Goal: Task Accomplishment & Management: Manage account settings

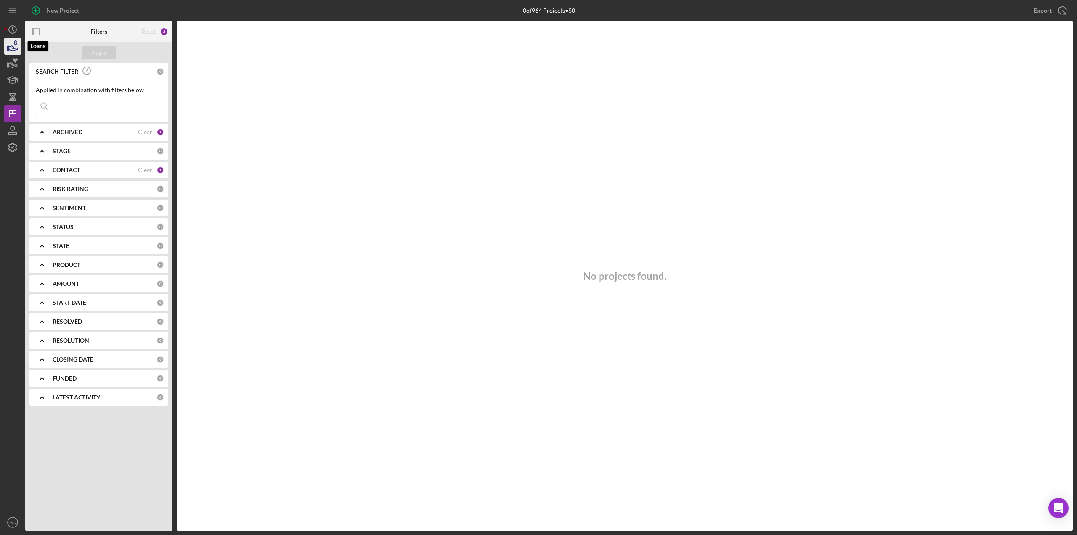
click at [9, 44] on icon "button" at bounding box center [12, 46] width 21 height 21
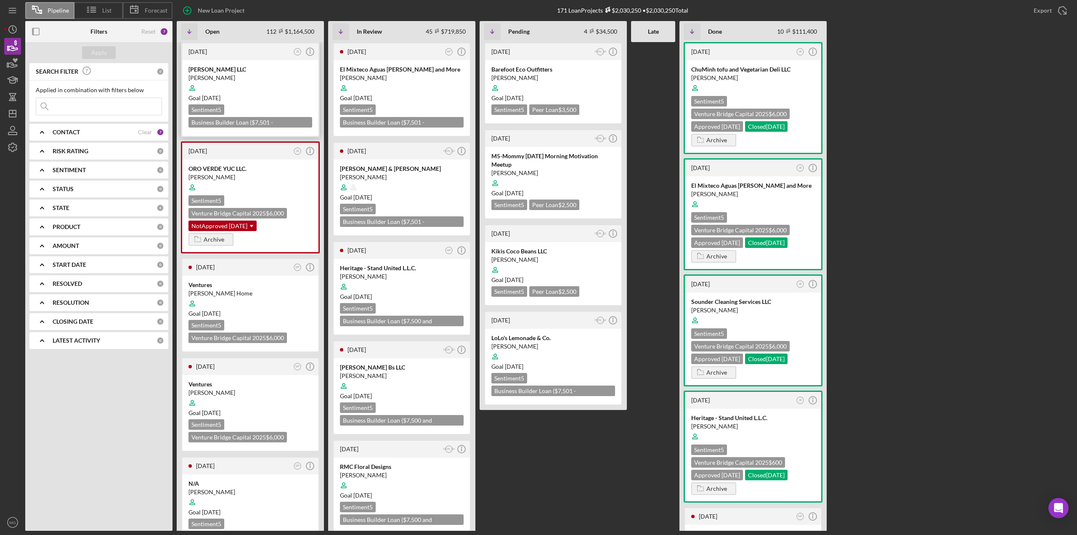
click at [265, 98] on div "Goal [DATE]" at bounding box center [250, 98] width 124 height 8
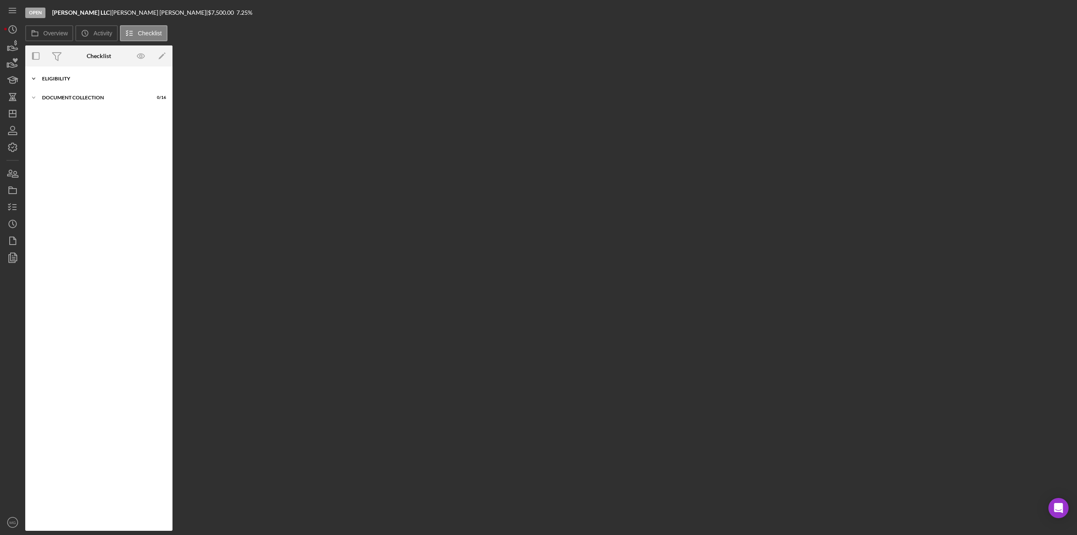
click at [35, 78] on icon "Icon/Expander" at bounding box center [33, 78] width 17 height 17
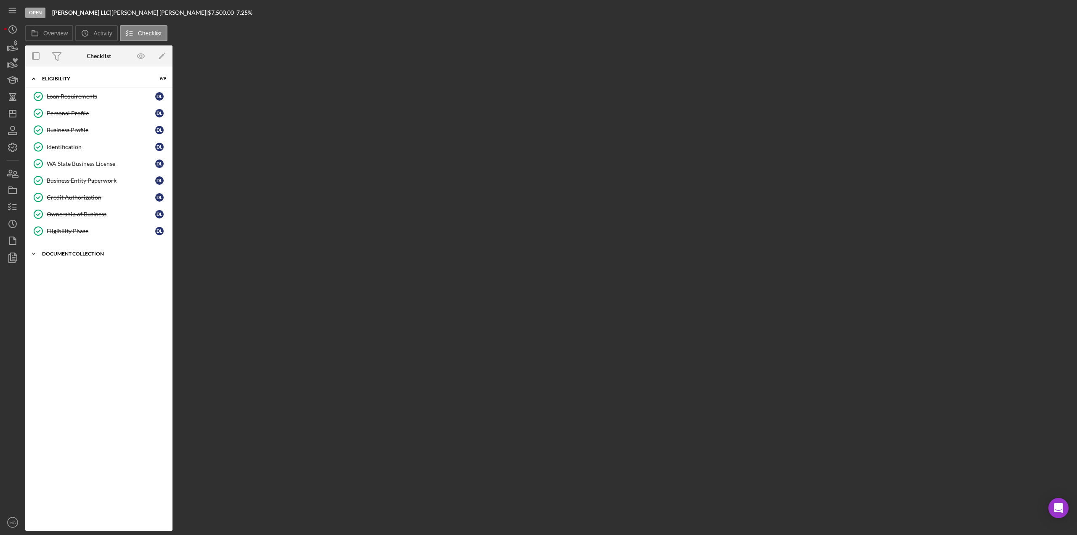
click at [34, 250] on icon "Icon/Expander" at bounding box center [33, 253] width 17 height 17
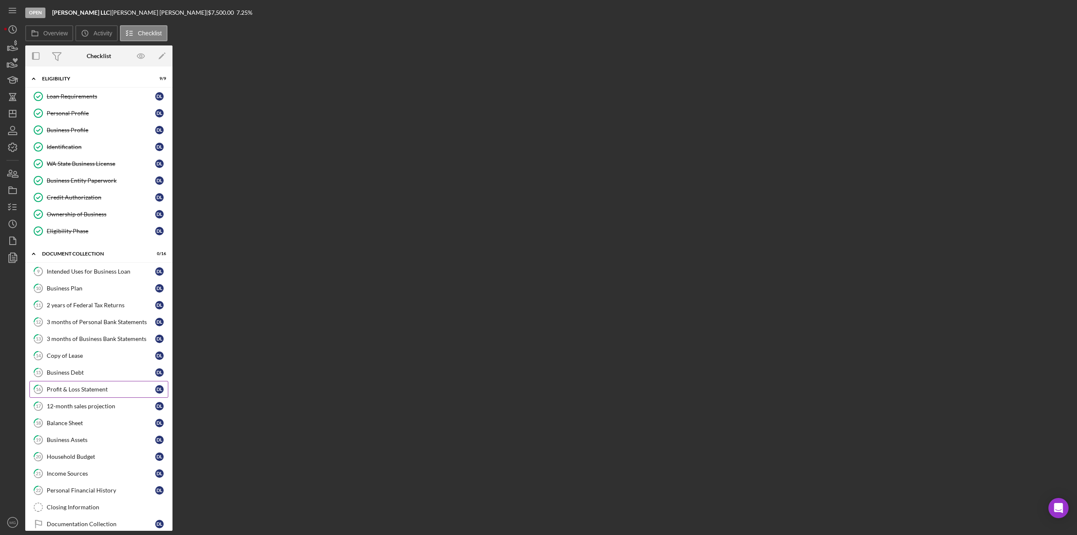
click at [104, 386] on div "Profit & Loss Statement" at bounding box center [101, 389] width 109 height 7
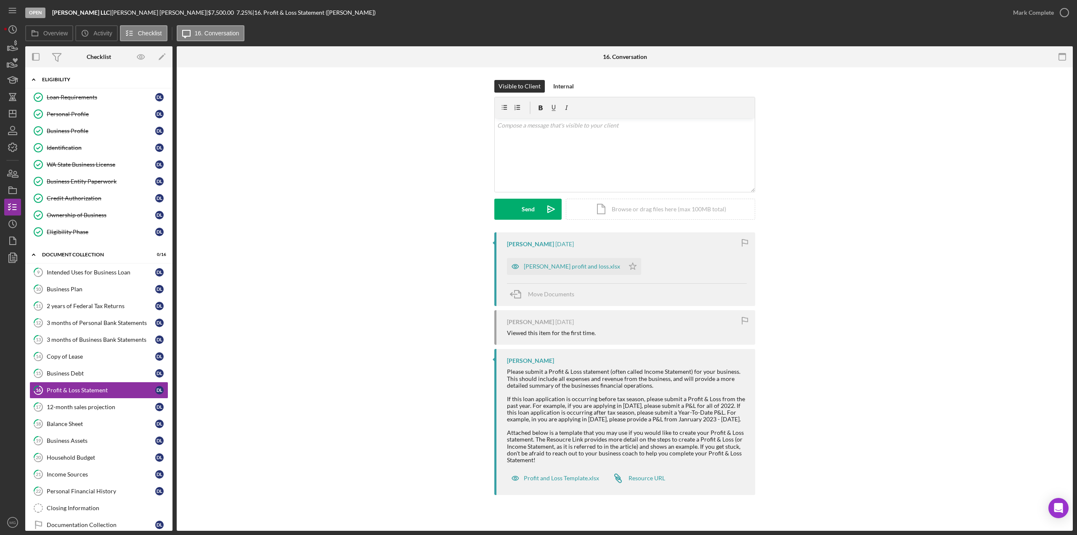
click at [77, 78] on div "Eligibility" at bounding box center [102, 79] width 120 height 5
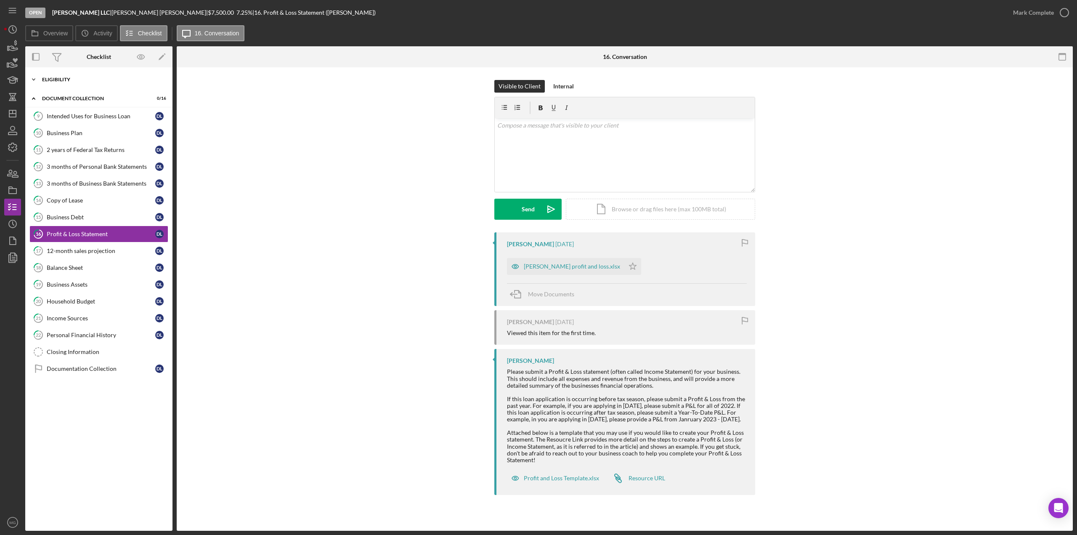
click at [32, 81] on icon "Icon/Expander" at bounding box center [33, 79] width 17 height 17
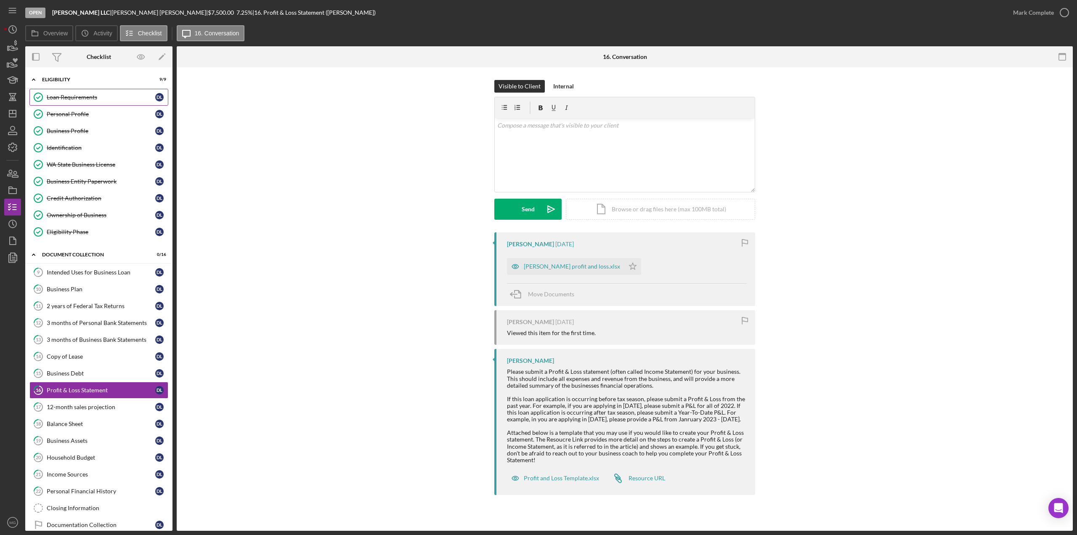
click at [109, 98] on div "Loan Requirements" at bounding box center [101, 97] width 109 height 7
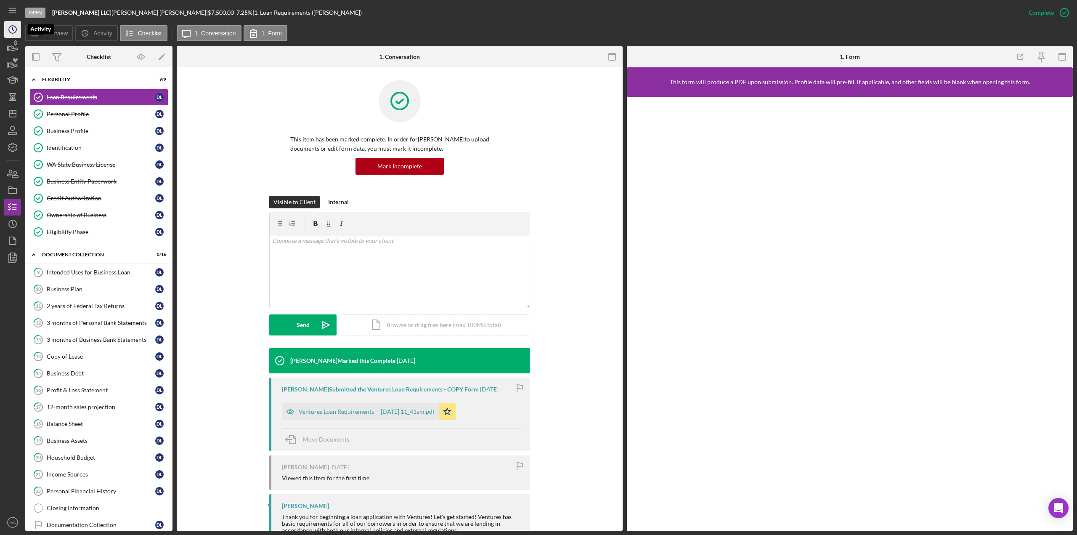
click at [9, 30] on circle "button" at bounding box center [13, 30] width 8 height 8
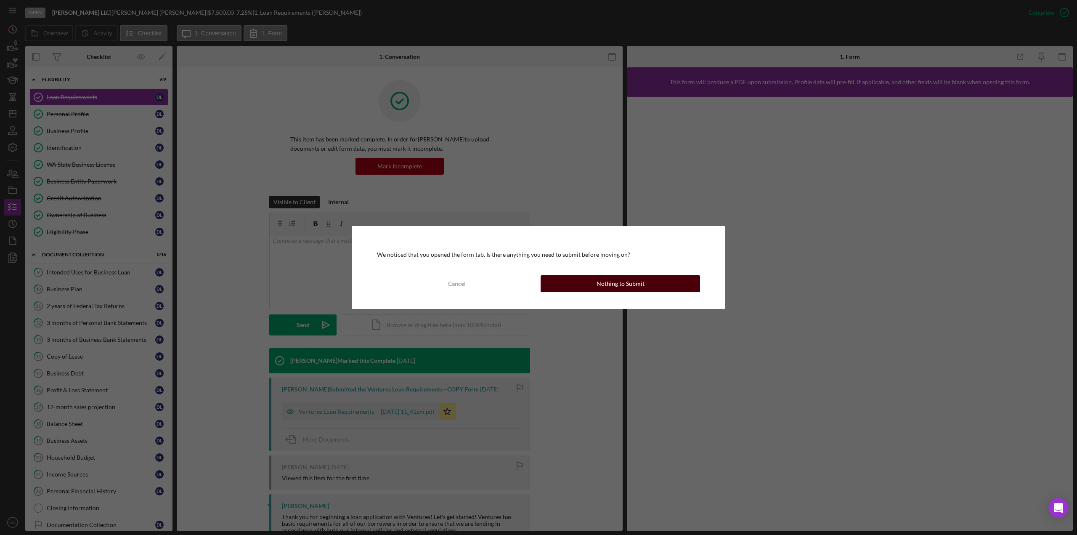
click at [596, 285] on button "Nothing to Submit" at bounding box center [620, 283] width 159 height 17
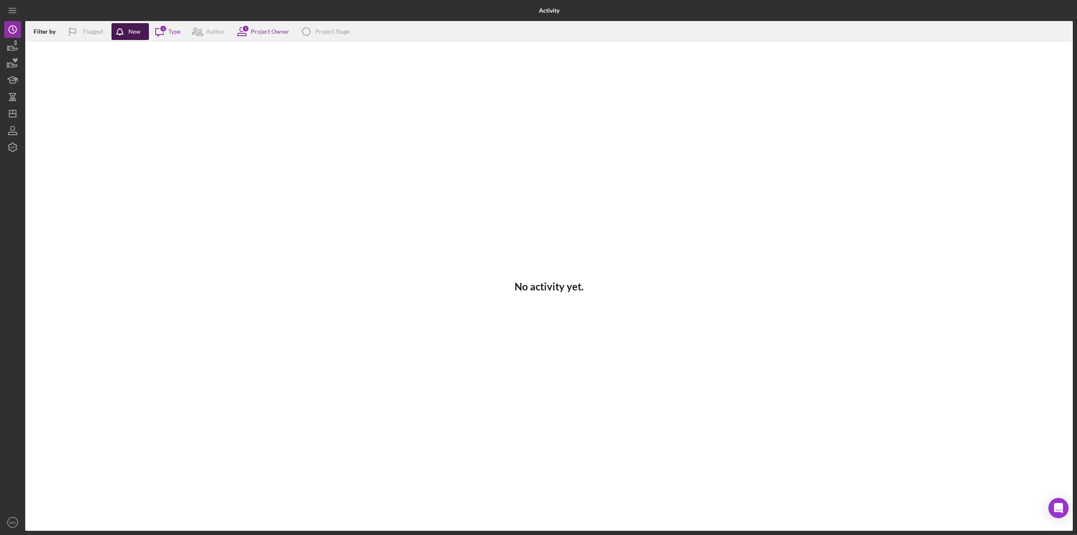
click at [126, 28] on icon "button" at bounding box center [121, 33] width 21 height 21
click at [285, 32] on div "Project Owner" at bounding box center [270, 31] width 39 height 7
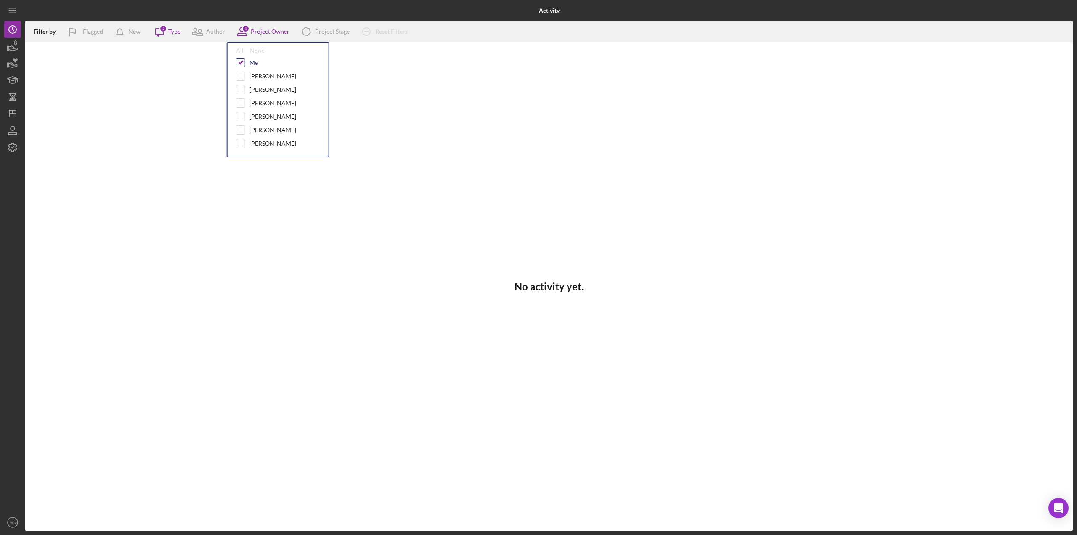
click at [241, 61] on input "checkbox" at bounding box center [240, 62] width 8 height 8
checkbox input "false"
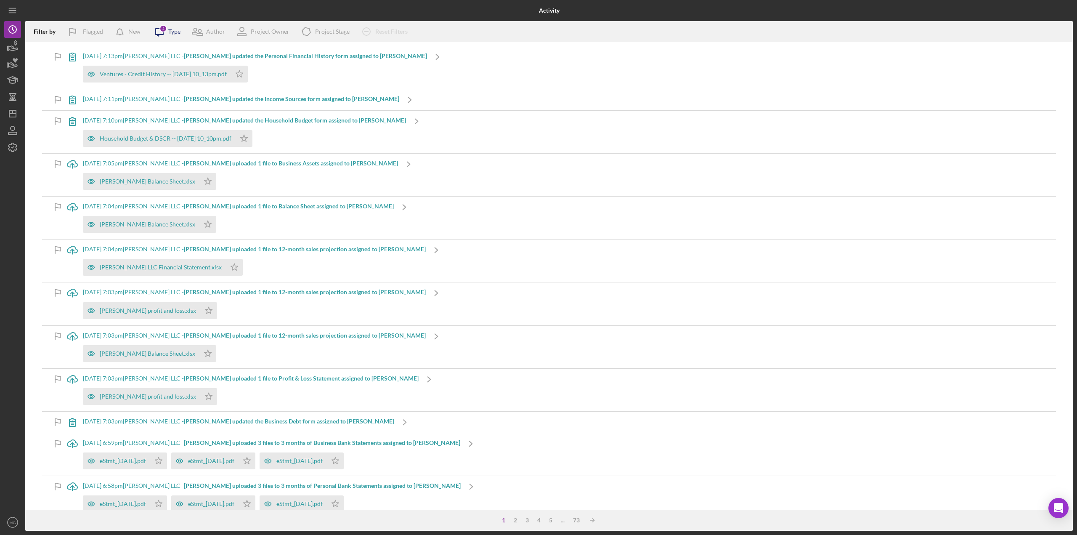
click at [176, 33] on div "Type" at bounding box center [174, 31] width 12 height 7
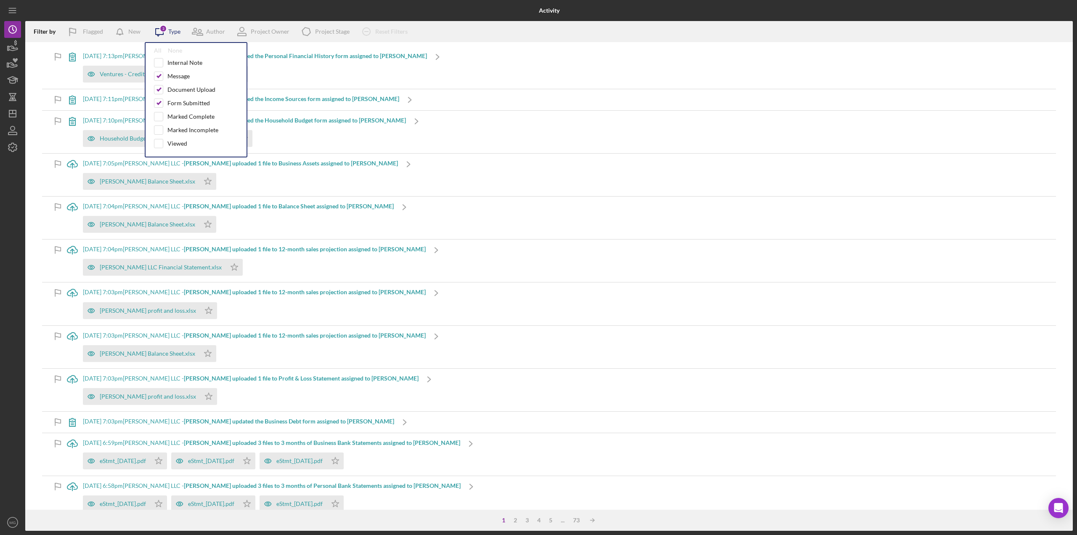
click at [175, 33] on div "Type" at bounding box center [174, 31] width 12 height 7
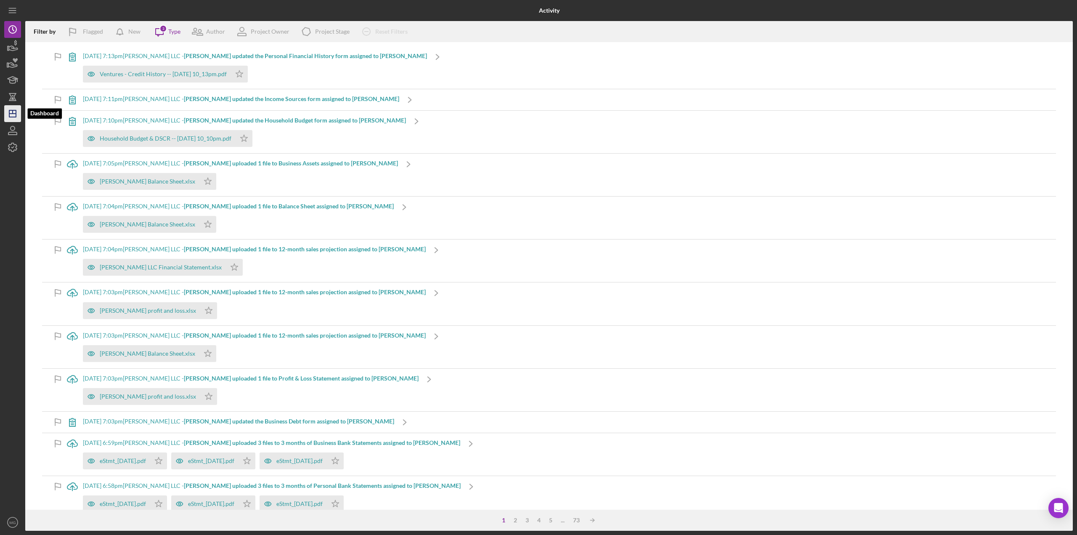
click at [13, 109] on icon "Icon/Dashboard" at bounding box center [12, 113] width 21 height 21
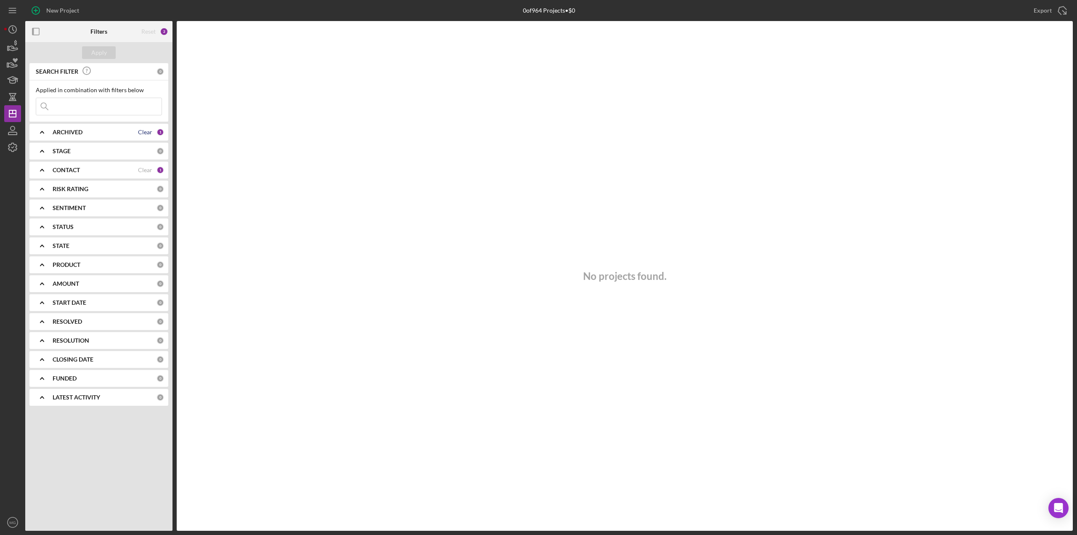
click at [151, 133] on div "Clear" at bounding box center [145, 132] width 14 height 7
click at [147, 167] on div "Clear" at bounding box center [145, 170] width 14 height 7
click at [101, 53] on div "Apply" at bounding box center [99, 52] width 16 height 13
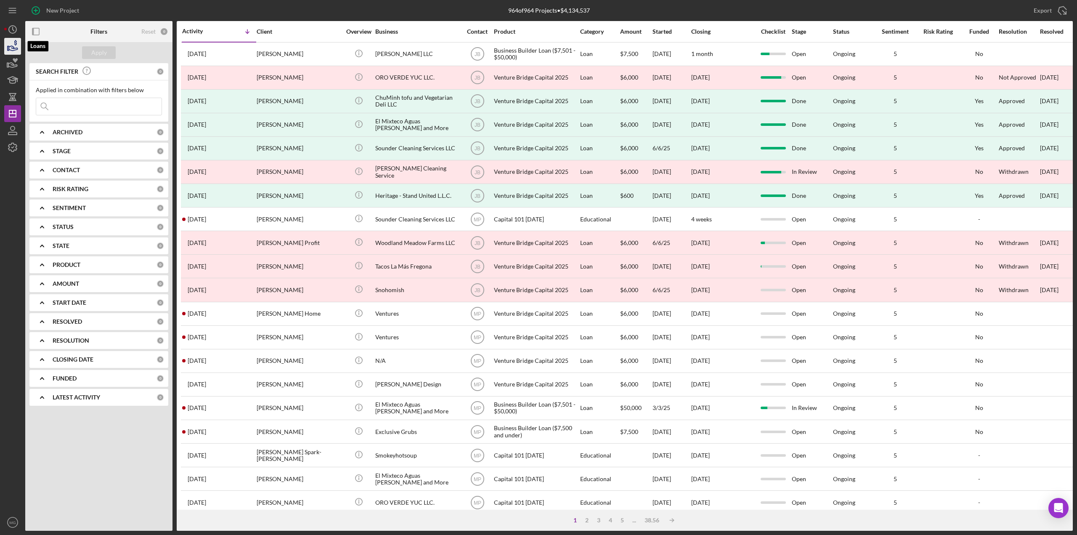
click at [13, 48] on icon "button" at bounding box center [13, 48] width 9 height 5
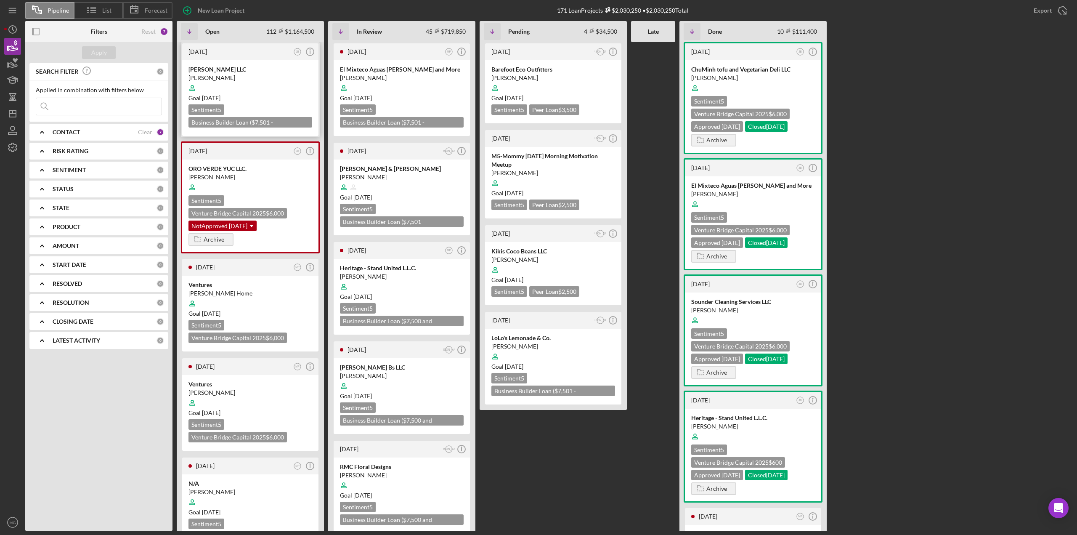
click at [273, 85] on div at bounding box center [250, 88] width 124 height 16
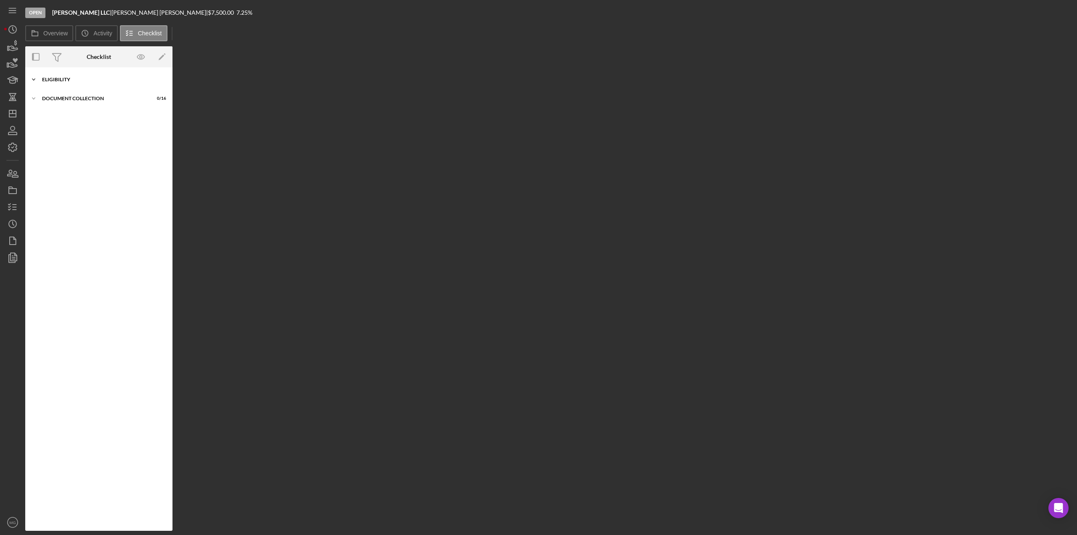
click at [32, 78] on icon "Icon/Expander" at bounding box center [33, 79] width 17 height 17
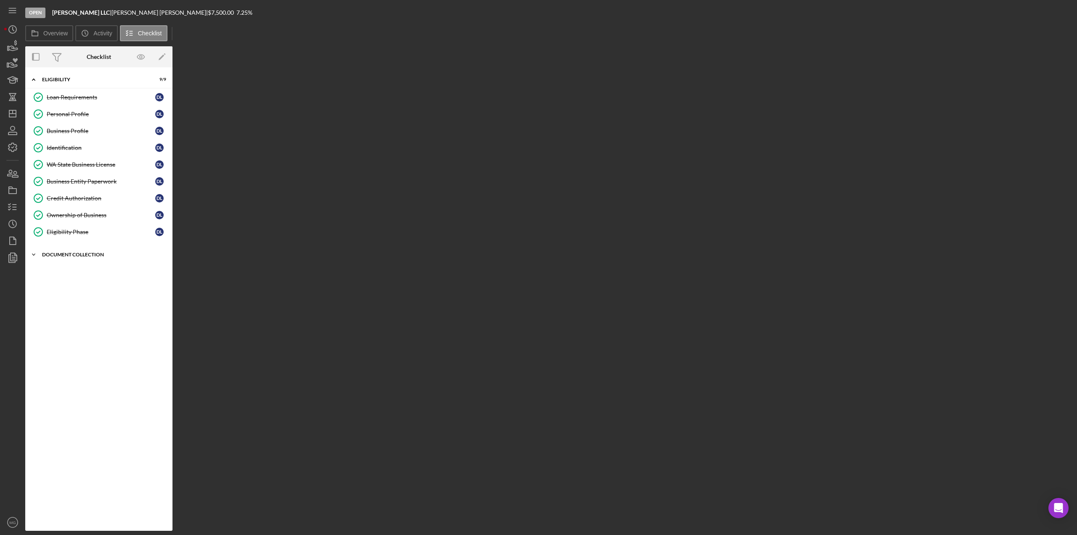
click at [34, 254] on icon "Icon/Expander" at bounding box center [33, 254] width 17 height 17
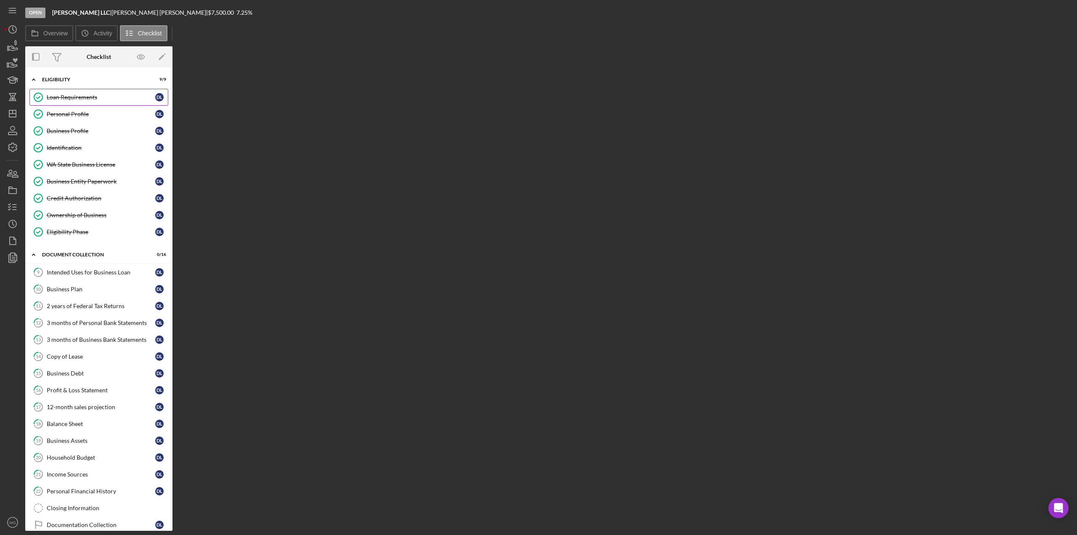
click at [63, 98] on div "Loan Requirements" at bounding box center [101, 97] width 109 height 7
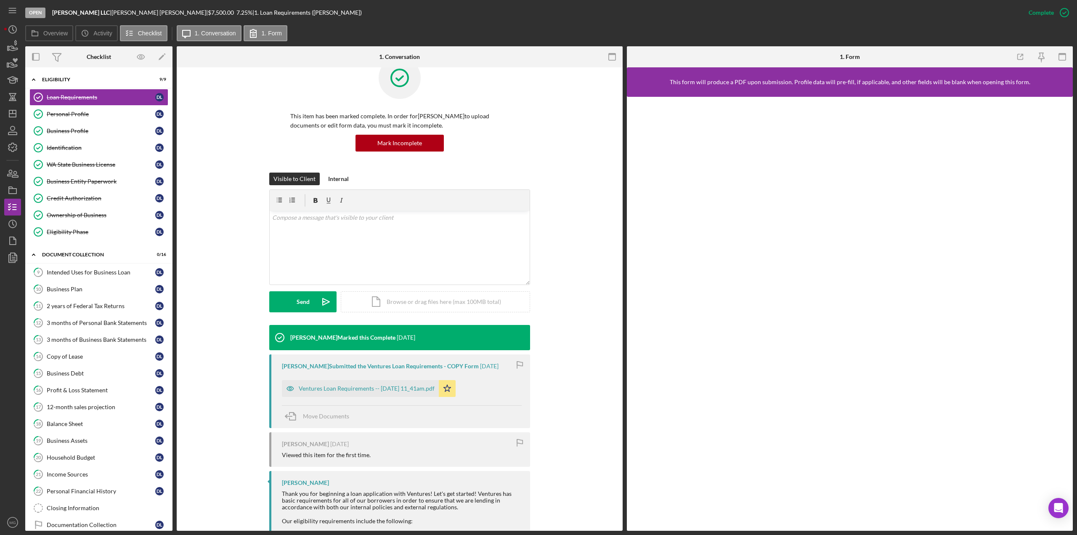
scroll to position [42, 0]
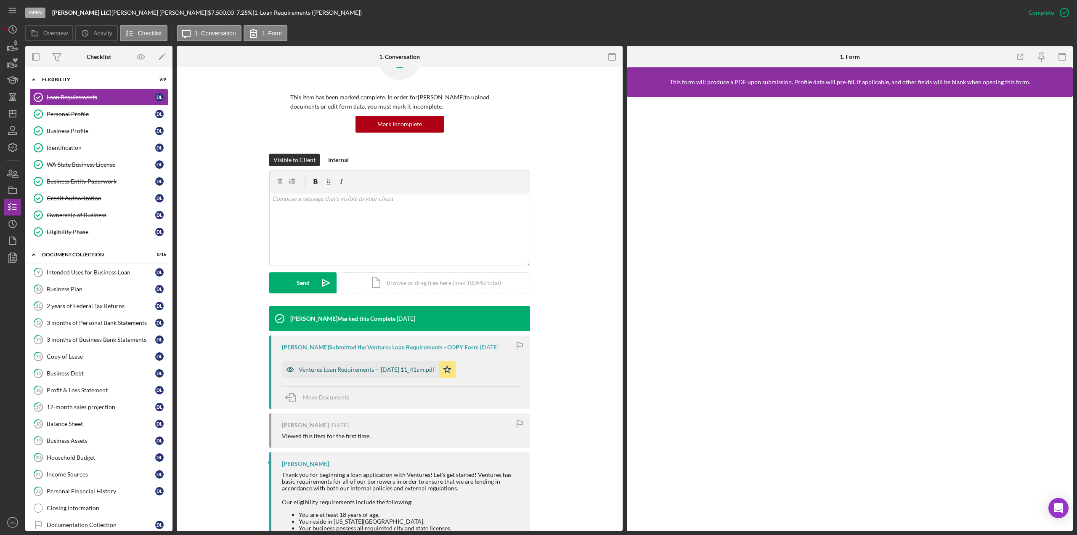
click at [401, 368] on div "Ventures Loan Requirements -- [DATE] 11_41am.pdf" at bounding box center [367, 369] width 136 height 7
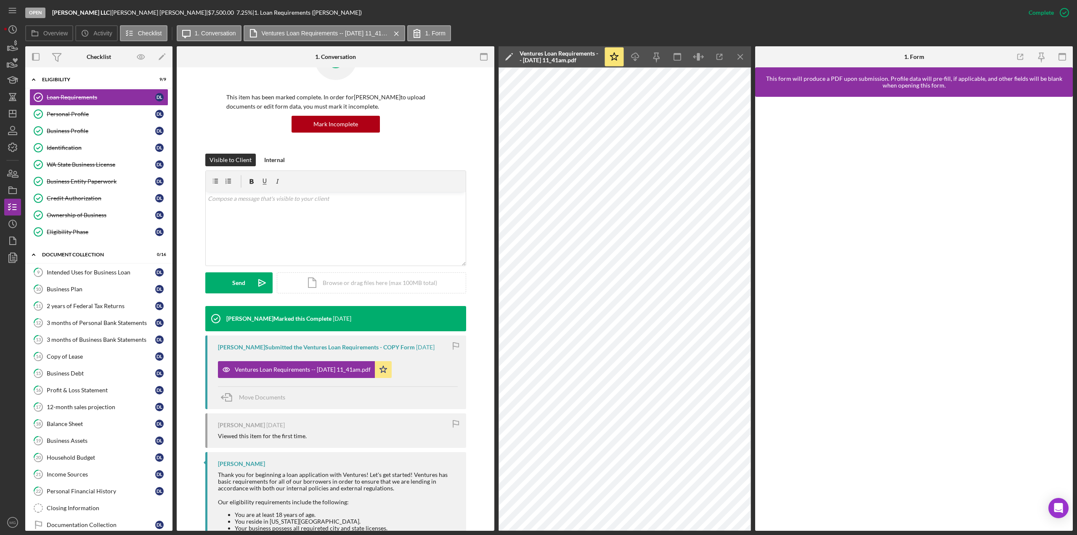
click at [512, 55] on icon "Icon/Edit" at bounding box center [509, 56] width 21 height 21
click at [681, 58] on input "[PERSON_NAME] [PERSON_NAME] ([PERSON_NAME] LLC ) Loan Requirements 20250724" at bounding box center [591, 56] width 181 height 17
click at [719, 62] on div "Save" at bounding box center [715, 56] width 12 height 17
click at [14, 239] on icon "button" at bounding box center [15, 238] width 2 height 2
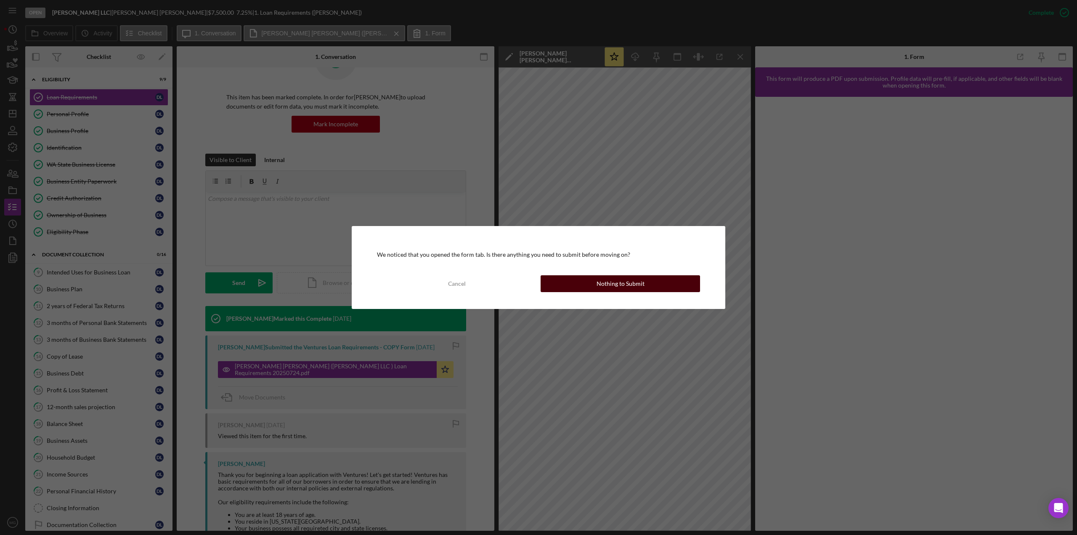
click at [658, 286] on button "Nothing to Submit" at bounding box center [620, 283] width 159 height 17
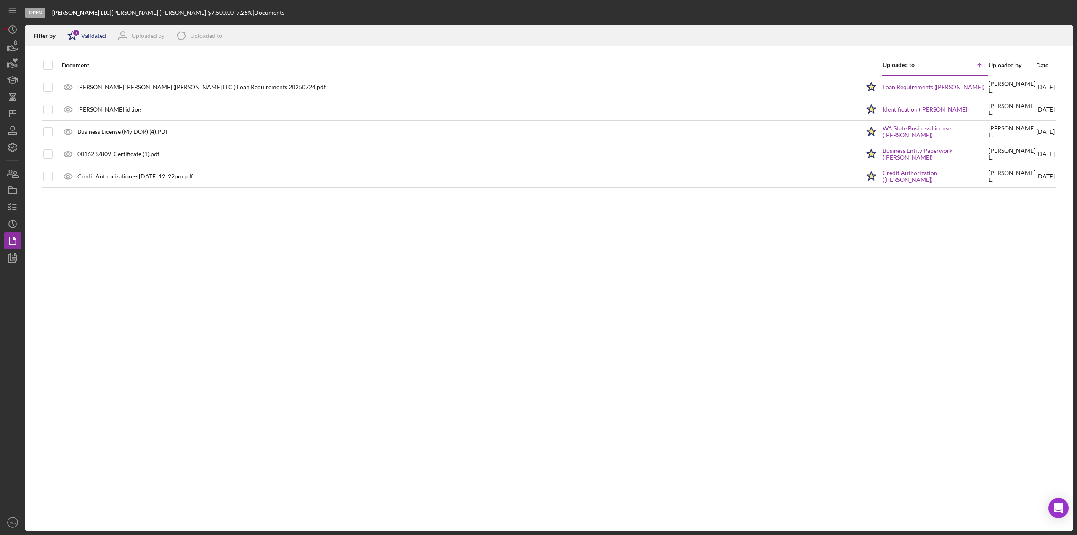
click at [79, 30] on icon "Icon/Star" at bounding box center [72, 35] width 21 height 21
click at [68, 56] on div "All" at bounding box center [71, 54] width 8 height 7
checkbox input "true"
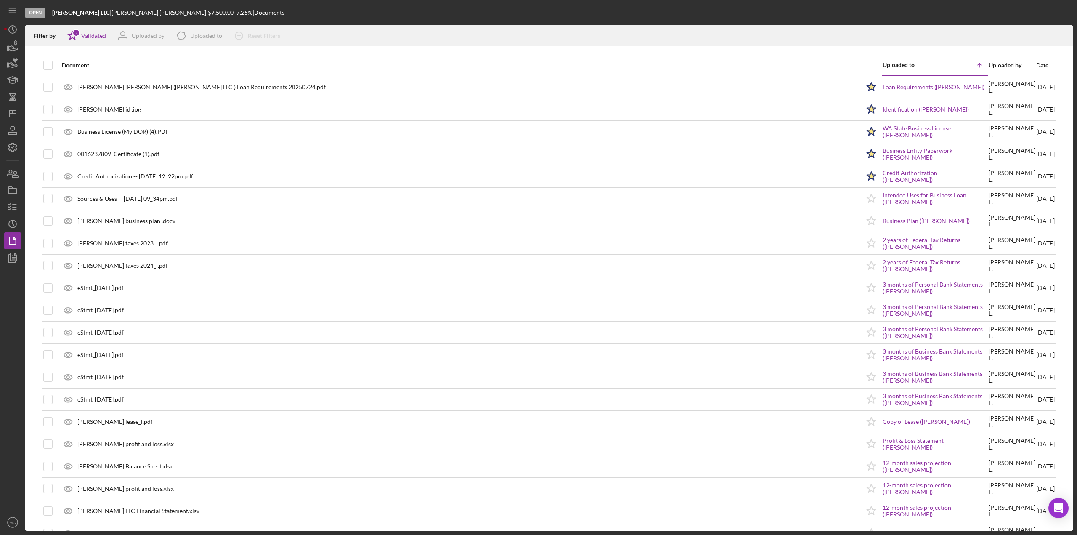
click at [424, 36] on div "Filter by Icon/Star 2 Validated Uploaded by Icon/Product Uploaded to Icon/Clear…" at bounding box center [549, 35] width 1048 height 21
click at [47, 64] on input "checkbox" at bounding box center [48, 65] width 8 height 8
checkbox input "true"
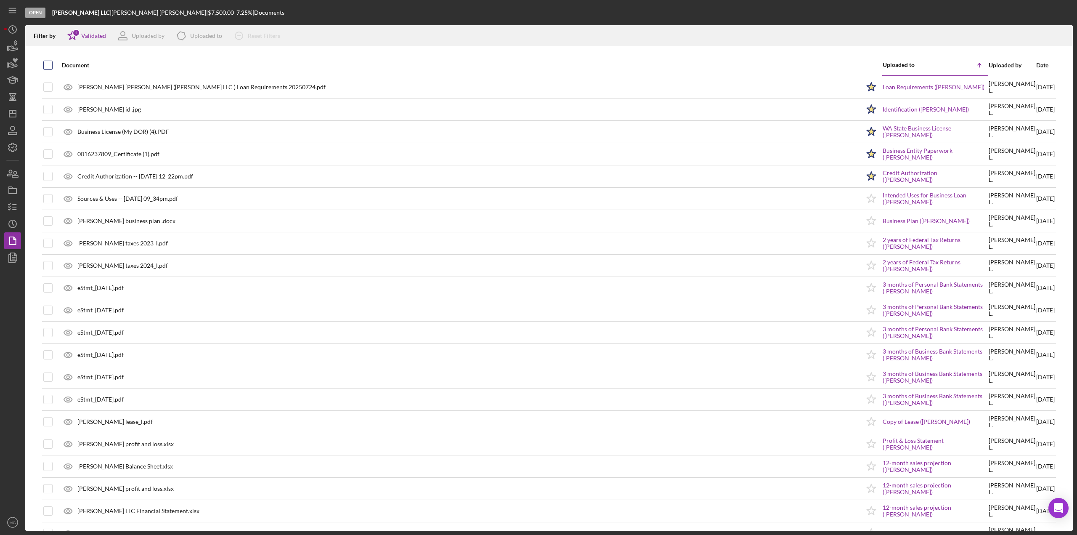
checkbox input "true"
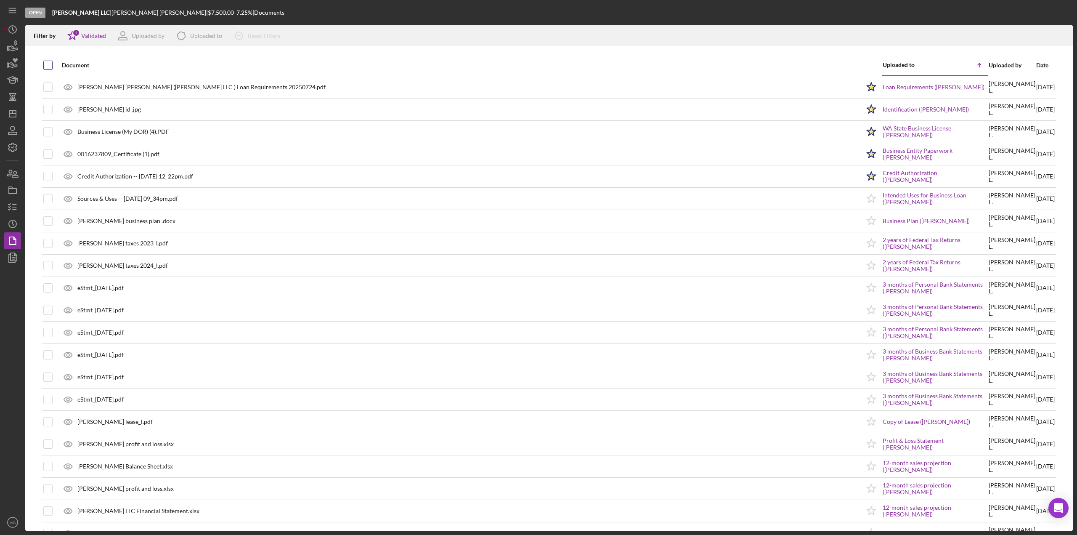
checkbox input "true"
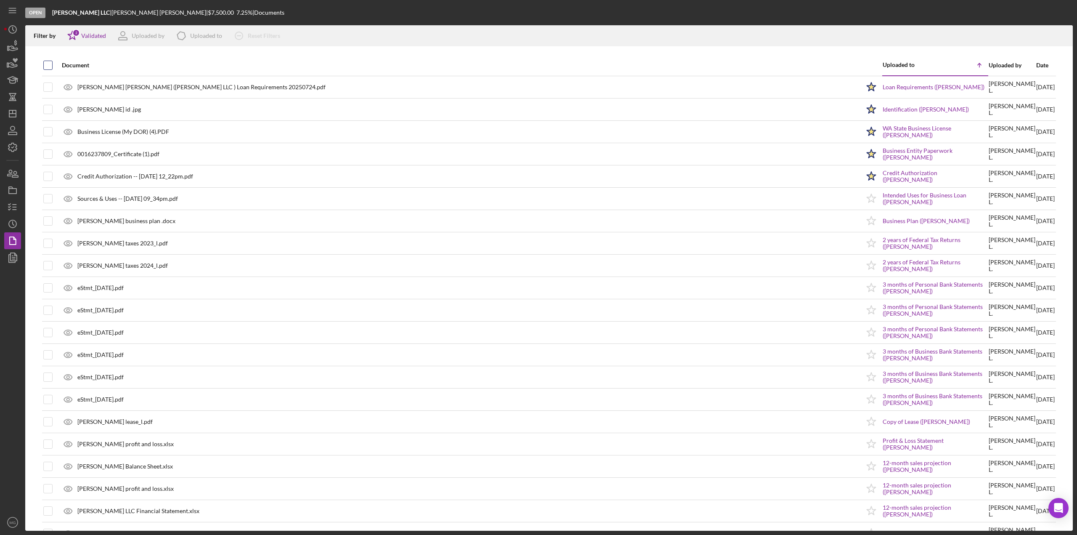
checkbox input "true"
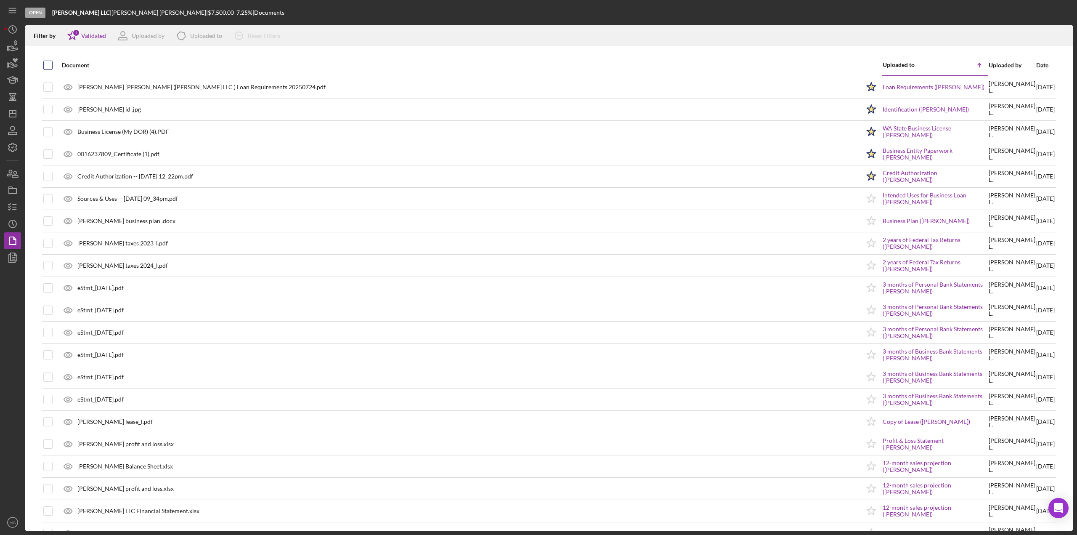
checkbox input "true"
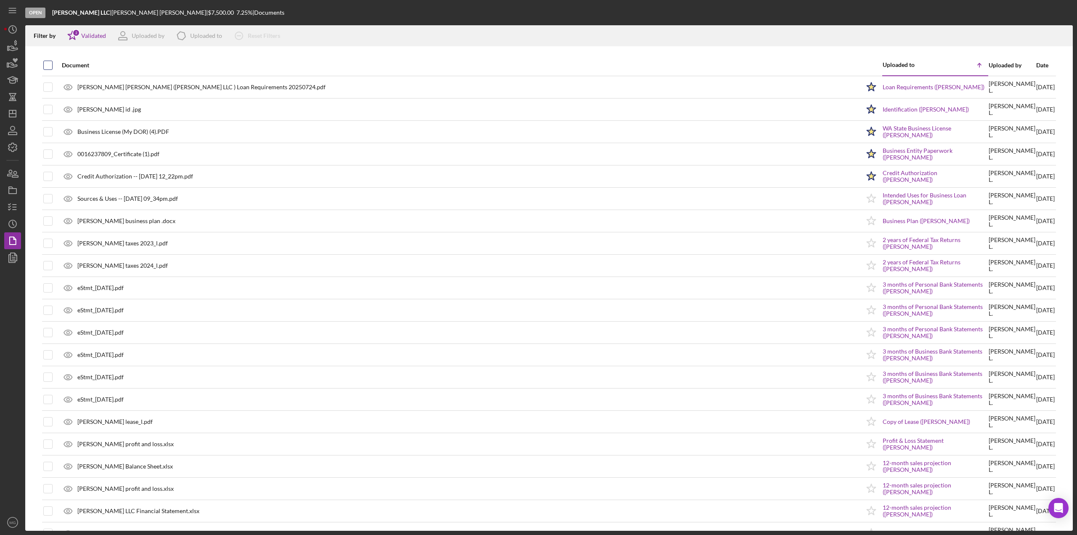
checkbox input "true"
click at [1061, 35] on icon "Icon/Download" at bounding box center [1062, 36] width 19 height 19
click at [16, 14] on icon "Icon/Menu" at bounding box center [12, 10] width 19 height 19
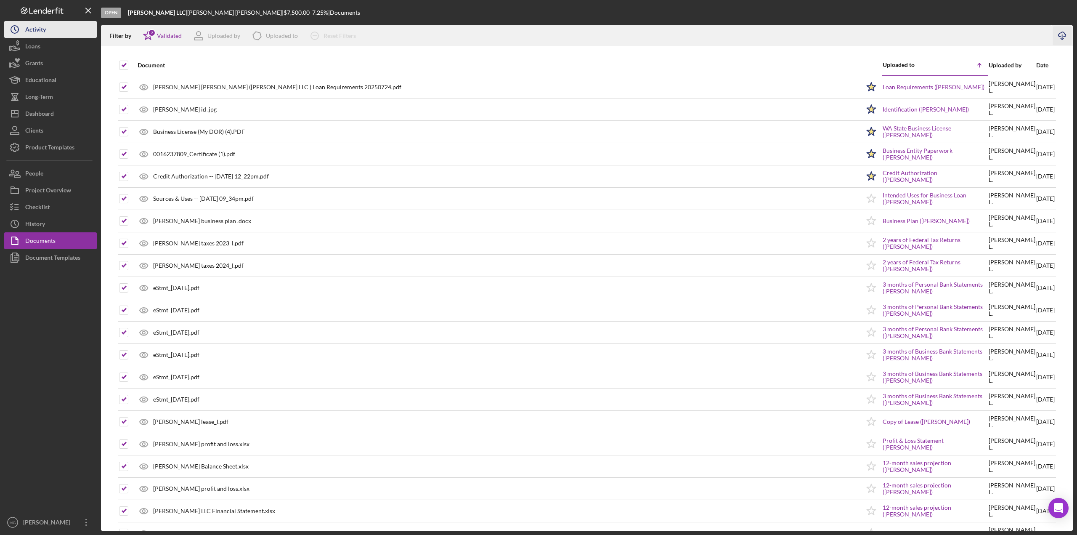
click at [52, 35] on button "Icon/History Activity" at bounding box center [50, 29] width 93 height 17
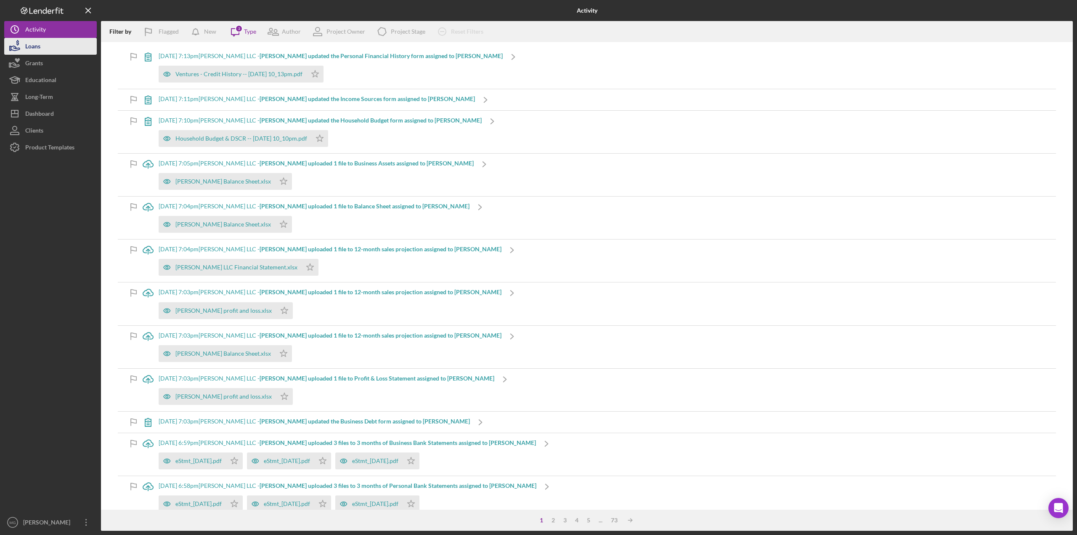
click at [55, 47] on button "Loans" at bounding box center [50, 46] width 93 height 17
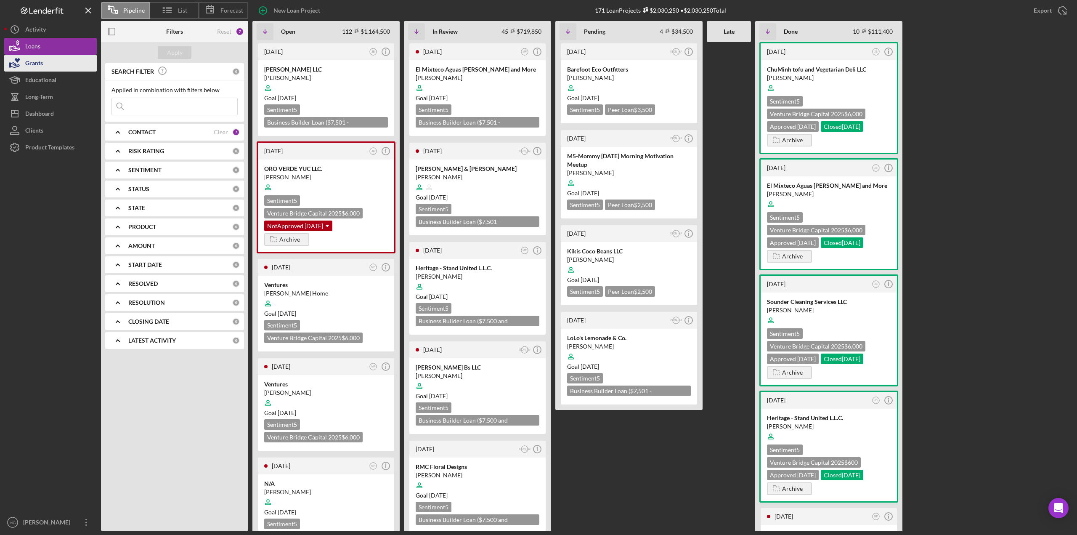
click at [53, 61] on button "Grants" at bounding box center [50, 63] width 93 height 17
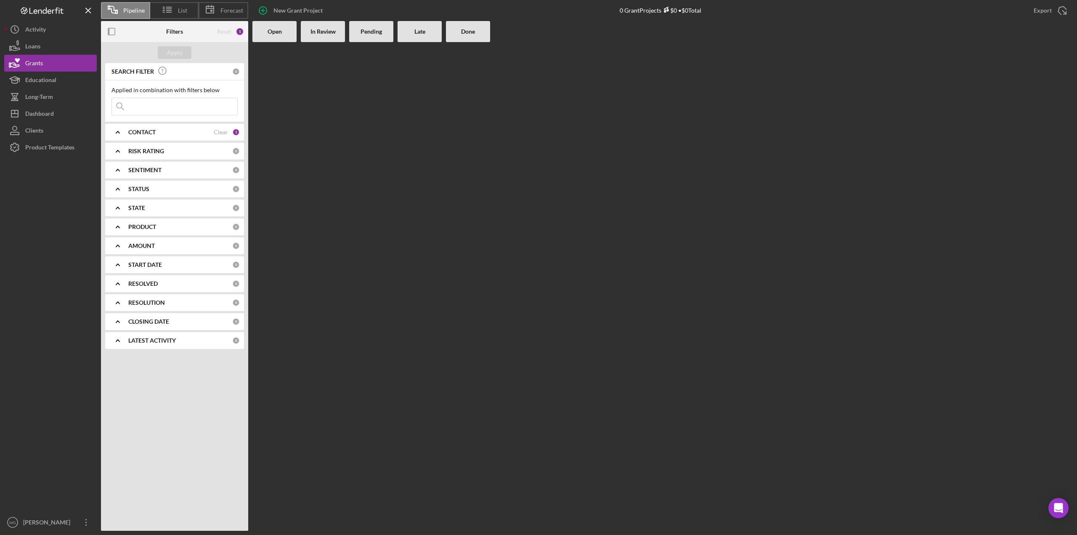
click at [223, 34] on div "Reset" at bounding box center [224, 31] width 14 height 7
click at [221, 133] on div "Clear" at bounding box center [221, 132] width 14 height 7
click at [178, 56] on div "Apply" at bounding box center [175, 52] width 16 height 13
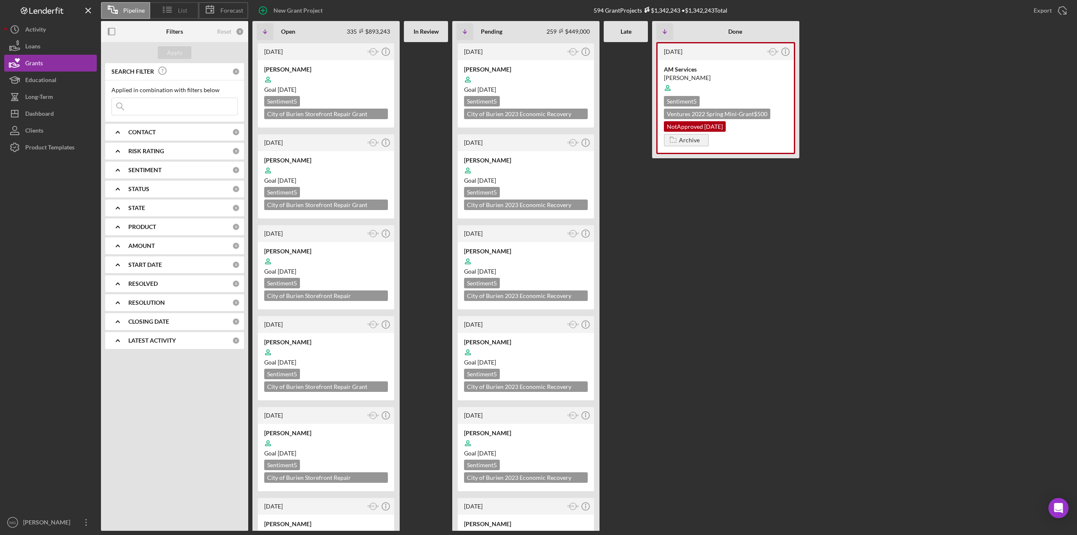
click at [186, 8] on span "List" at bounding box center [182, 10] width 9 height 7
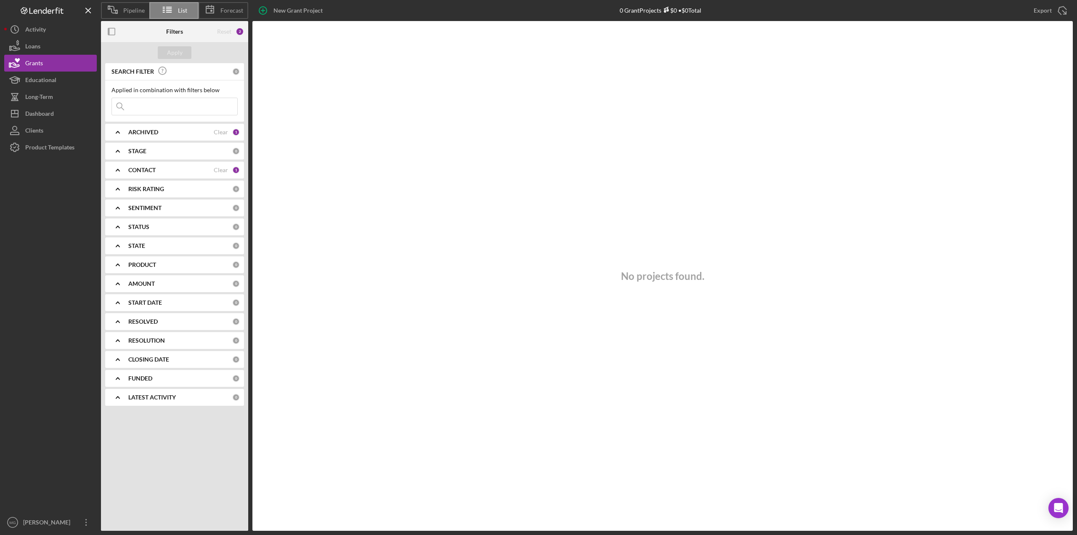
click at [218, 128] on div "ARCHIVED Clear 1" at bounding box center [183, 132] width 111 height 8
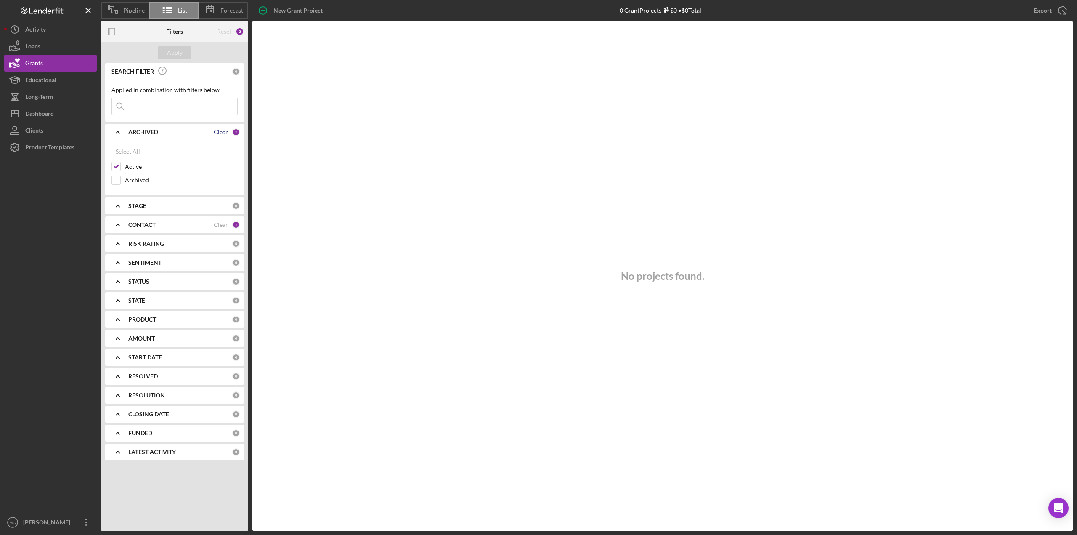
click at [226, 130] on div "Clear" at bounding box center [221, 132] width 14 height 7
checkbox input "false"
click at [223, 226] on div "Clear" at bounding box center [221, 224] width 14 height 7
click at [170, 55] on div "Apply" at bounding box center [175, 52] width 16 height 13
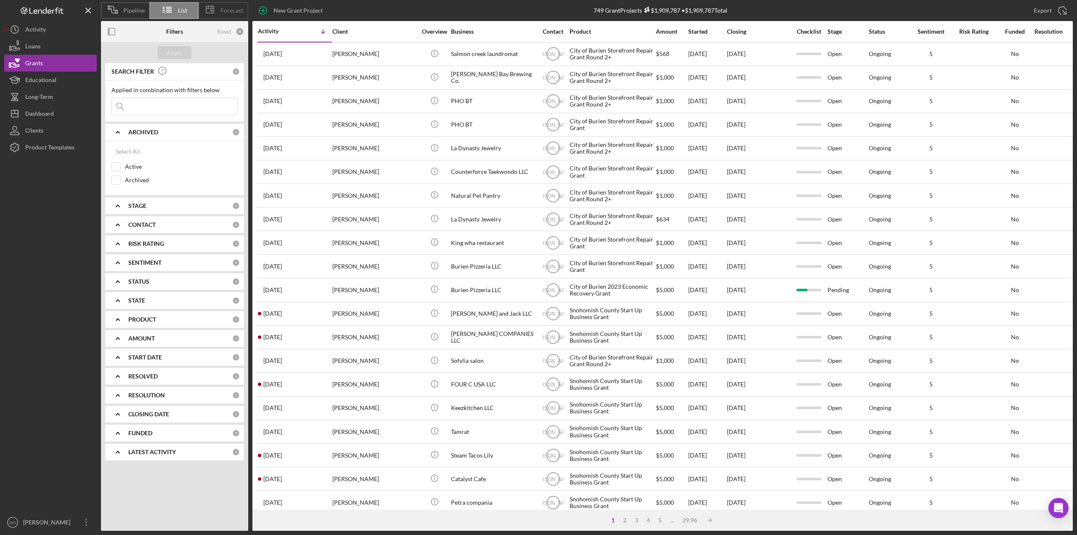
click at [235, 8] on span "Forecast" at bounding box center [231, 10] width 23 height 7
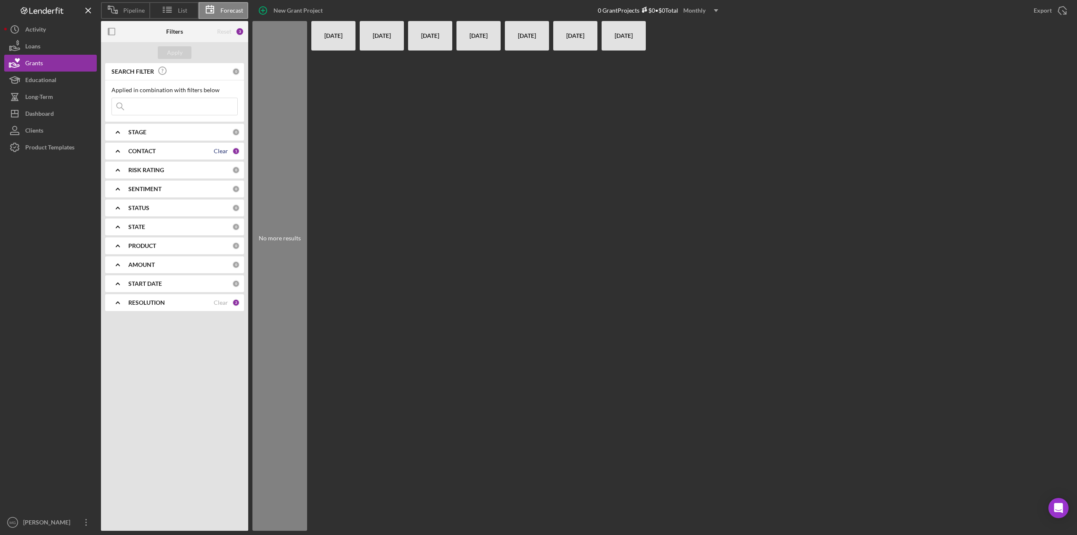
click at [220, 149] on div "Clear" at bounding box center [221, 151] width 14 height 7
click at [218, 305] on div "Clear" at bounding box center [221, 302] width 14 height 7
click at [164, 52] on button "Apply" at bounding box center [175, 52] width 34 height 13
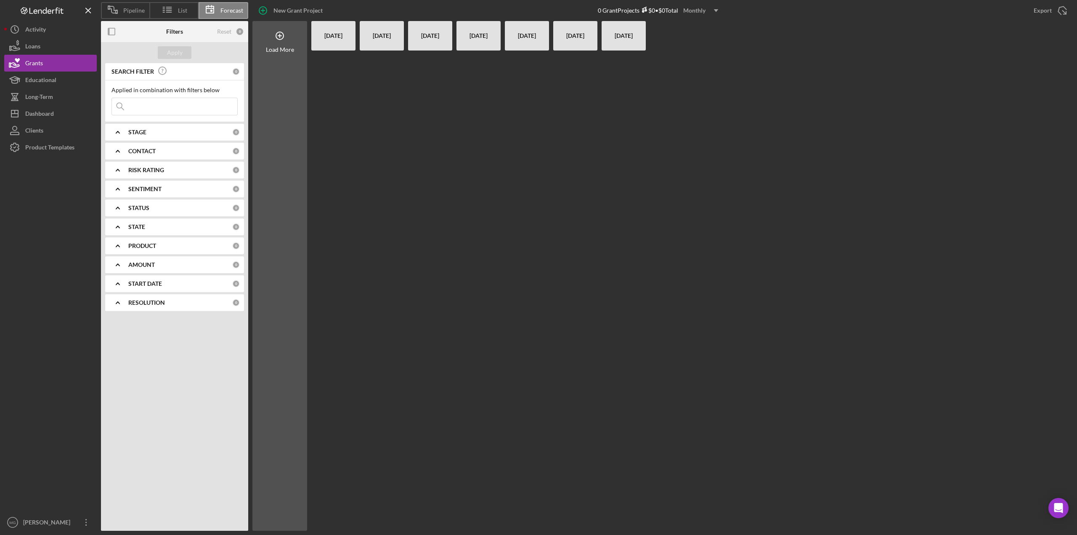
click at [338, 41] on div "[DATE]" at bounding box center [334, 35] width 36 height 29
click at [333, 36] on div "[DATE]" at bounding box center [334, 35] width 36 height 29
click at [387, 34] on div "[DATE]" at bounding box center [382, 35] width 36 height 29
click at [35, 45] on div "Loans" at bounding box center [32, 47] width 15 height 19
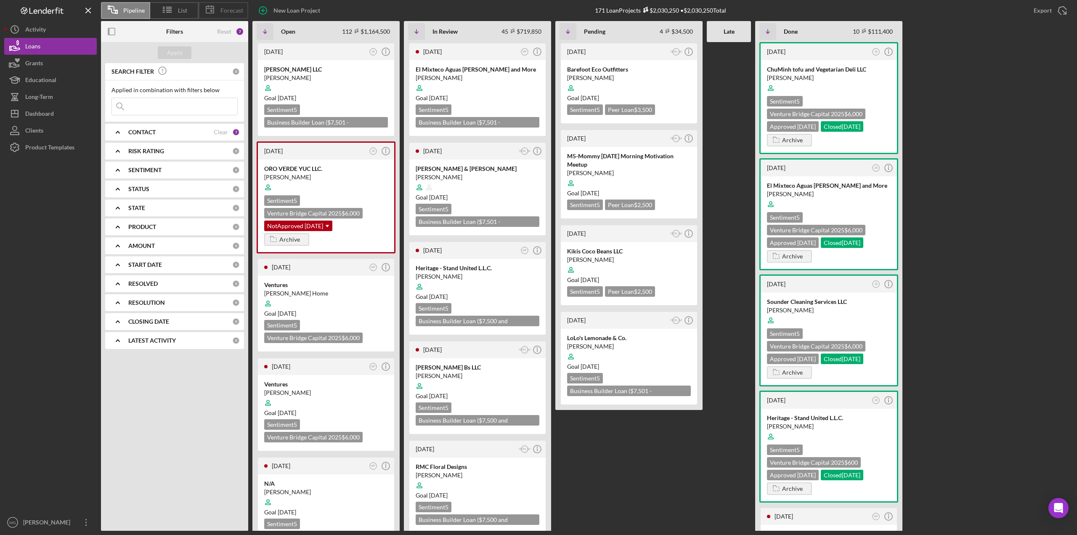
click at [212, 8] on line at bounding box center [210, 8] width 8 height 0
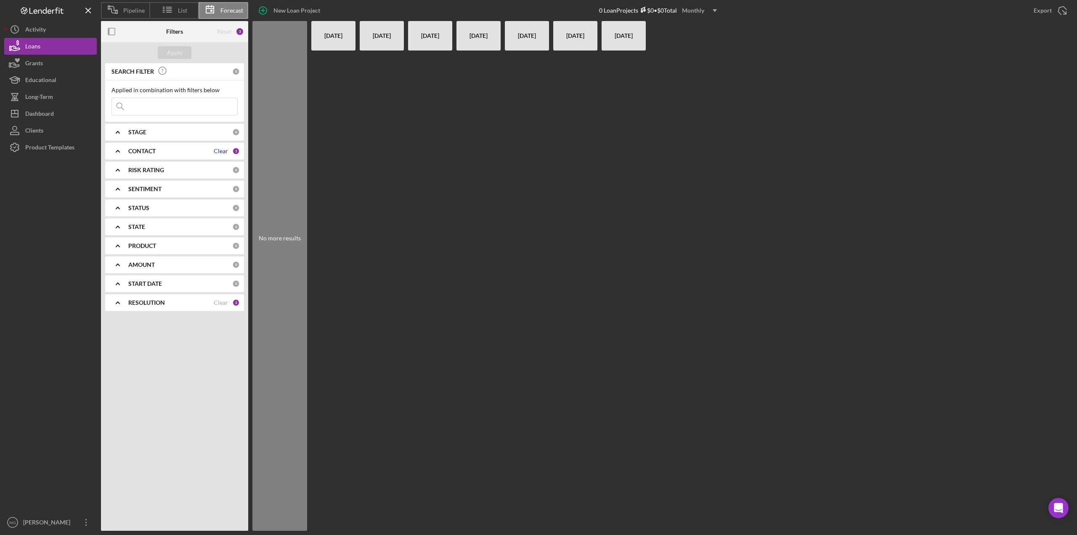
click at [215, 149] on div "Clear" at bounding box center [221, 151] width 14 height 7
click at [215, 301] on div "Clear" at bounding box center [221, 302] width 14 height 7
click at [165, 54] on button "Apply" at bounding box center [175, 52] width 34 height 13
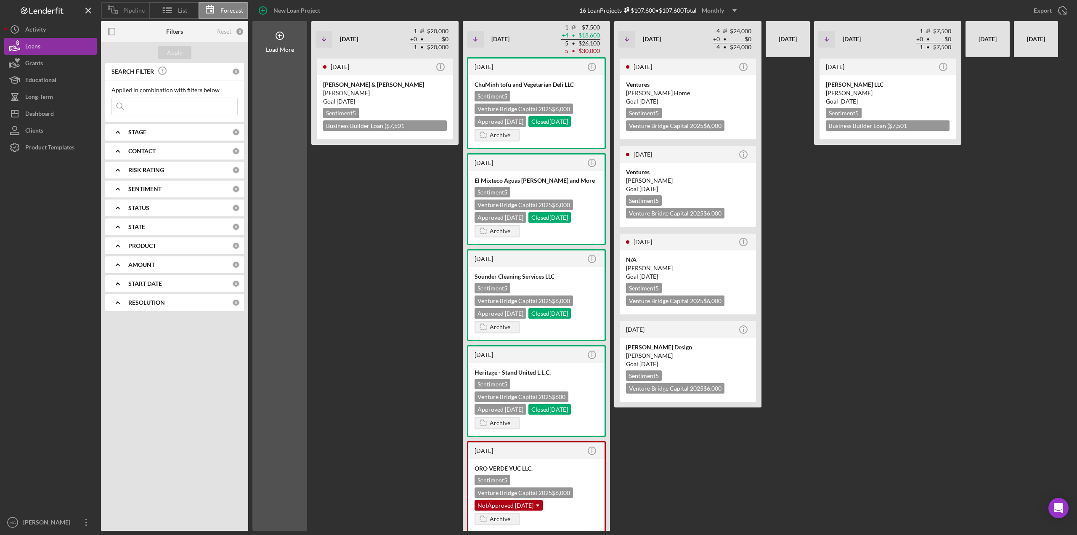
click at [124, 8] on span "Pipeline" at bounding box center [133, 10] width 21 height 7
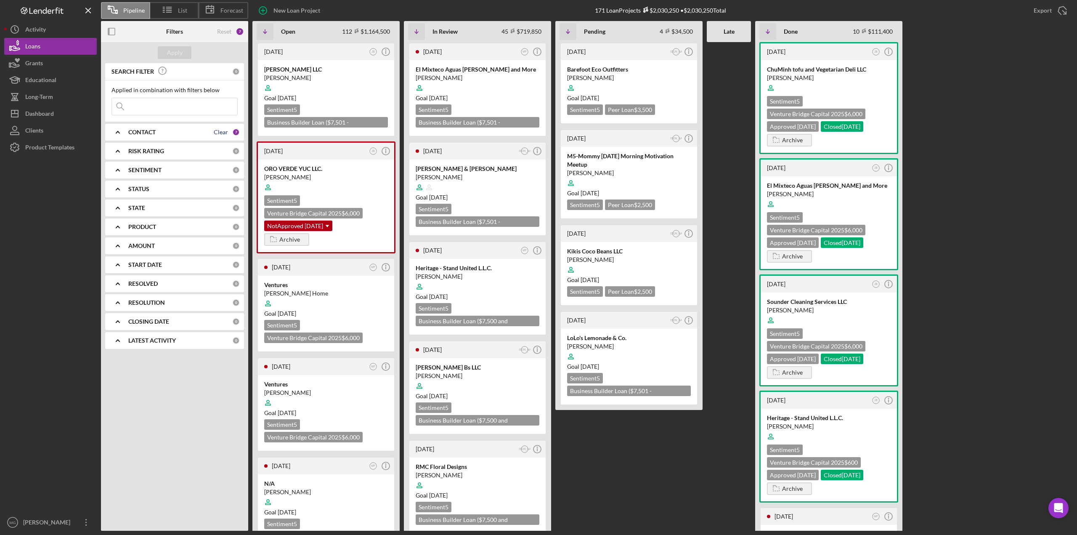
click at [221, 133] on div "Clear" at bounding box center [221, 132] width 14 height 7
click at [188, 52] on button "Apply" at bounding box center [175, 52] width 34 height 13
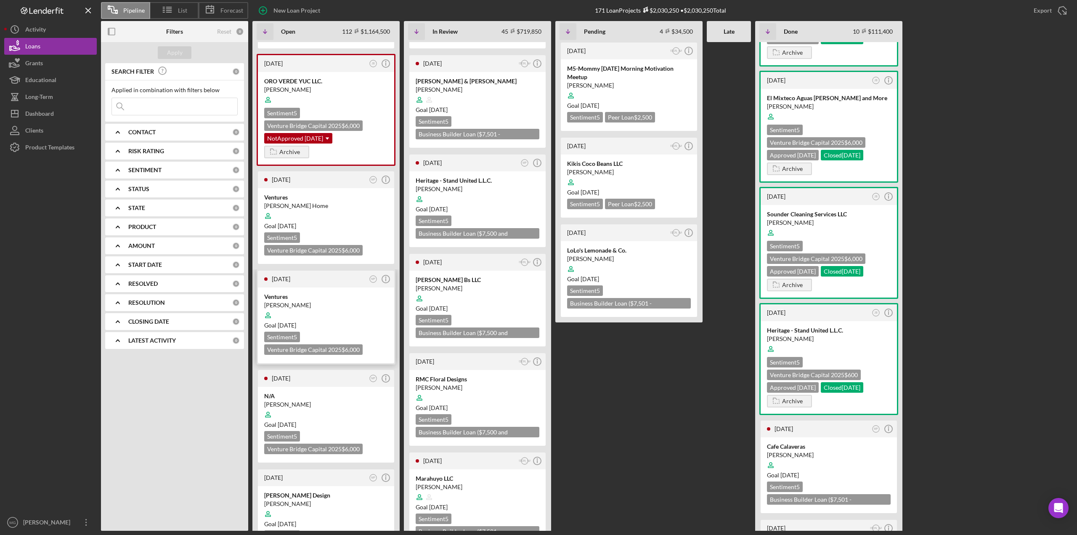
scroll to position [42, 0]
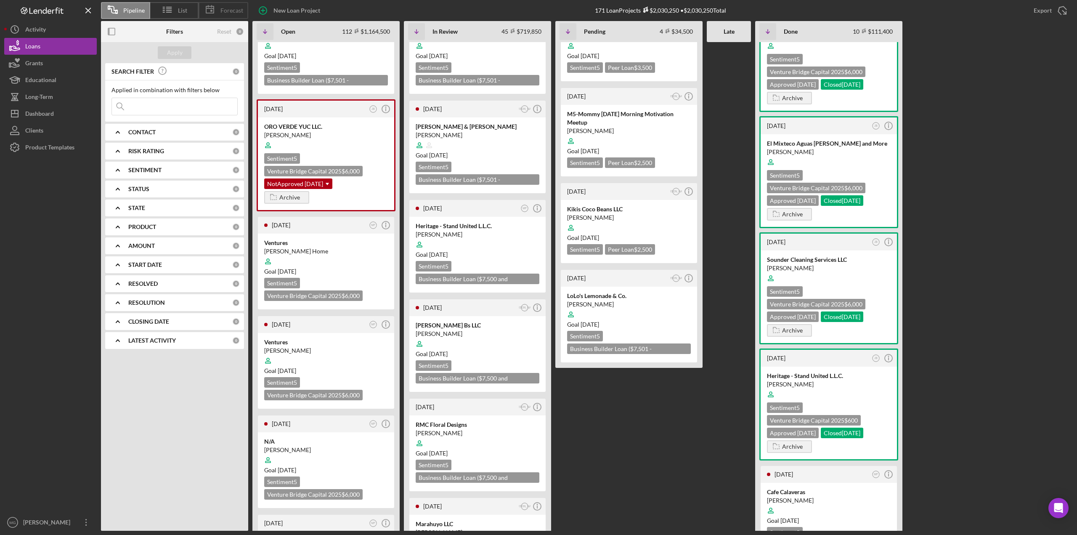
click at [224, 7] on span "Forecast" at bounding box center [231, 10] width 23 height 7
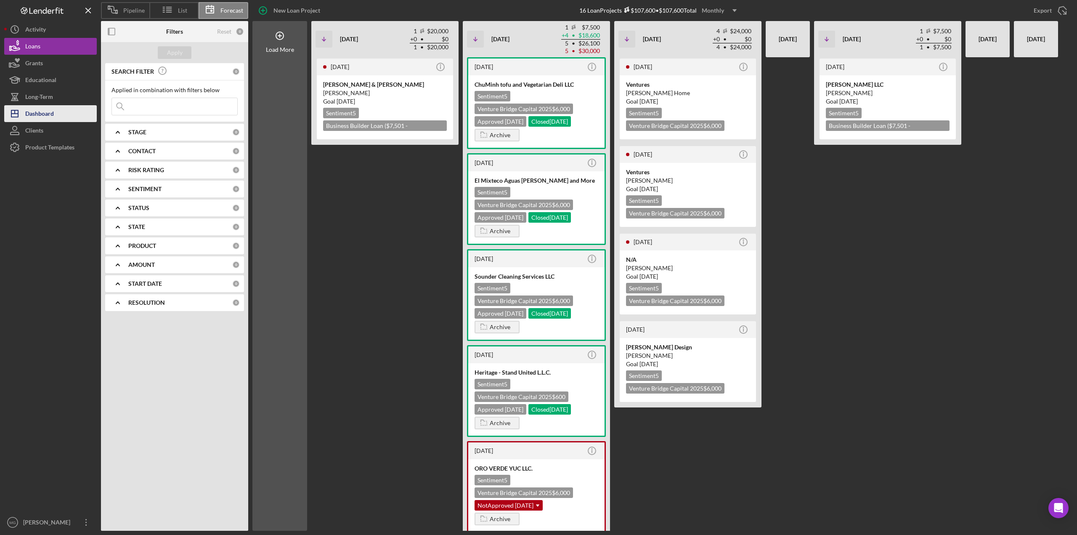
click at [42, 110] on div "Dashboard" at bounding box center [39, 114] width 29 height 19
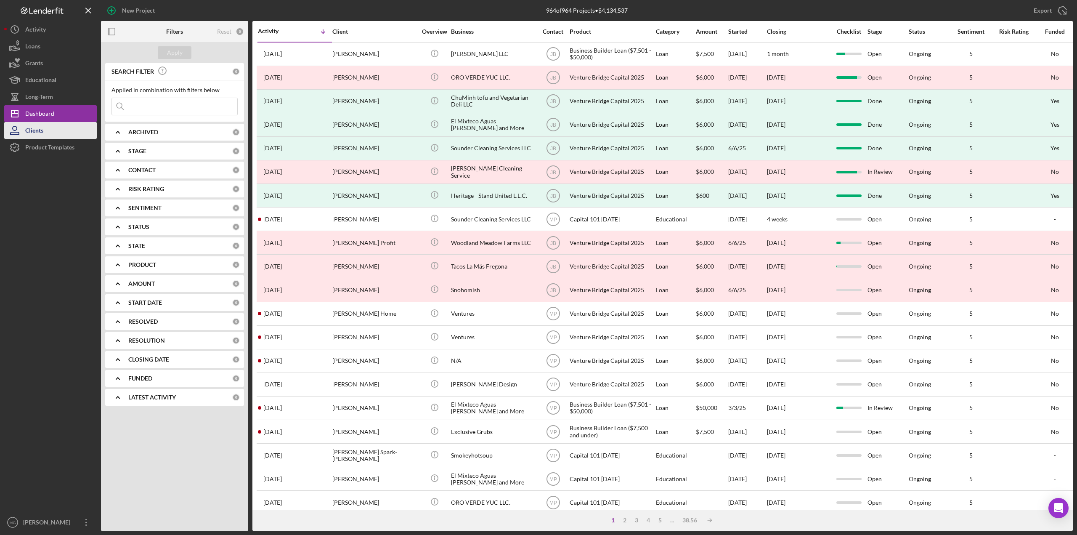
click at [24, 128] on icon "button" at bounding box center [14, 130] width 21 height 21
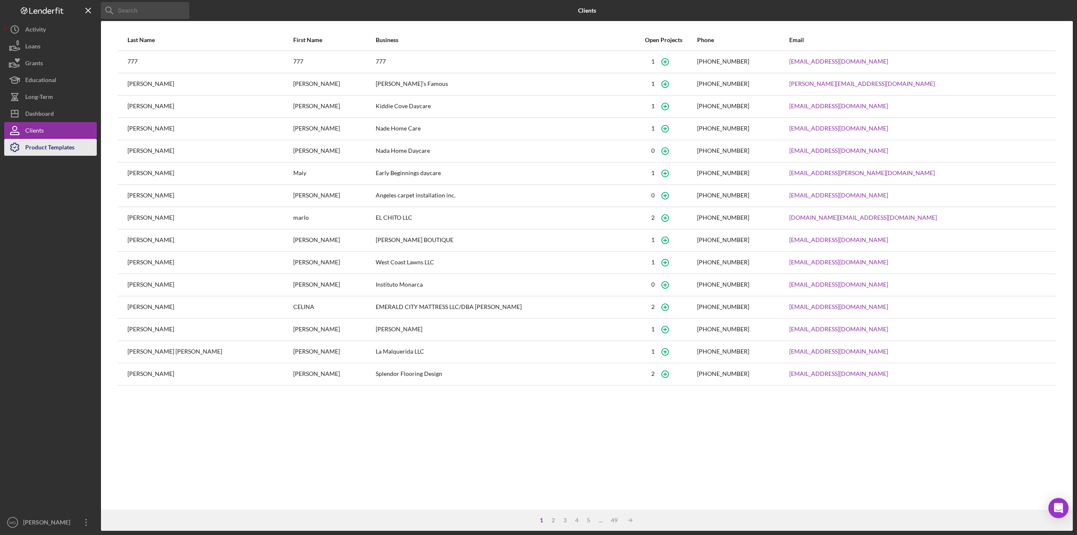
click at [37, 145] on div "Product Templates" at bounding box center [49, 148] width 49 height 19
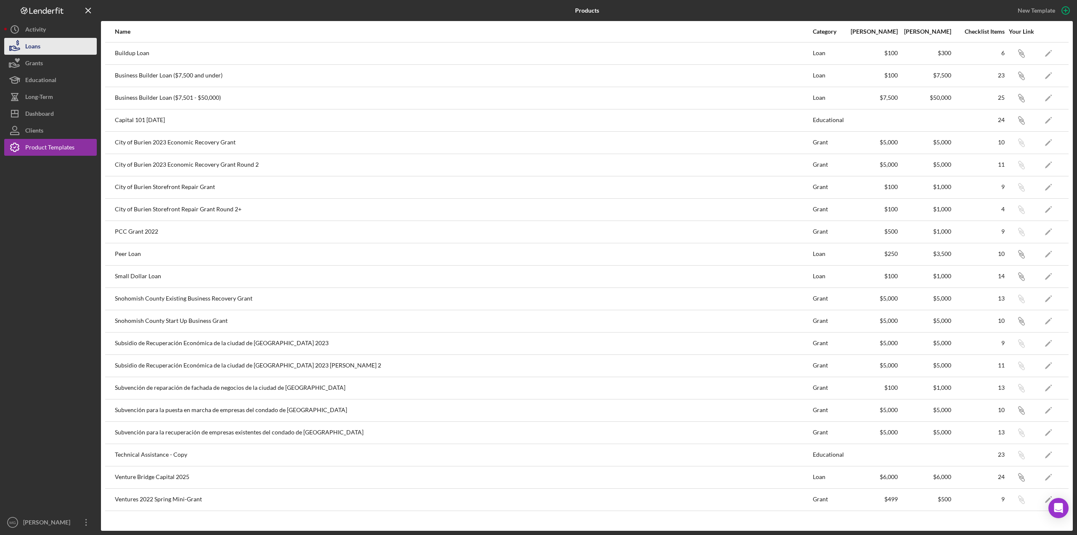
click at [28, 51] on div "Loans" at bounding box center [32, 47] width 15 height 19
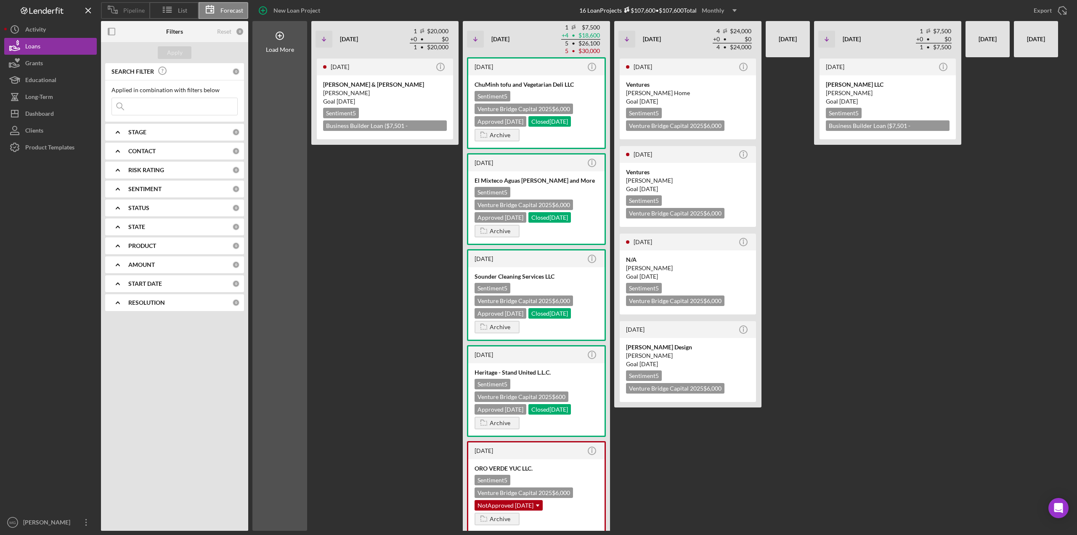
click at [122, 8] on icon at bounding box center [112, 9] width 21 height 21
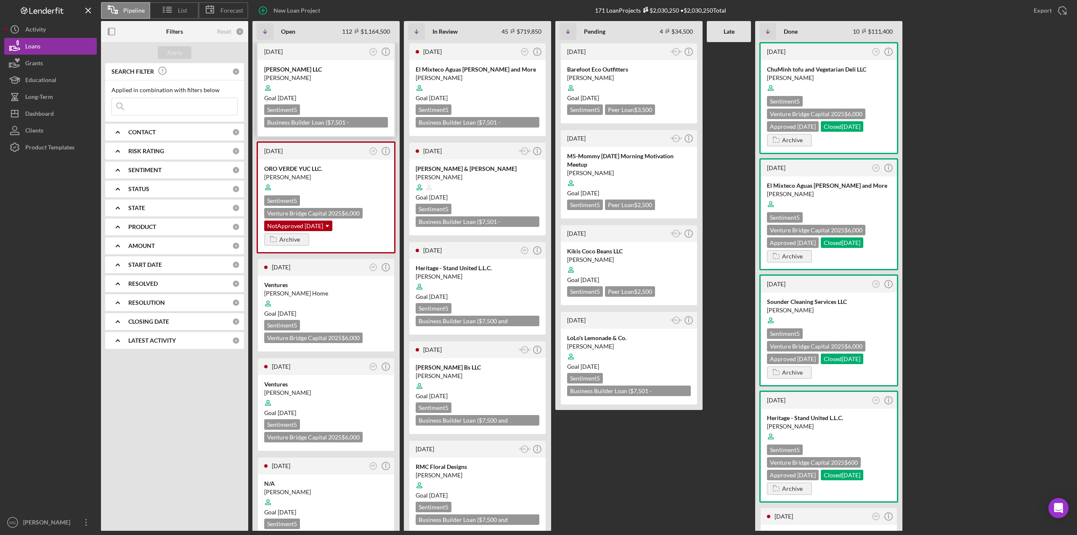
click at [340, 82] on div at bounding box center [326, 88] width 124 height 16
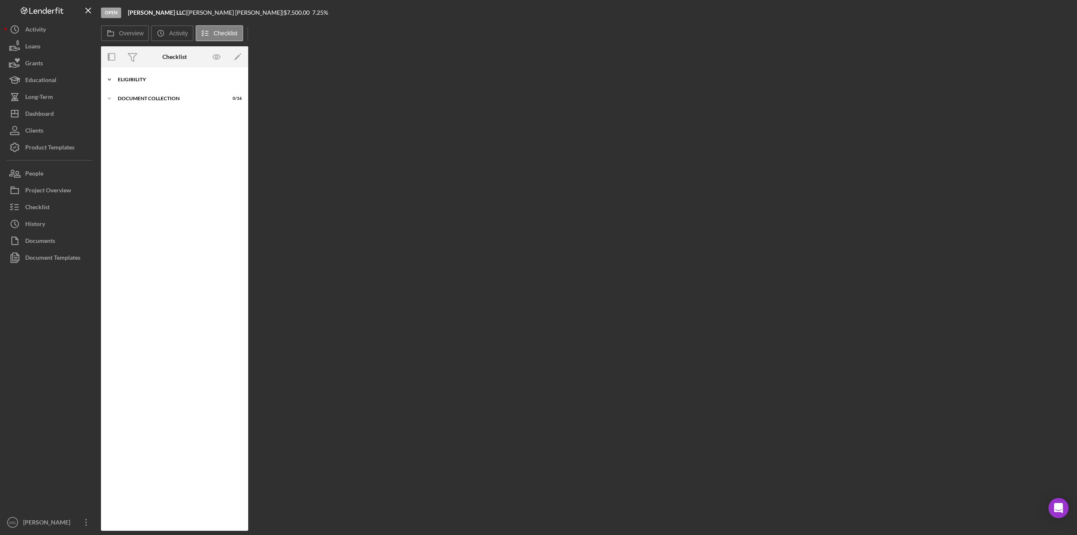
click at [110, 78] on icon "Icon/Expander" at bounding box center [109, 79] width 17 height 17
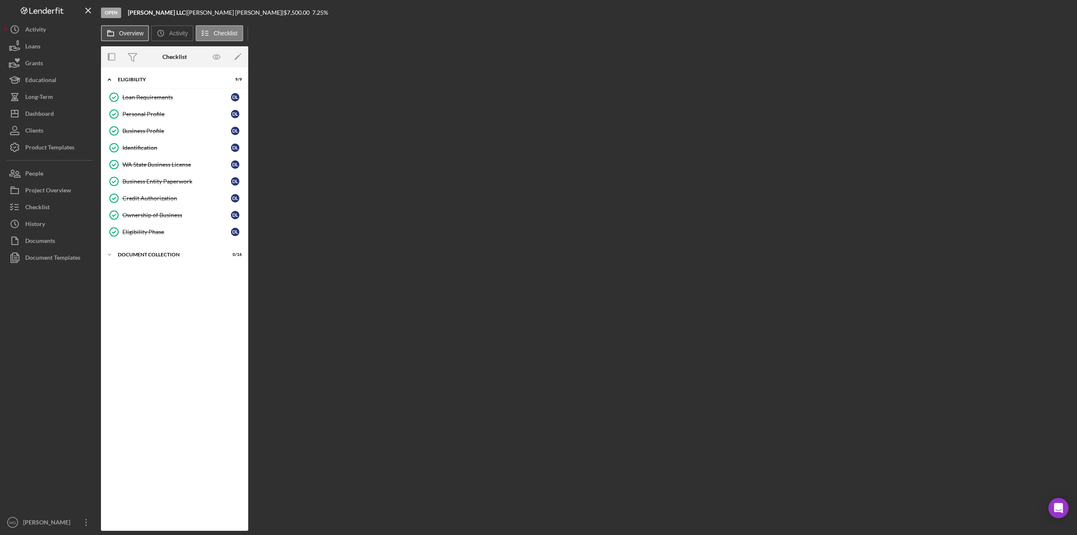
click at [119, 29] on button "Overview" at bounding box center [125, 33] width 48 height 16
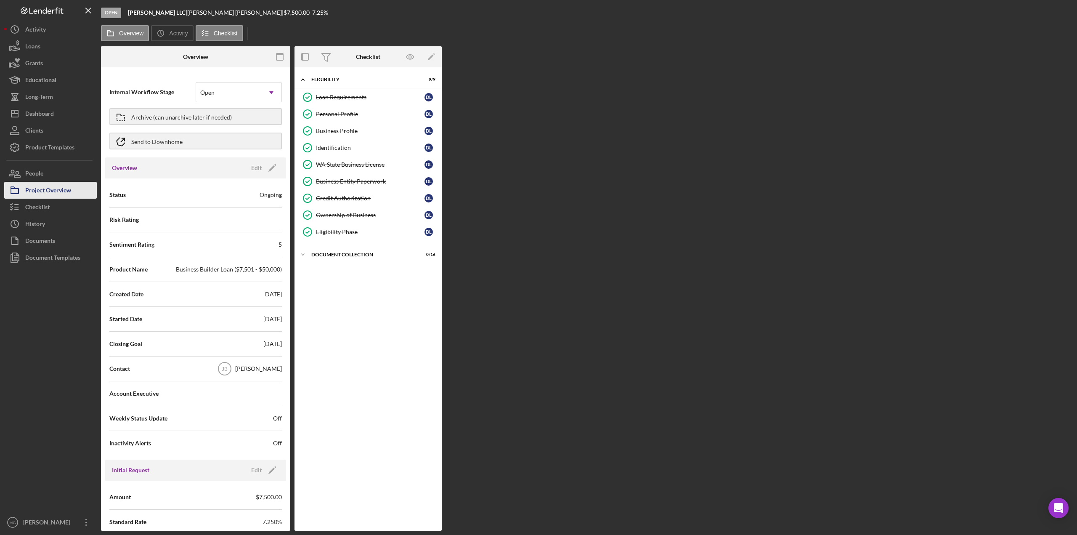
click at [51, 193] on div "Project Overview" at bounding box center [48, 191] width 46 height 19
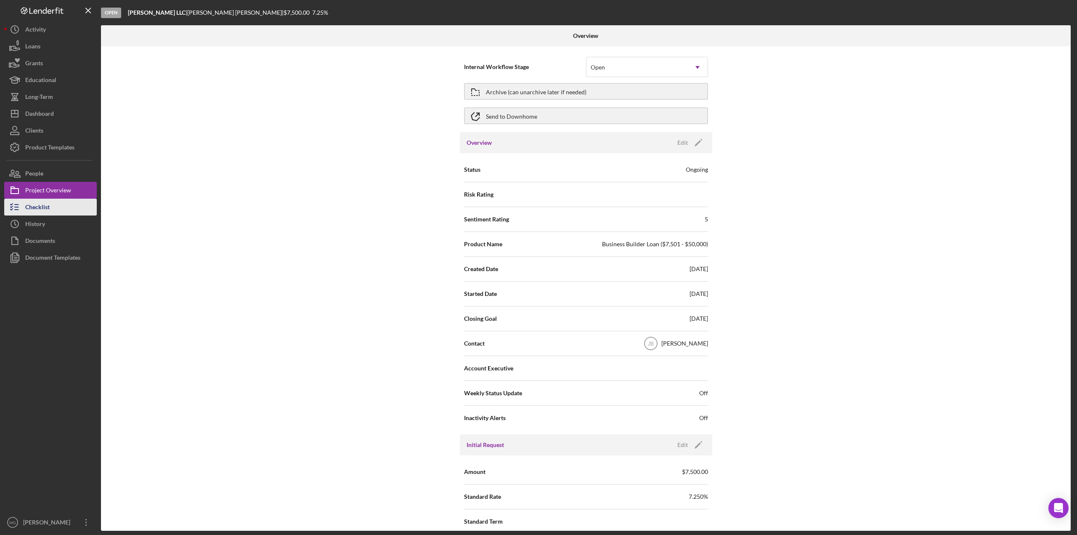
click at [48, 204] on div "Checklist" at bounding box center [37, 208] width 24 height 19
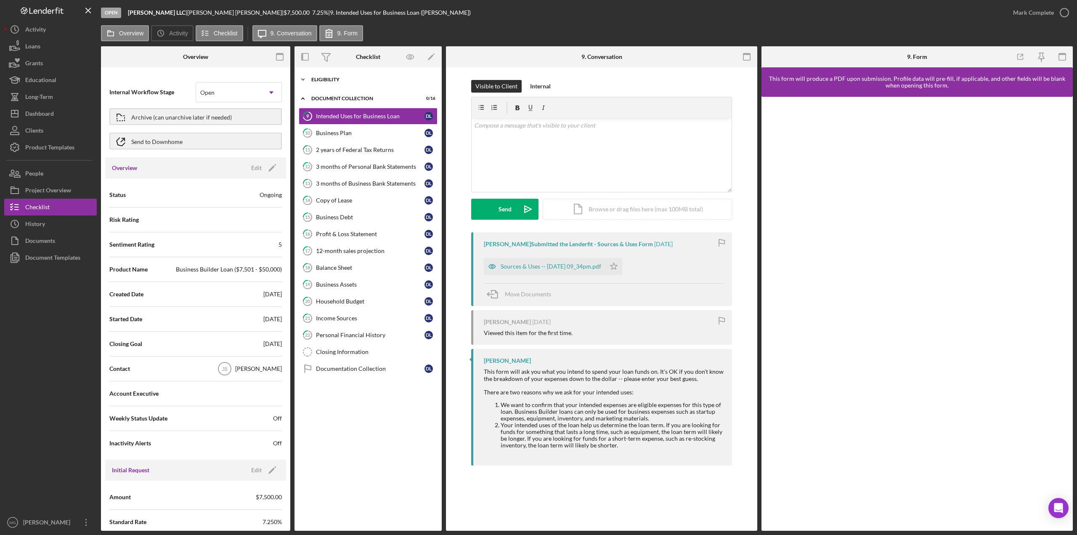
click at [305, 79] on icon "Icon/Expander" at bounding box center [303, 79] width 17 height 17
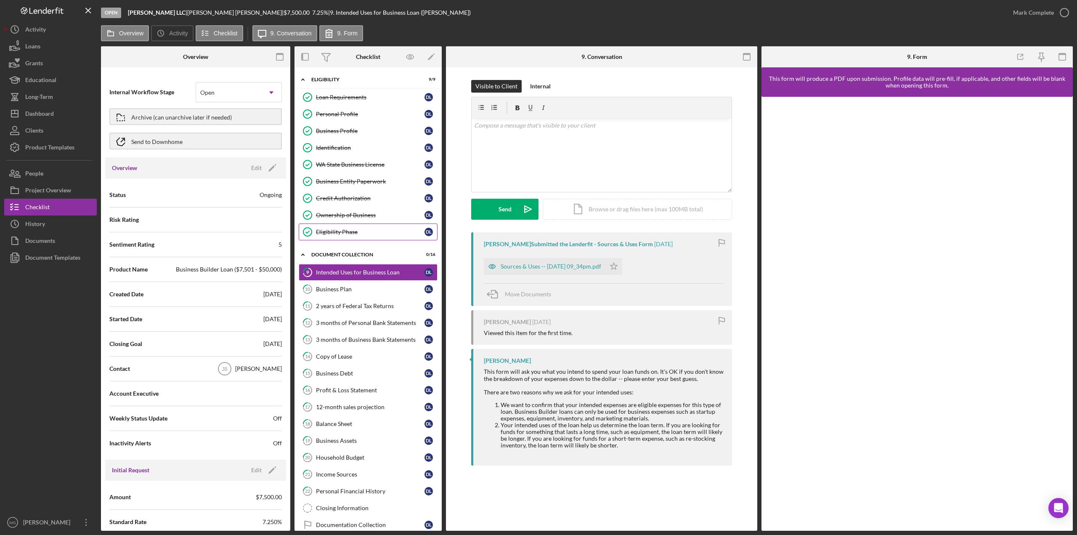
click at [349, 228] on div "Eligibility Phase" at bounding box center [370, 231] width 109 height 7
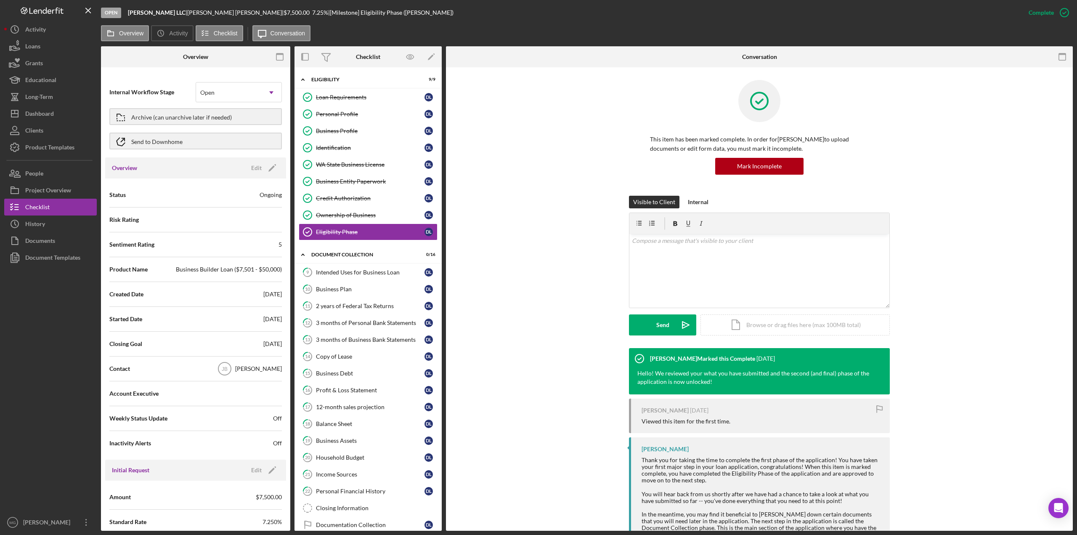
scroll to position [42, 0]
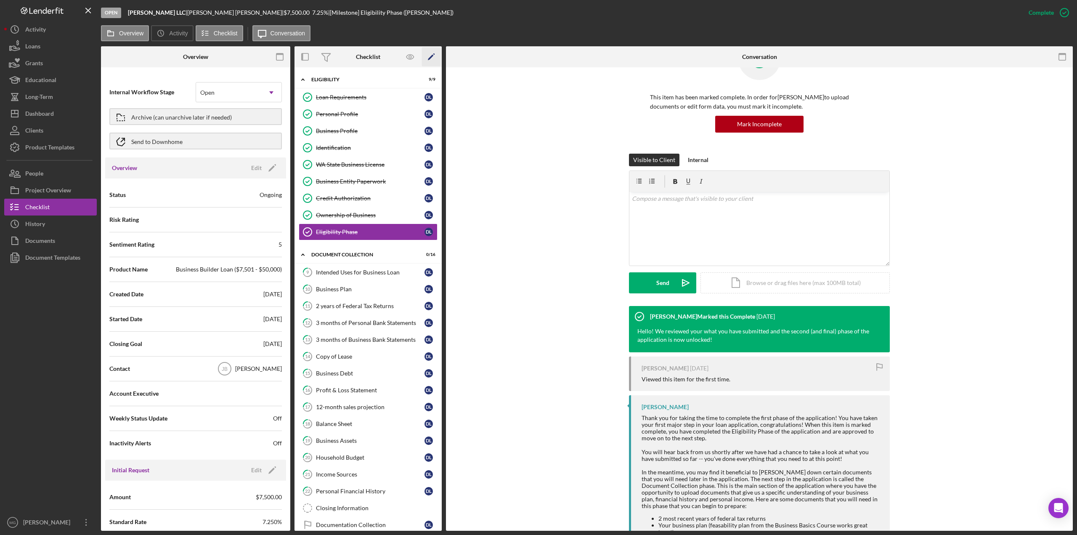
click at [430, 56] on icon "Icon/Edit" at bounding box center [431, 57] width 19 height 19
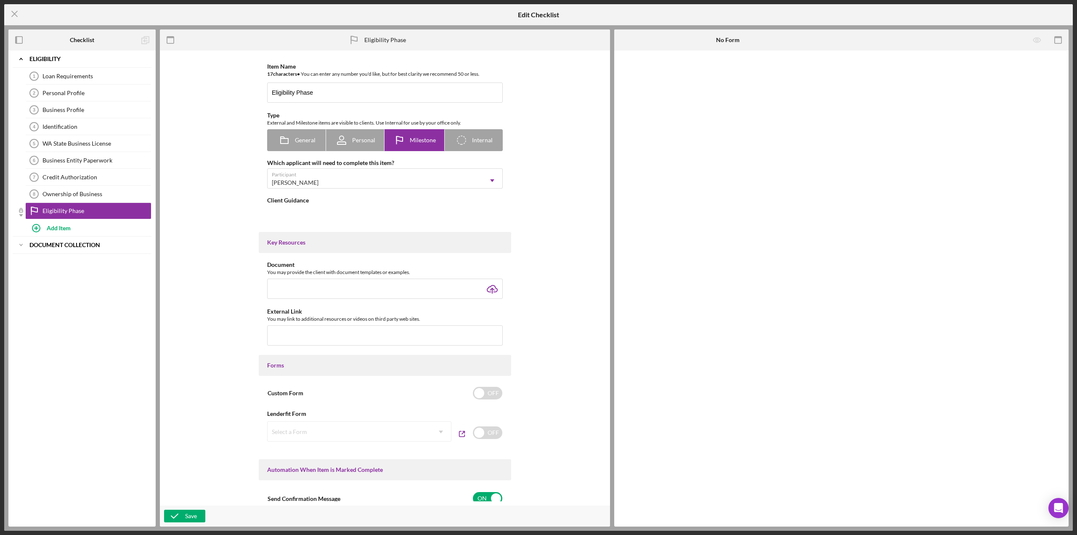
type textarea "<div>Thank you for taking the time to complete the first phase of the applicati…"
type textarea "<div>Hello! We reviewed your what you have submitted and the second (and final)…"
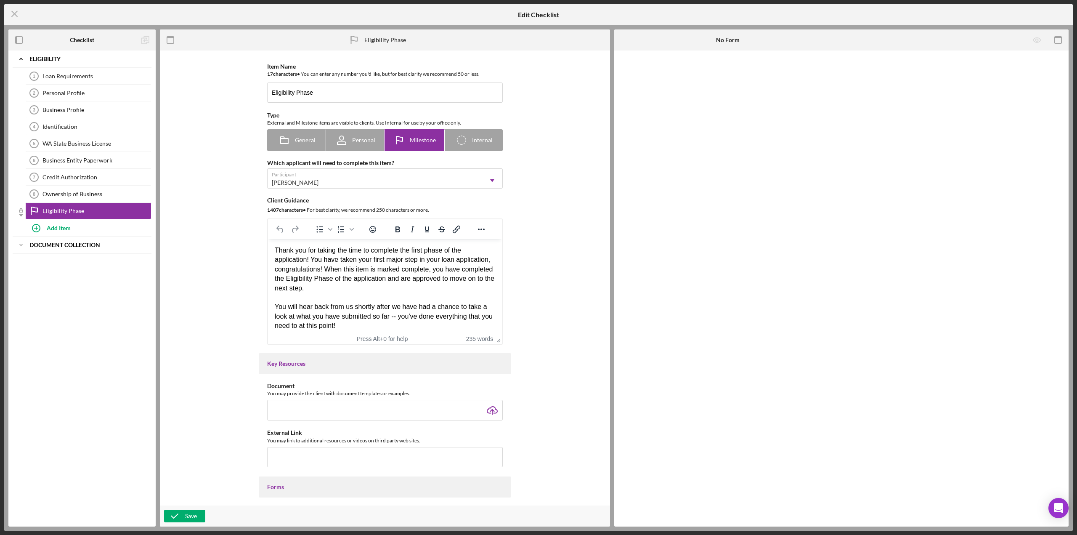
click at [21, 214] on icon at bounding box center [21, 215] width 4 height 2
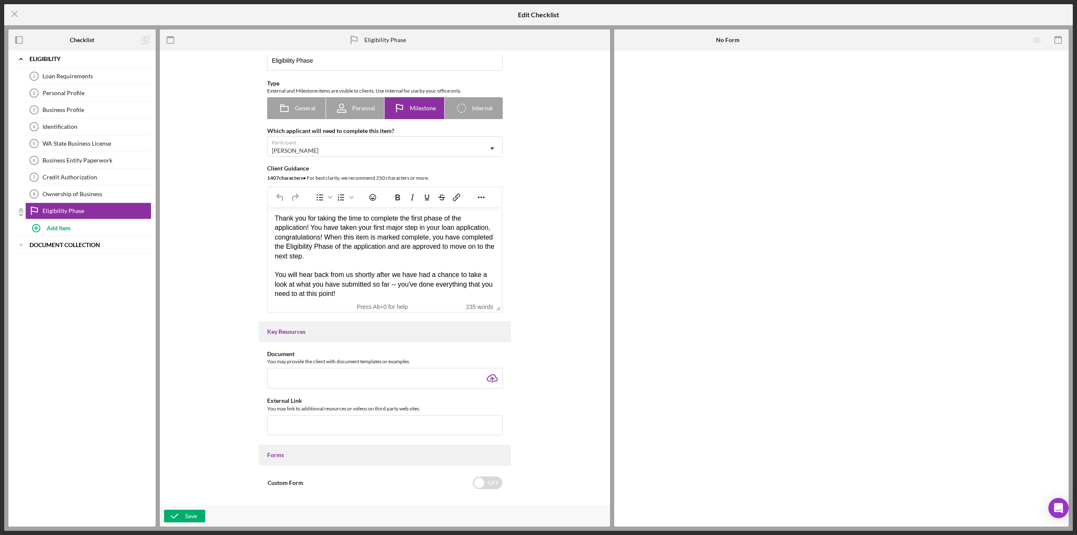
scroll to position [42, 0]
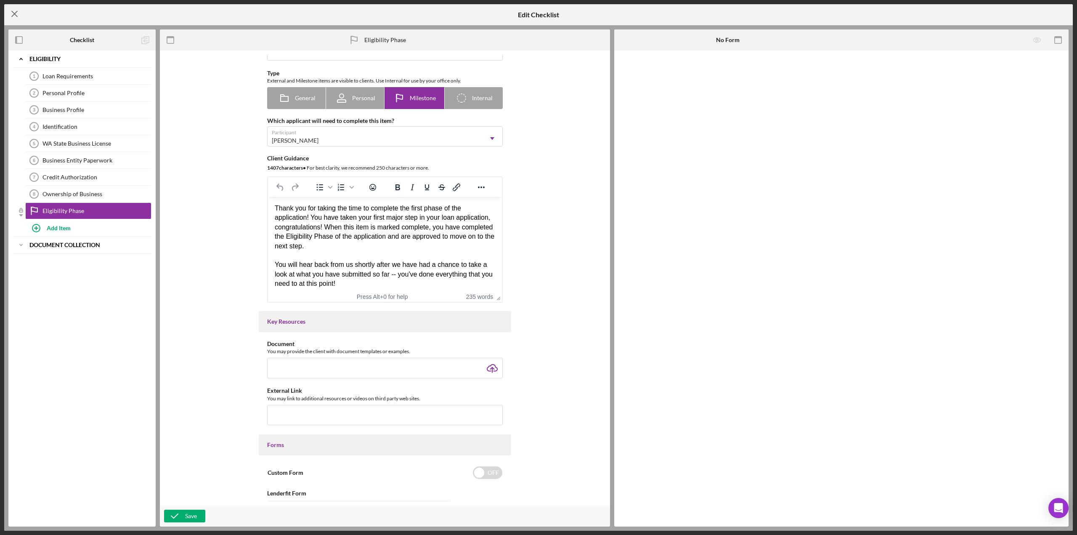
click at [14, 16] on icon "Icon/Menu Close" at bounding box center [14, 13] width 21 height 21
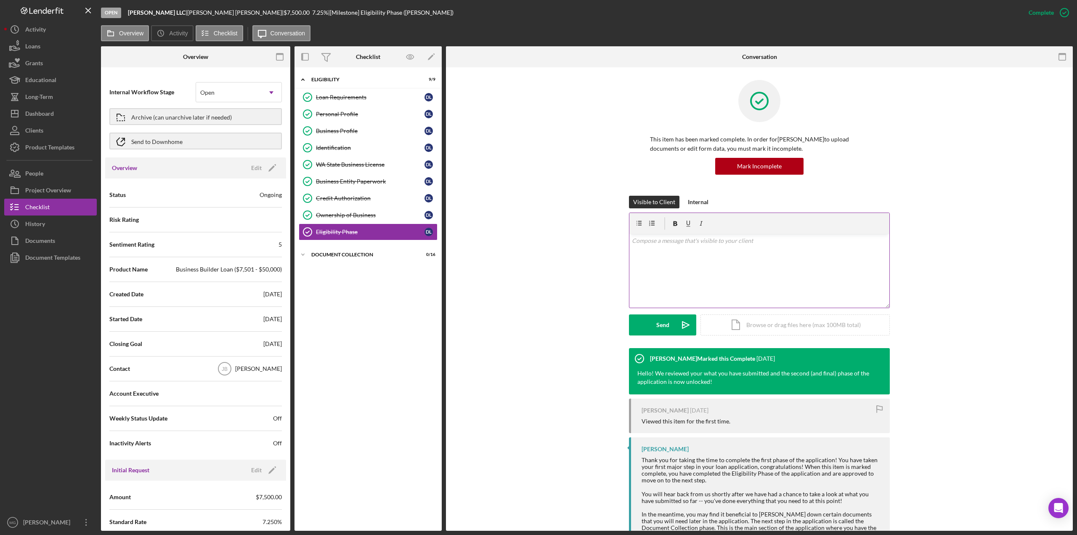
click at [681, 254] on div "v Color teal Color pink Remove color Add row above Add row below Add column bef…" at bounding box center [759, 271] width 260 height 74
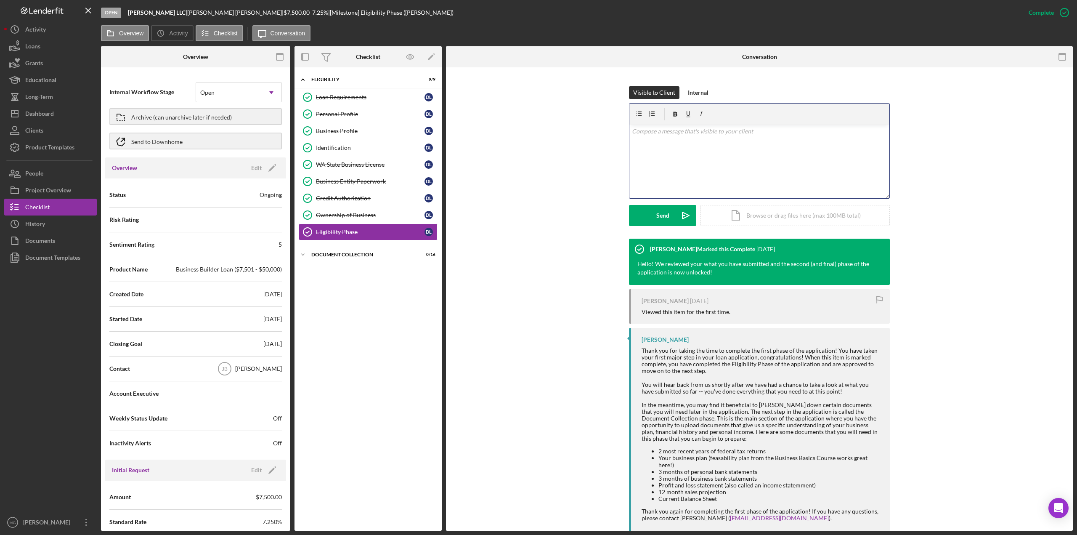
scroll to position [120, 0]
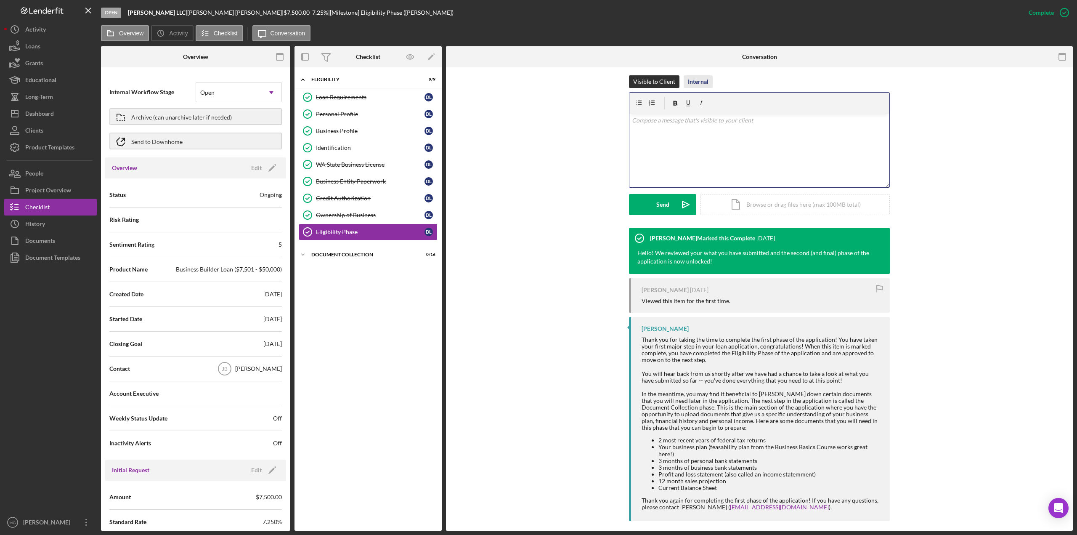
click at [697, 82] on div "Internal" at bounding box center [698, 81] width 21 height 13
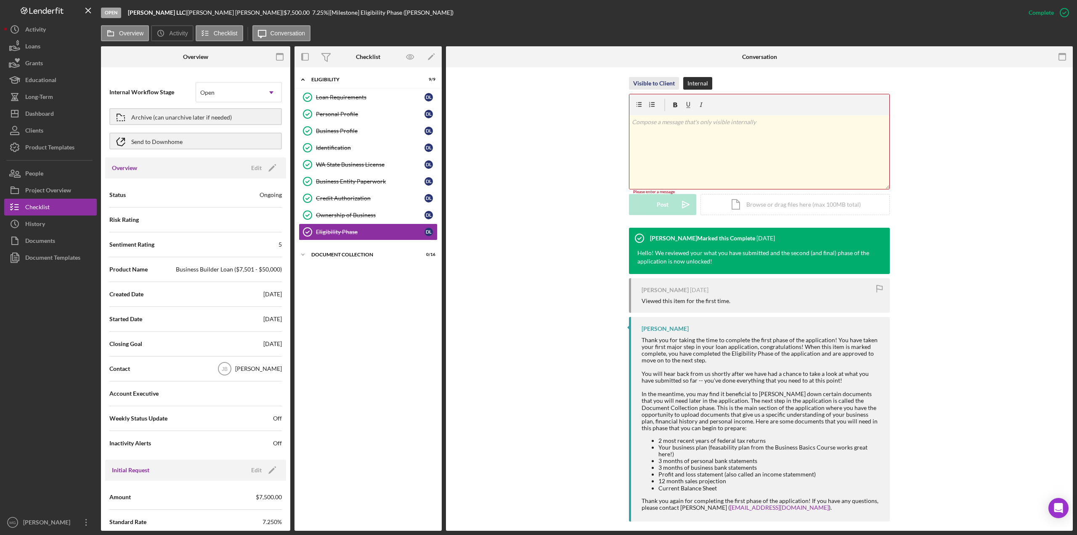
click at [643, 85] on div "Visible to Client" at bounding box center [654, 83] width 42 height 13
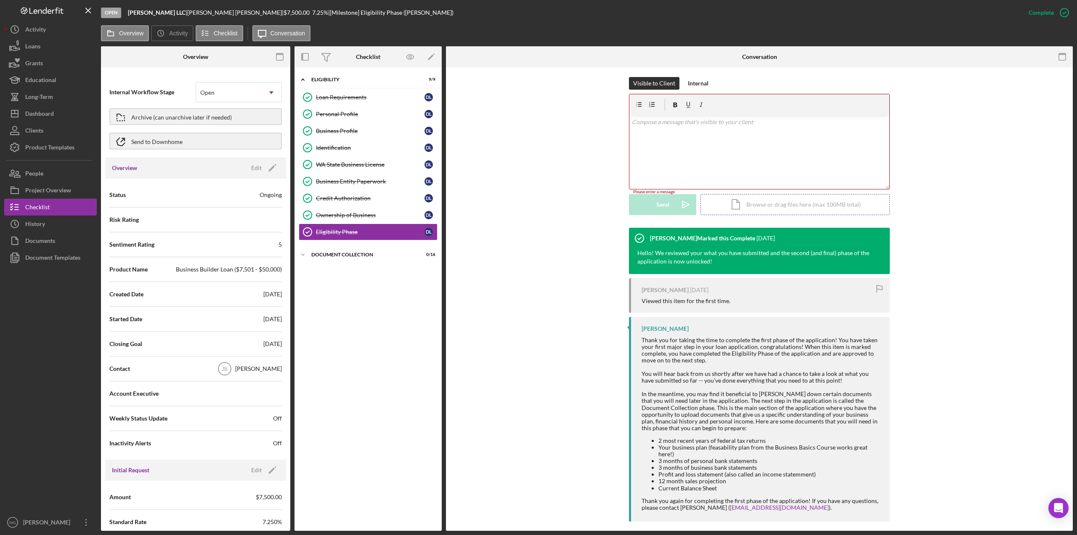
click at [772, 203] on div "Icon/Document Browse or drag files here (max 100MB total) Tap to choose files o…" at bounding box center [795, 204] width 189 height 21
click at [735, 151] on div "v Color teal Color pink Remove color Add row above Add row below Add column bef…" at bounding box center [759, 152] width 260 height 74
click at [302, 251] on icon "Icon/Expander" at bounding box center [303, 254] width 17 height 17
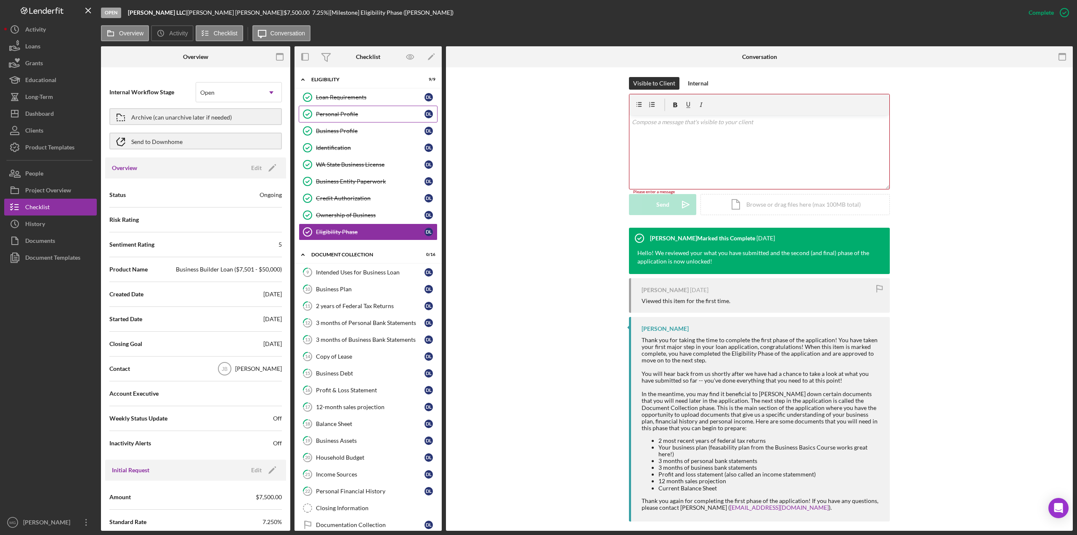
click at [366, 112] on div "Personal Profile" at bounding box center [370, 114] width 109 height 7
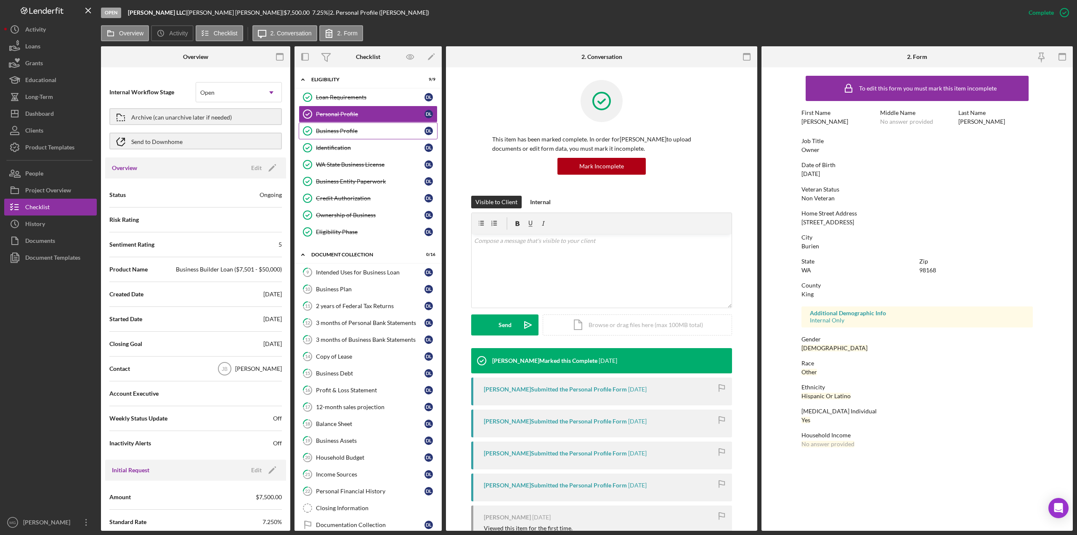
click at [337, 128] on div "Business Profile" at bounding box center [370, 130] width 109 height 7
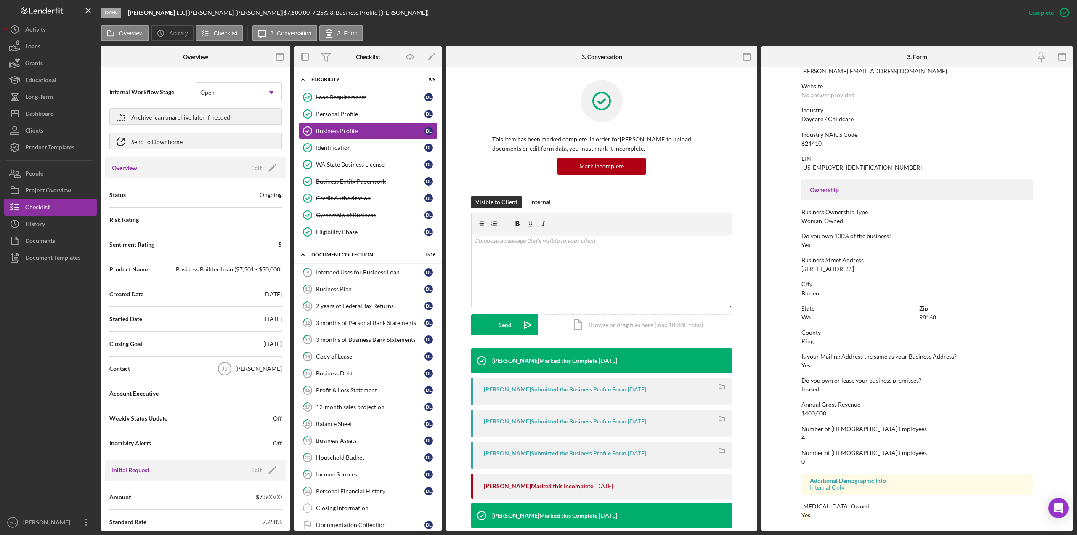
scroll to position [171, 0]
click at [353, 145] on div "Identification" at bounding box center [370, 147] width 109 height 7
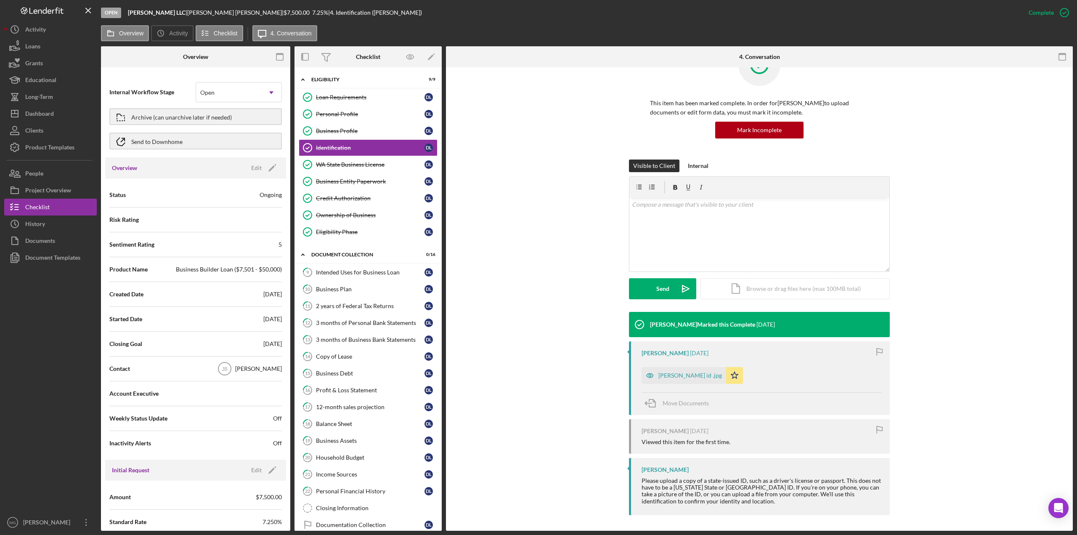
scroll to position [36, 0]
click at [375, 162] on div "WA State Business License" at bounding box center [370, 164] width 109 height 7
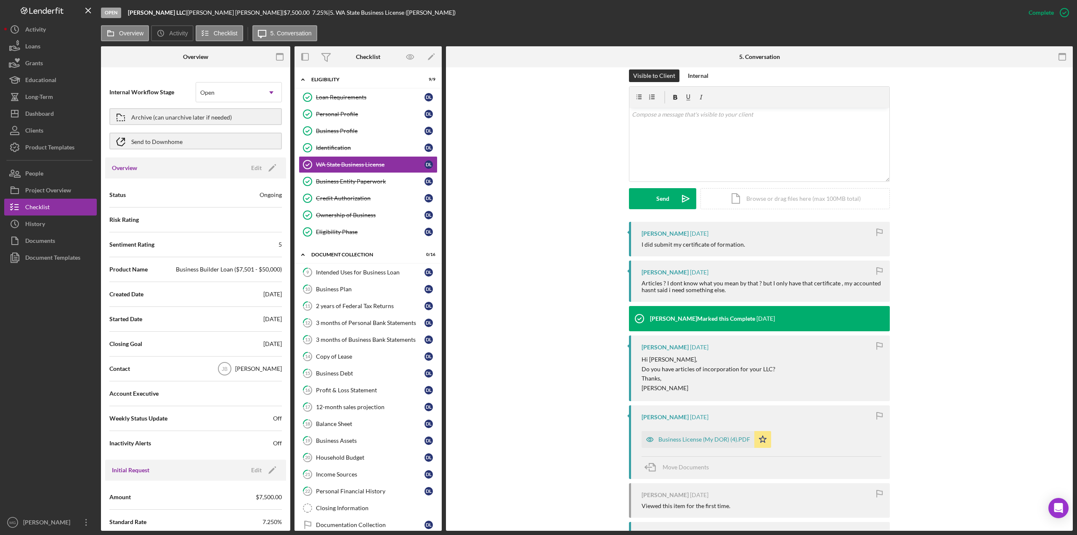
scroll to position [197, 0]
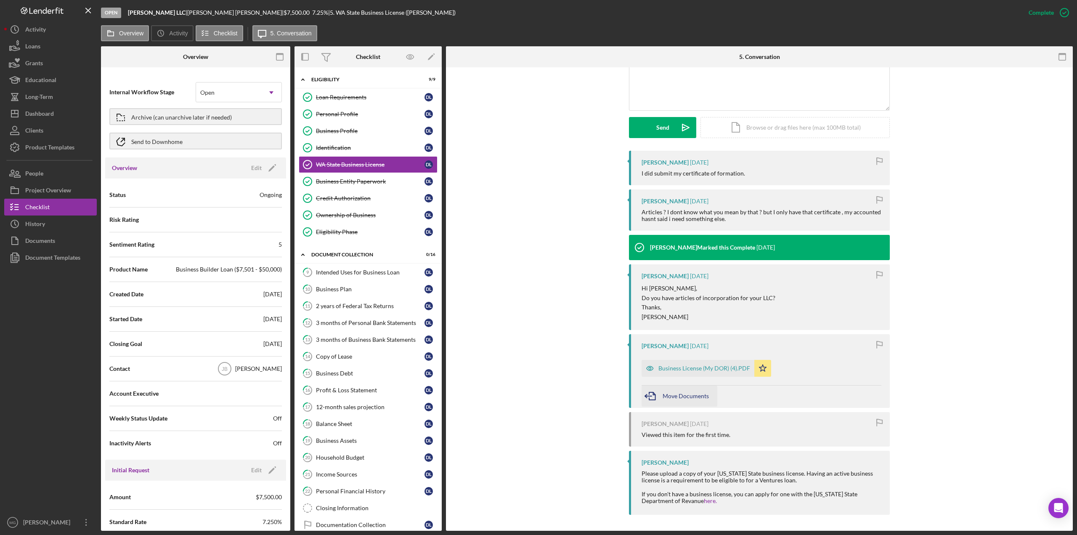
click at [670, 394] on span "Move Documents" at bounding box center [686, 395] width 46 height 7
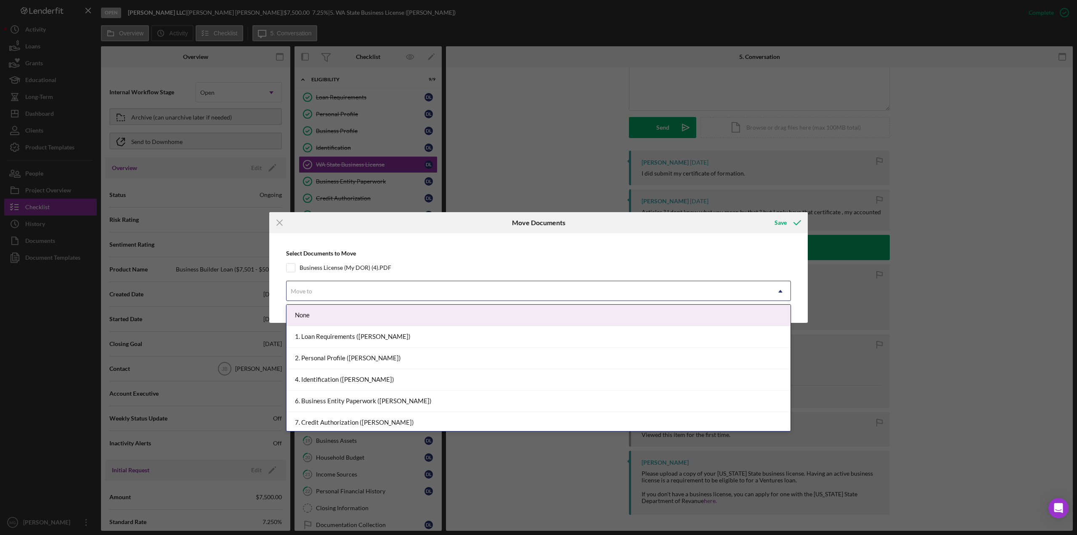
click at [765, 294] on div "Move to" at bounding box center [529, 290] width 484 height 19
click at [756, 240] on div "Select Documents to Move Business License (My DOR) (4).PDF 22 results available…" at bounding box center [538, 277] width 530 height 81
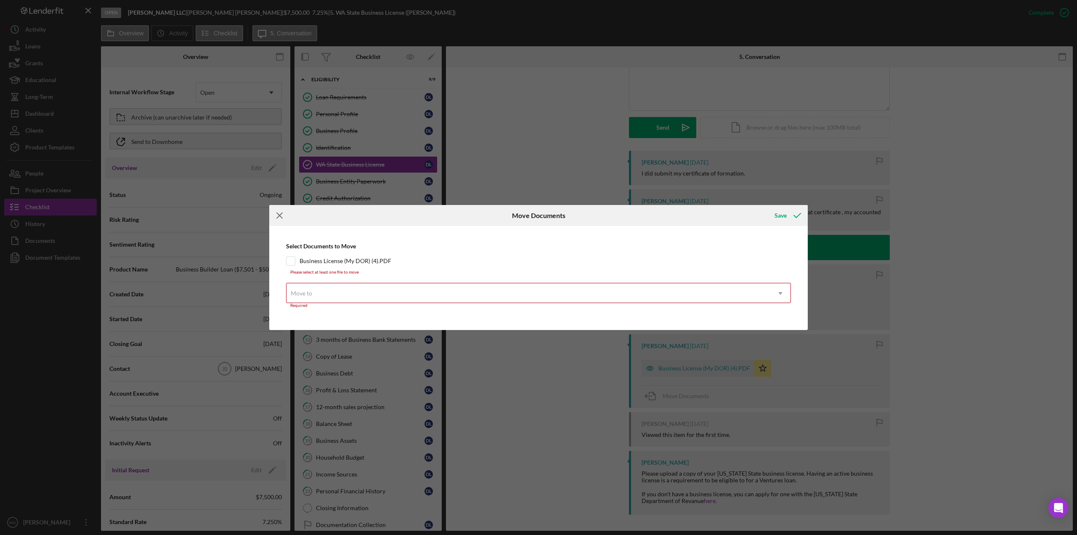
click at [276, 217] on icon "Icon/Menu Close" at bounding box center [279, 215] width 21 height 21
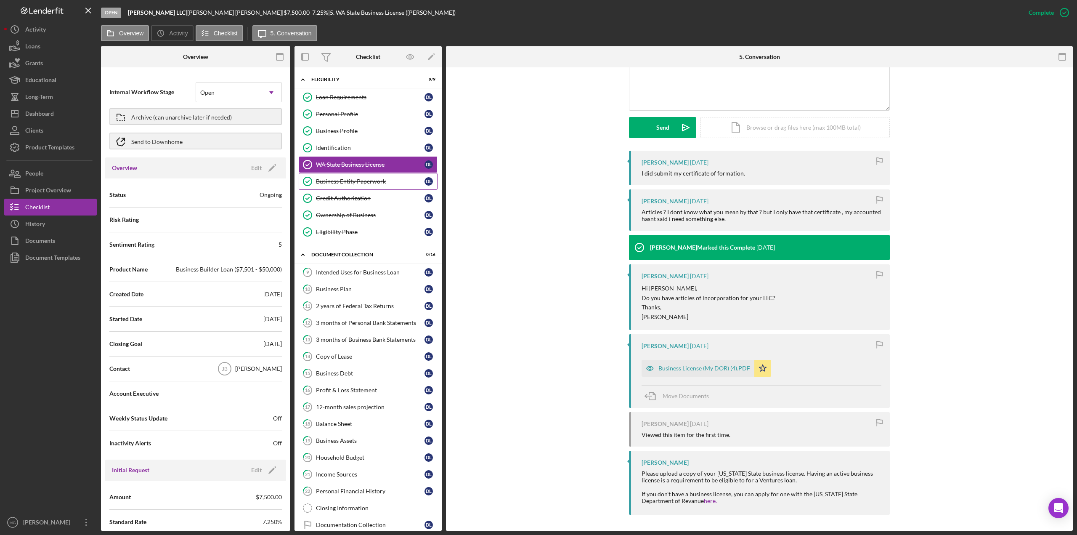
click at [342, 182] on div "Business Entity Paperwork" at bounding box center [370, 181] width 109 height 7
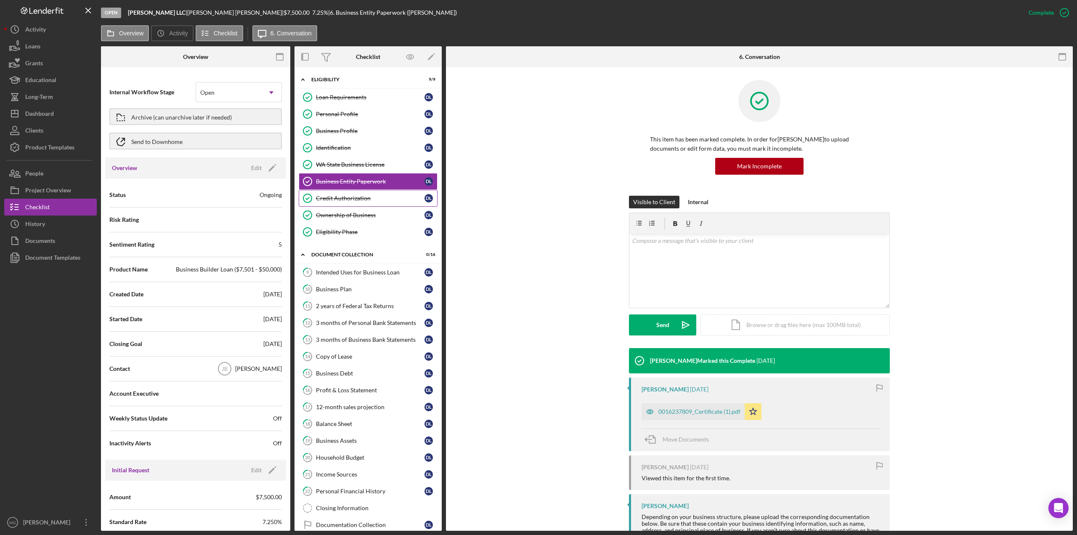
click at [340, 195] on div "Credit Authorization" at bounding box center [370, 198] width 109 height 7
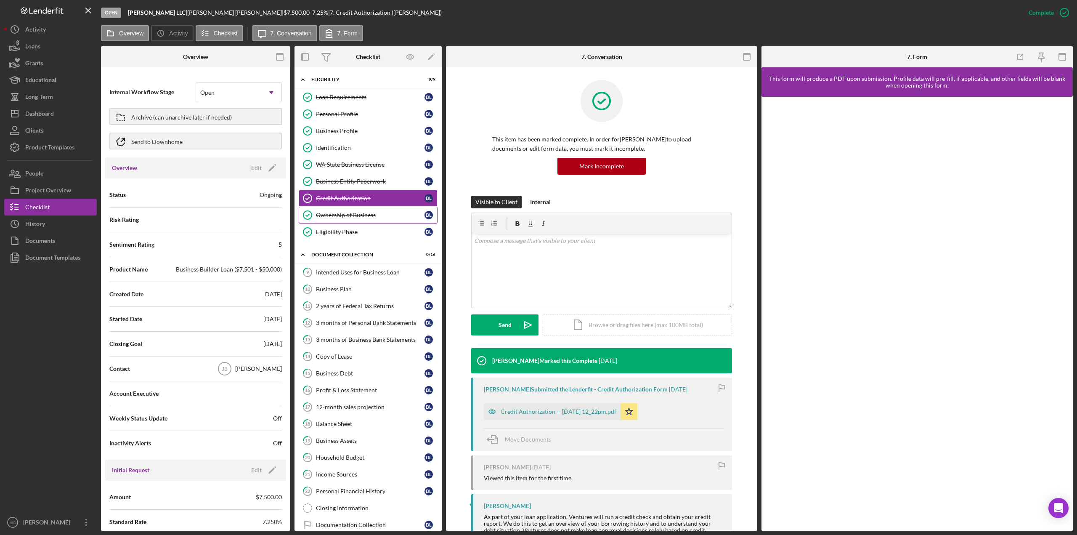
click at [349, 217] on link "Ownership of Business Ownership of Business D L" at bounding box center [368, 215] width 139 height 17
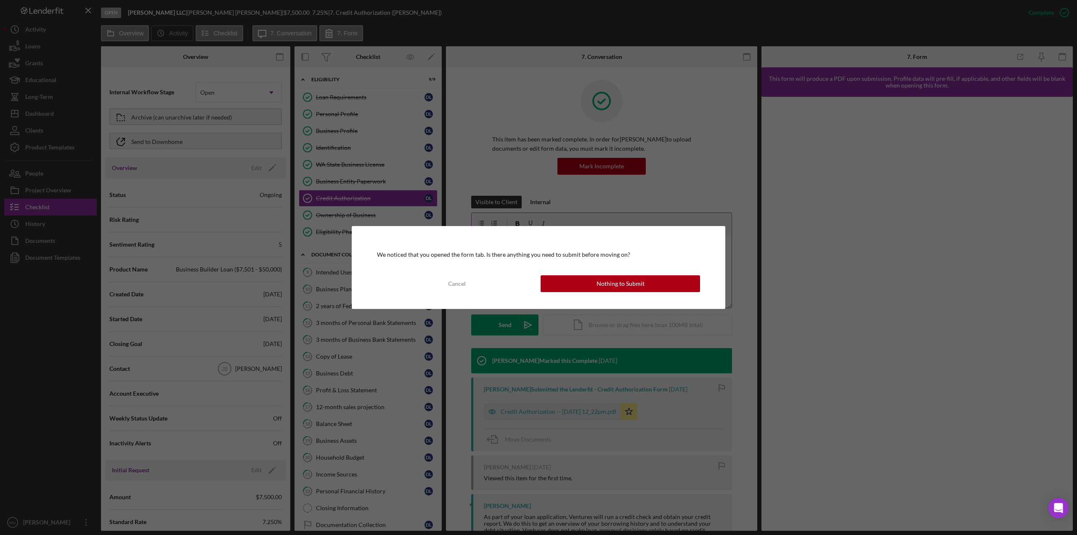
click at [592, 281] on button "Nothing to Submit" at bounding box center [620, 283] width 159 height 17
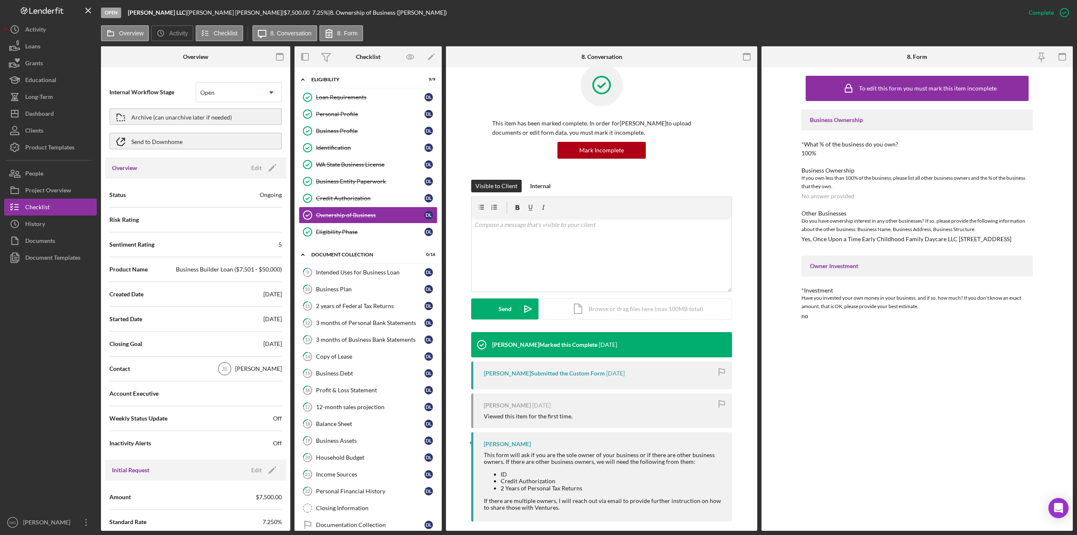
scroll to position [23, 0]
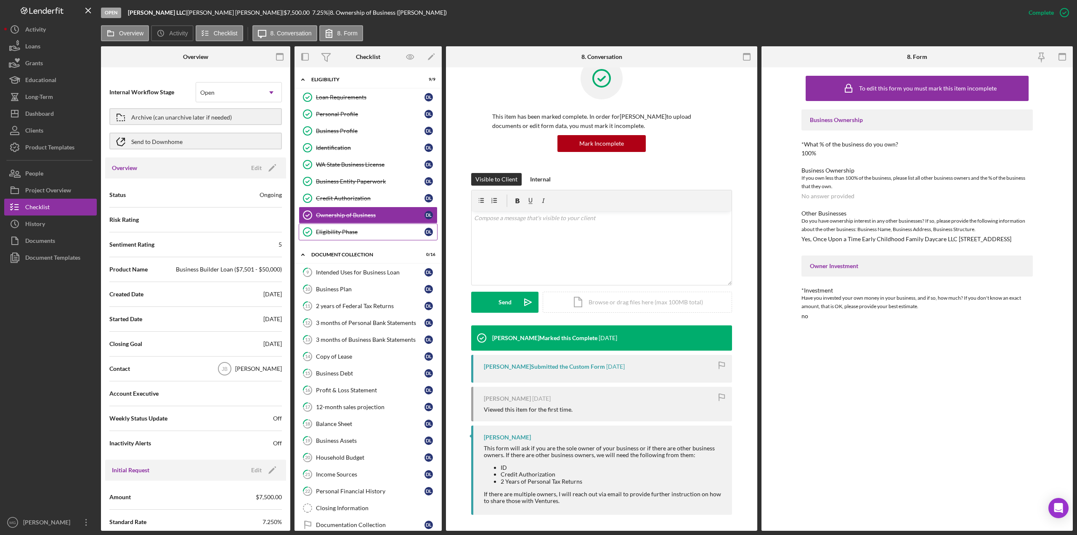
click at [349, 228] on div "Eligibility Phase" at bounding box center [370, 231] width 109 height 7
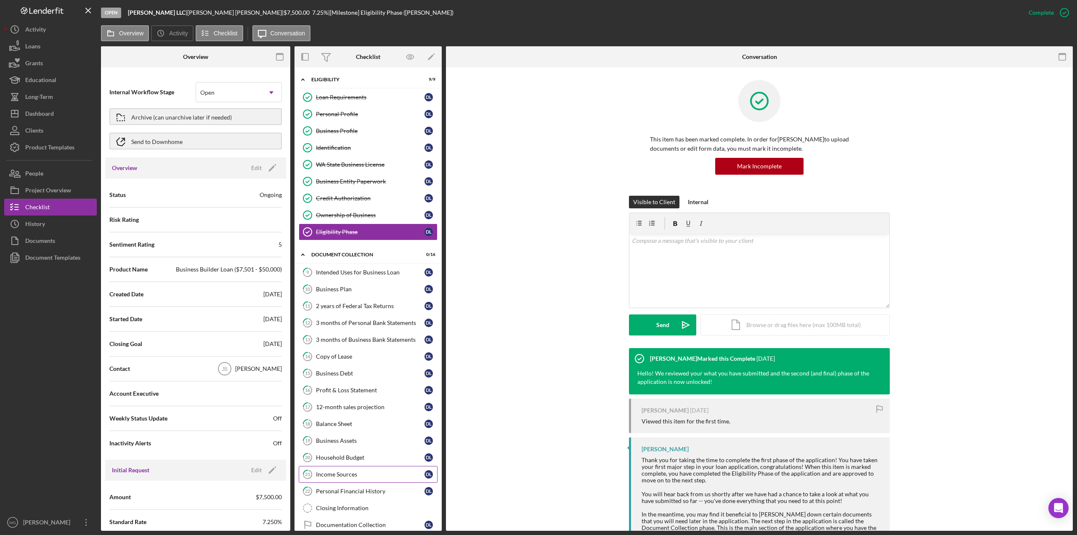
scroll to position [3, 0]
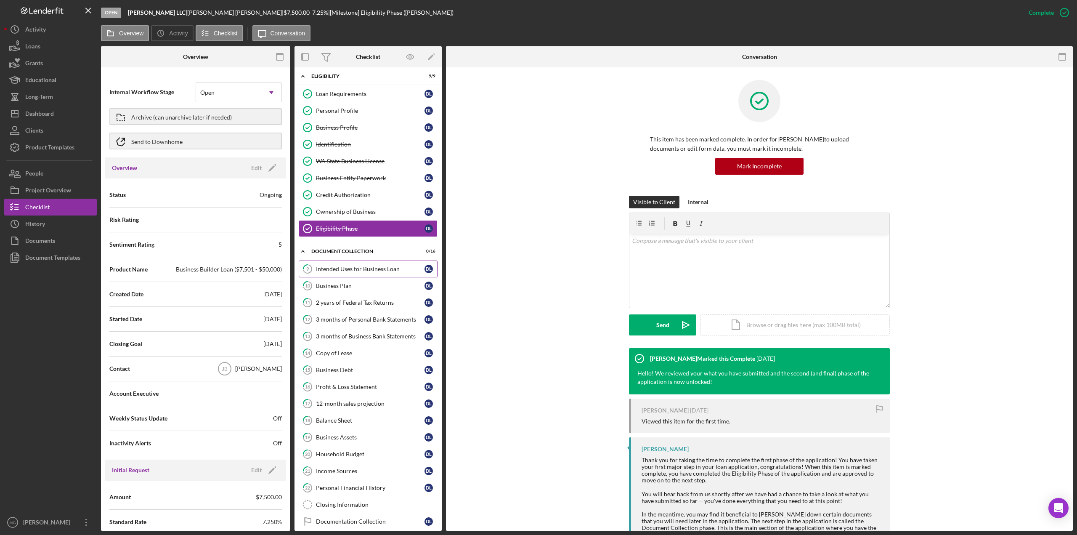
click at [362, 267] on div "Intended Uses for Business Loan" at bounding box center [370, 268] width 109 height 7
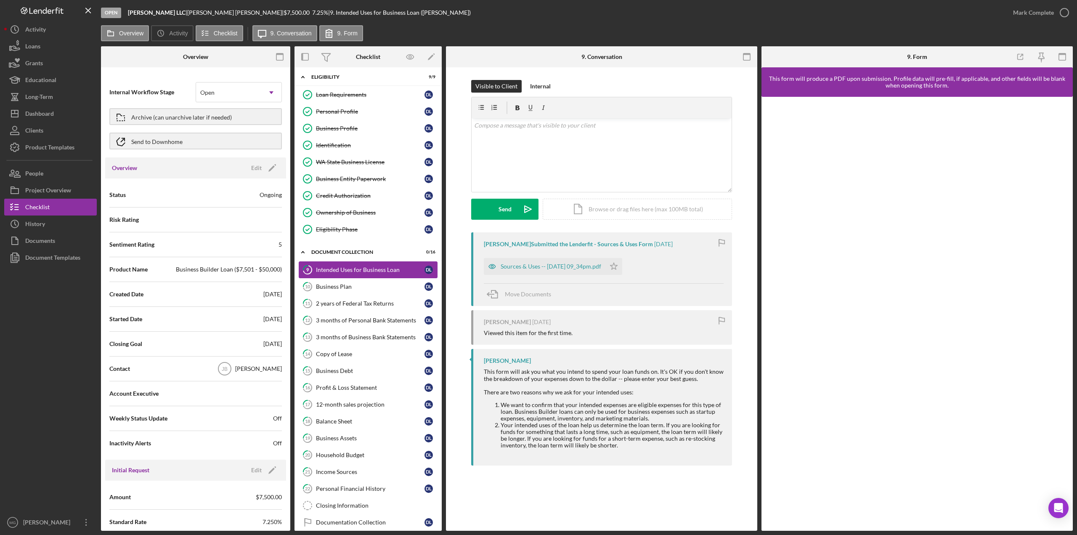
scroll to position [3, 0]
click at [579, 271] on div "Sources & Uses -- [DATE] 09_34pm.pdf" at bounding box center [545, 266] width 122 height 17
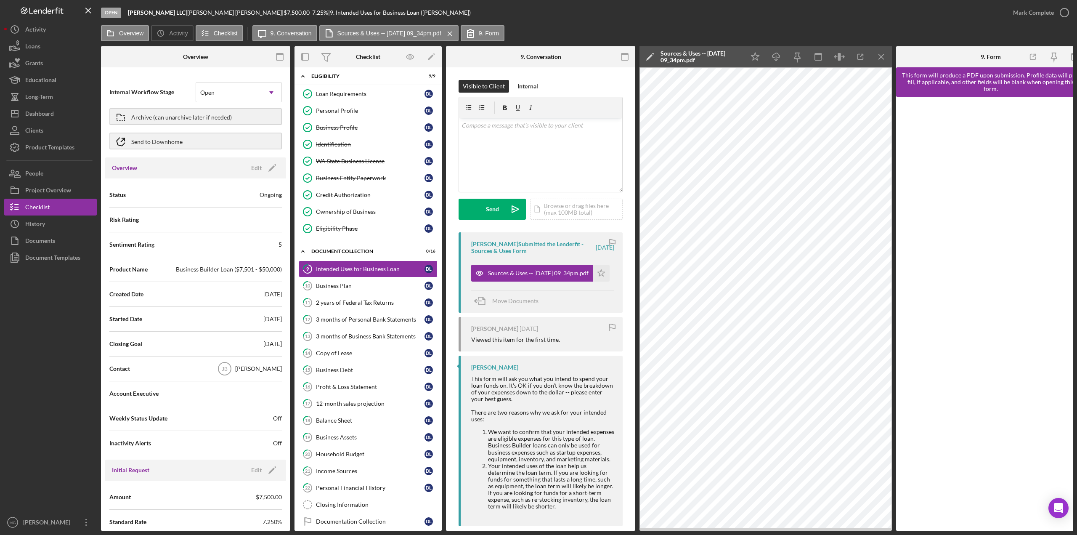
click at [884, 59] on icon "Icon/Menu Close" at bounding box center [881, 57] width 19 height 19
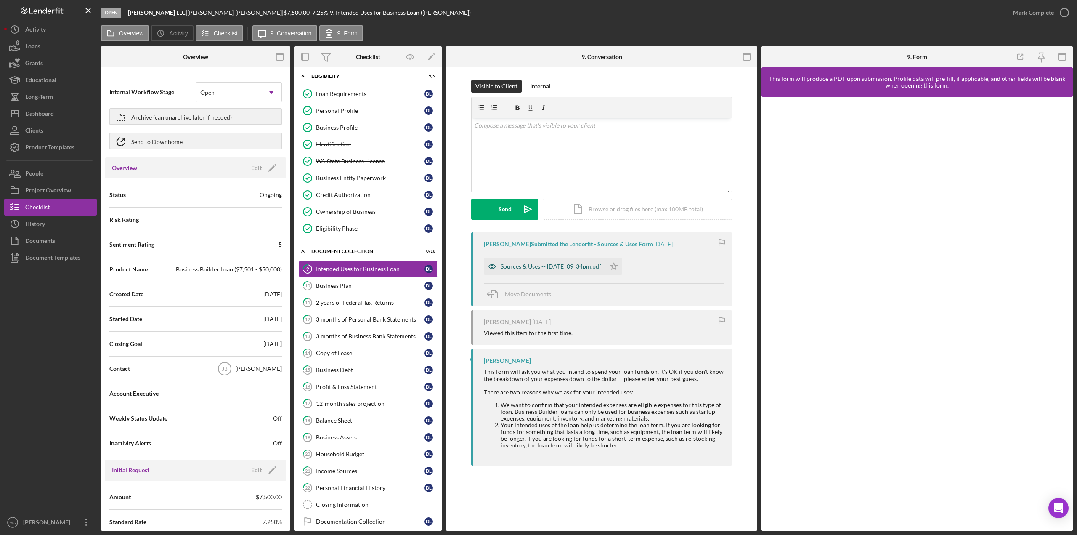
click at [530, 264] on div "Sources & Uses -- [DATE] 09_34pm.pdf" at bounding box center [551, 266] width 101 height 7
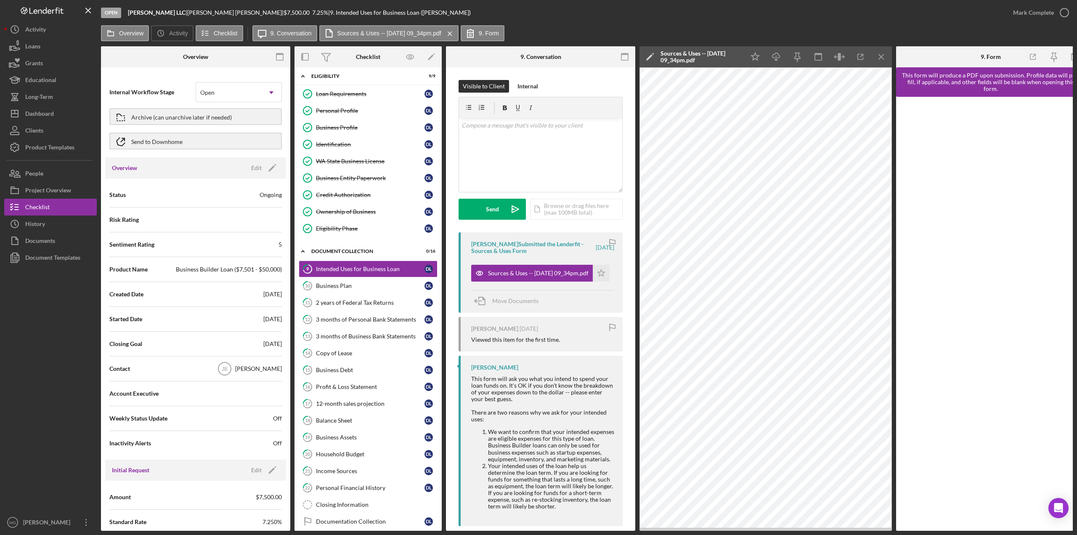
click at [718, 56] on div "Sources & Uses -- [DATE] 09_34pm.pdf" at bounding box center [701, 56] width 80 height 13
click at [887, 62] on div "Cancel" at bounding box center [879, 56] width 18 height 17
click at [762, 56] on icon "Icon/Star" at bounding box center [755, 57] width 19 height 19
click at [335, 284] on div "Business Plan" at bounding box center [370, 285] width 109 height 7
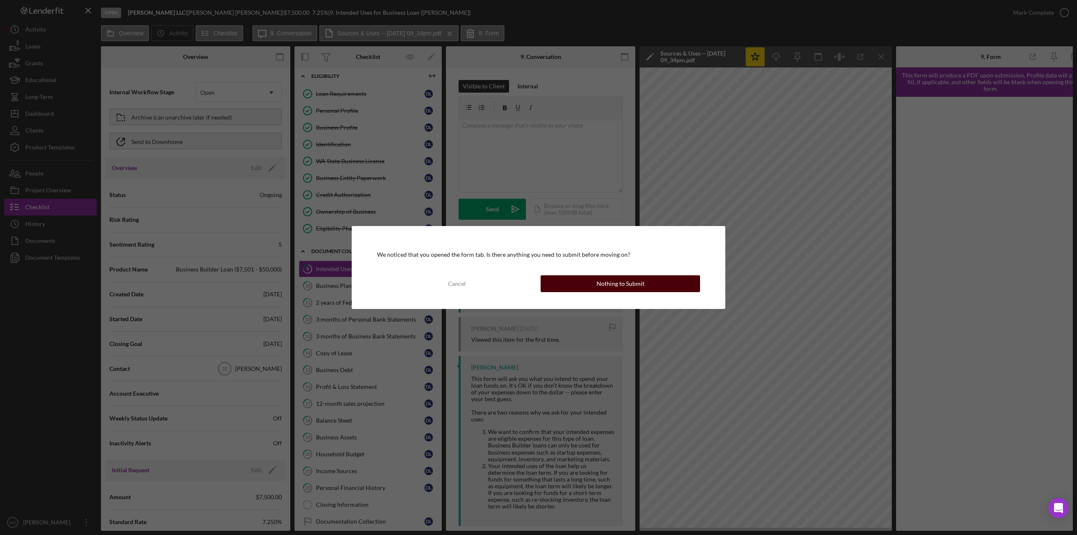
click at [640, 289] on div "Nothing to Submit" at bounding box center [621, 283] width 48 height 17
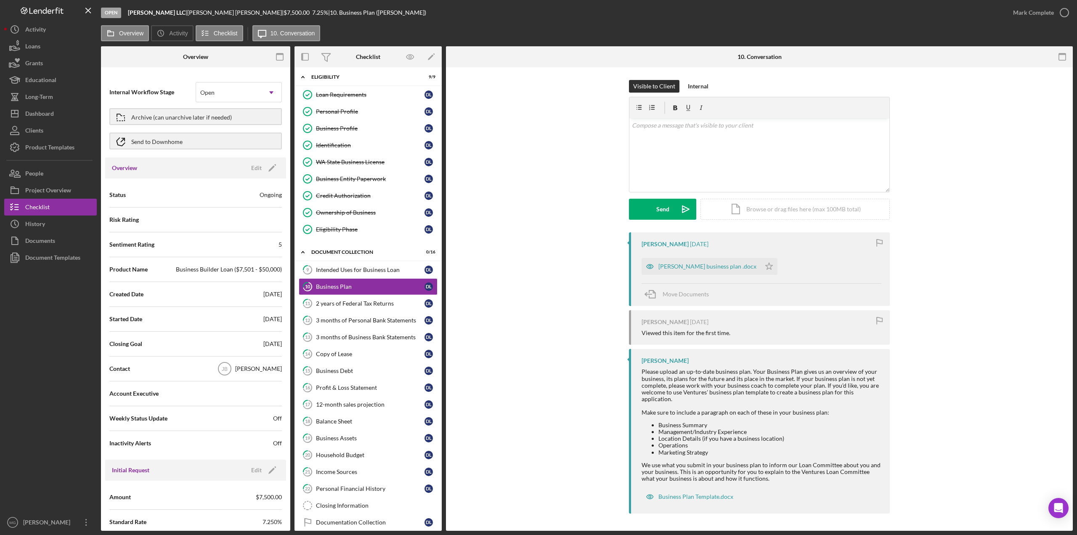
scroll to position [3, 0]
click at [355, 303] on link "11 2 years of Federal Tax Returns D L" at bounding box center [368, 302] width 139 height 17
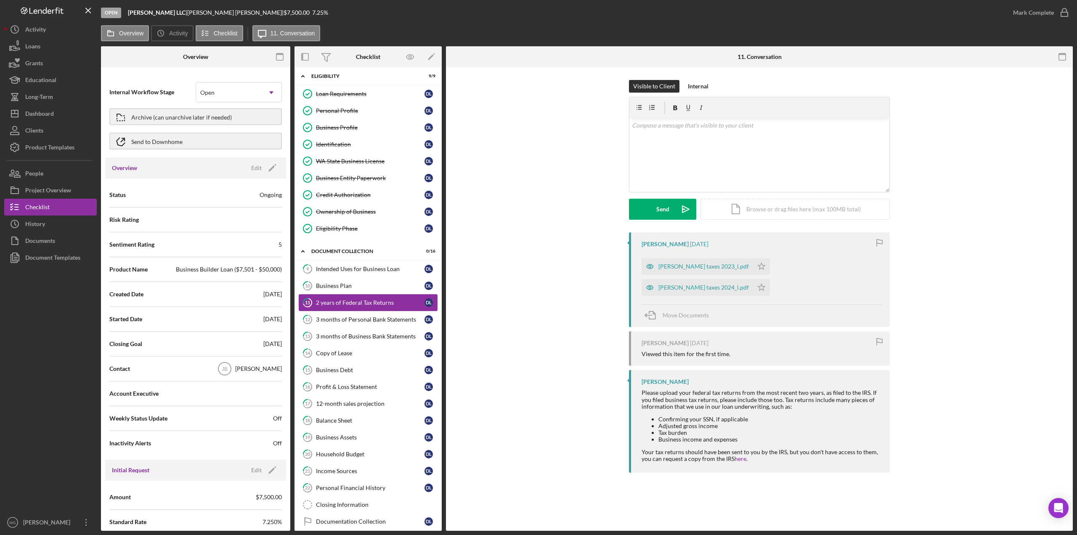
scroll to position [3, 0]
click at [344, 451] on div "Household Budget" at bounding box center [370, 454] width 109 height 7
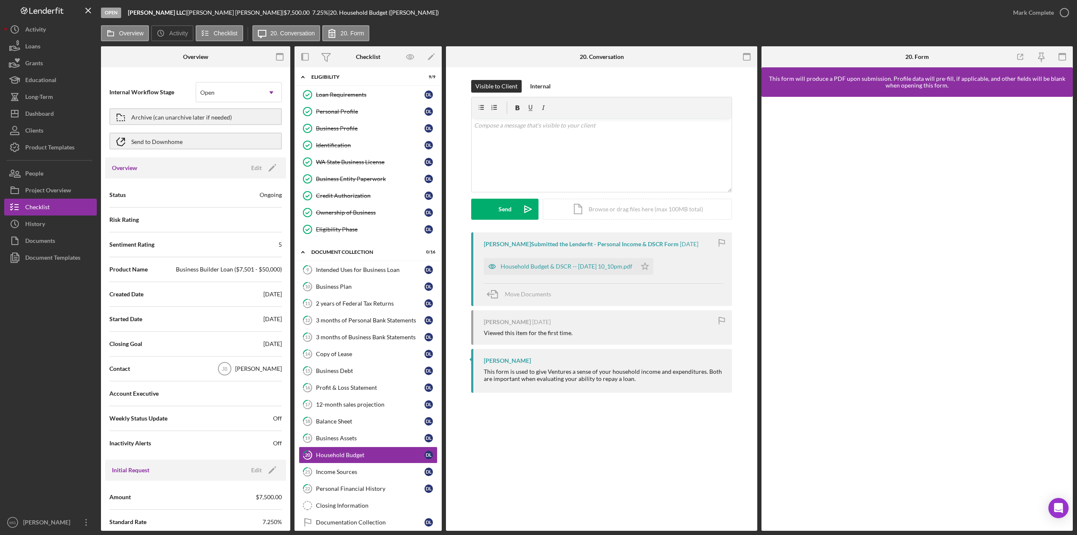
scroll to position [3, 0]
click at [344, 366] on div "Business Debt" at bounding box center [370, 369] width 109 height 7
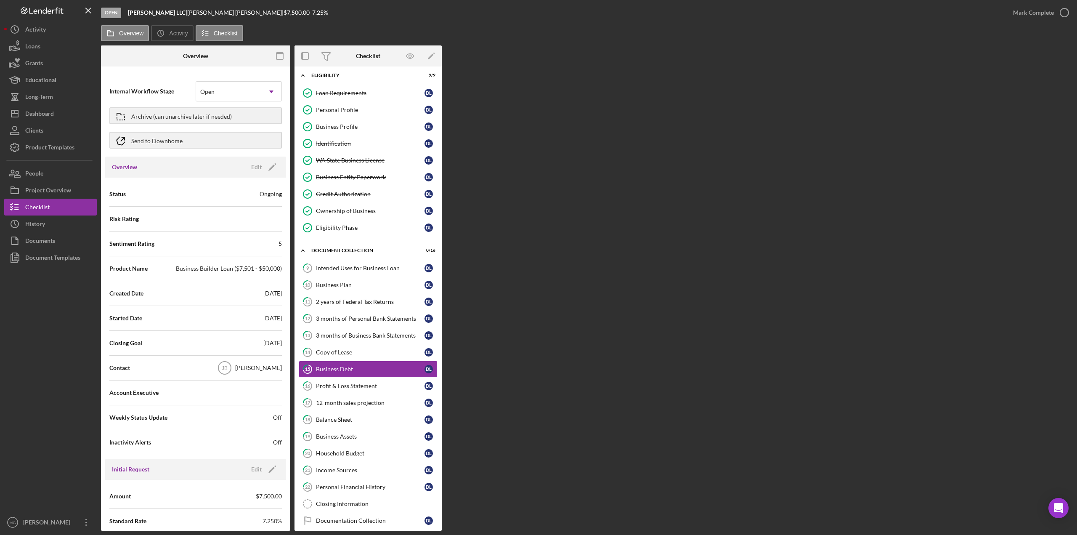
scroll to position [3, 0]
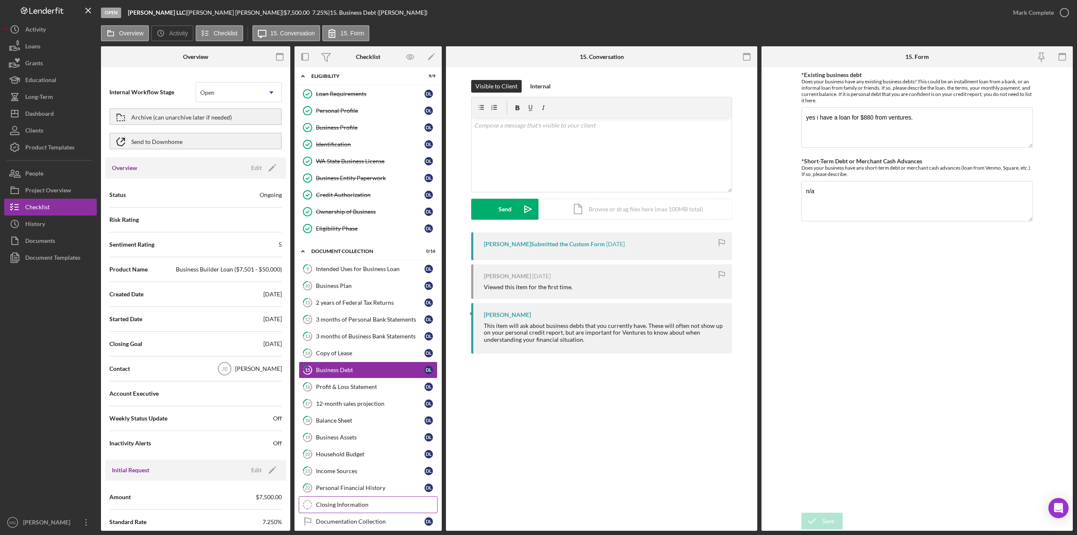
drag, startPoint x: 358, startPoint y: 497, endPoint x: 373, endPoint y: 492, distance: 15.8
click at [358, 501] on div "Closing Information" at bounding box center [376, 504] width 121 height 7
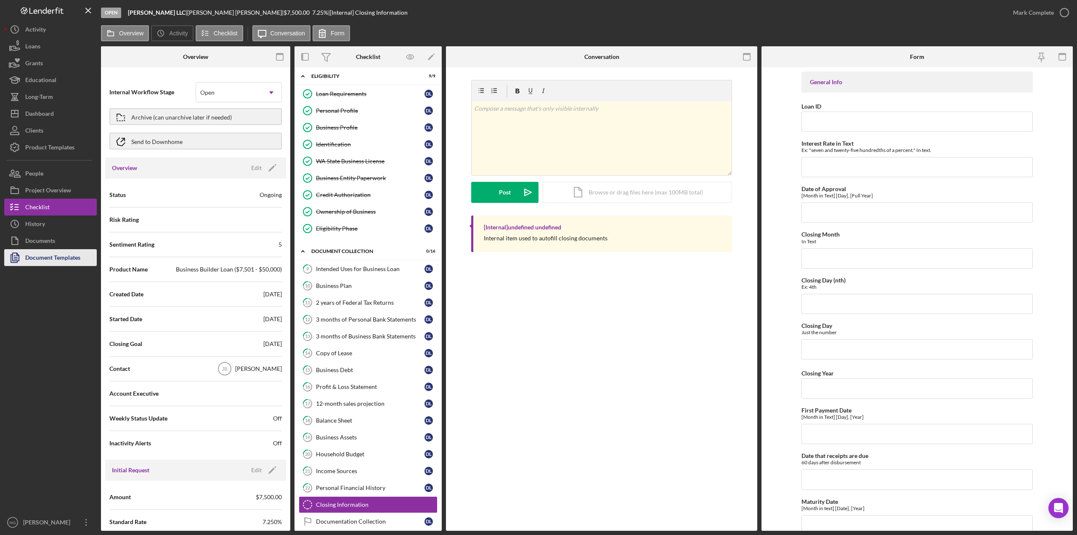
click at [29, 255] on div "Document Templates" at bounding box center [52, 258] width 55 height 19
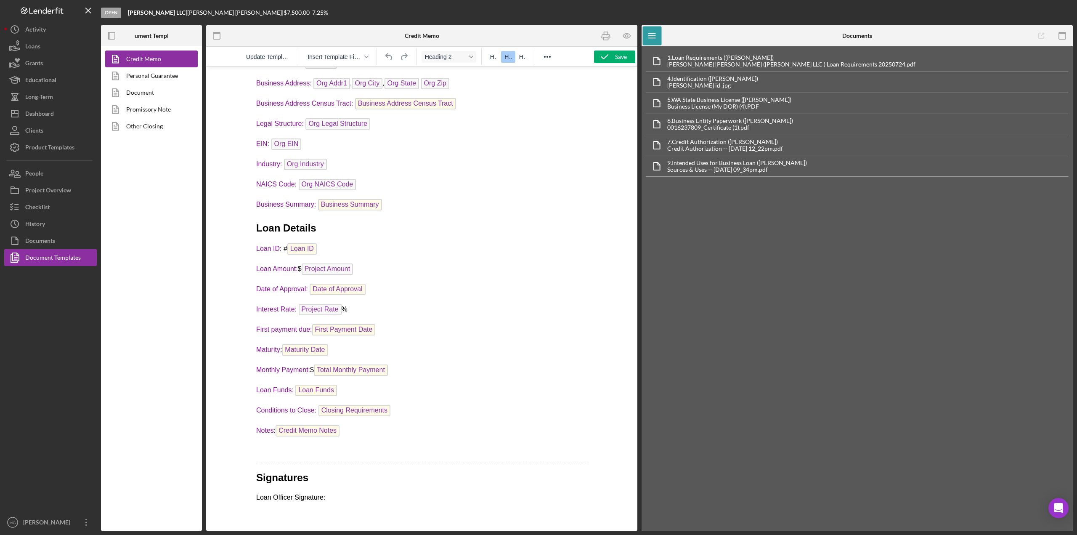
scroll to position [464, 0]
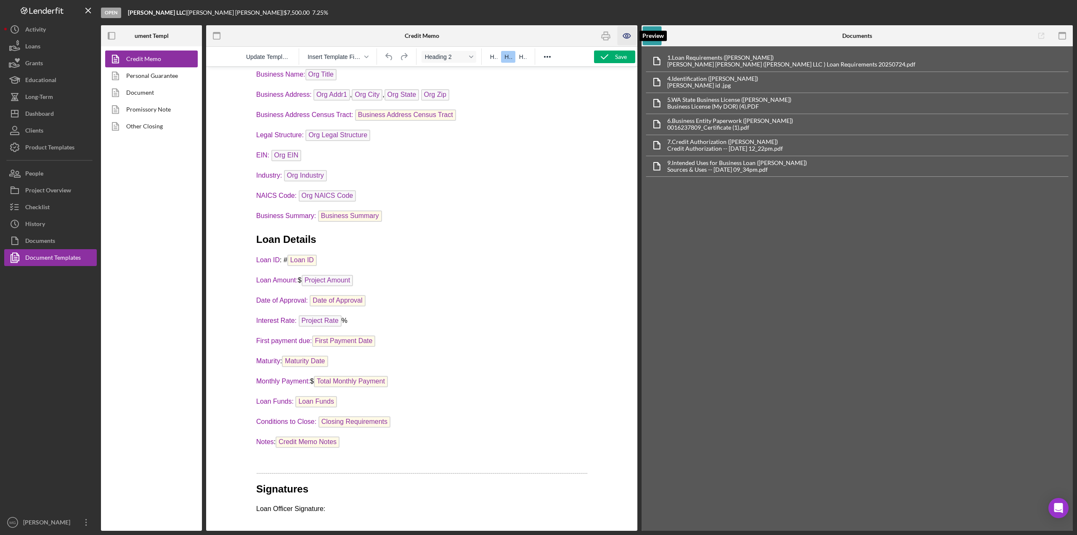
click at [624, 33] on icon "button" at bounding box center [627, 36] width 19 height 19
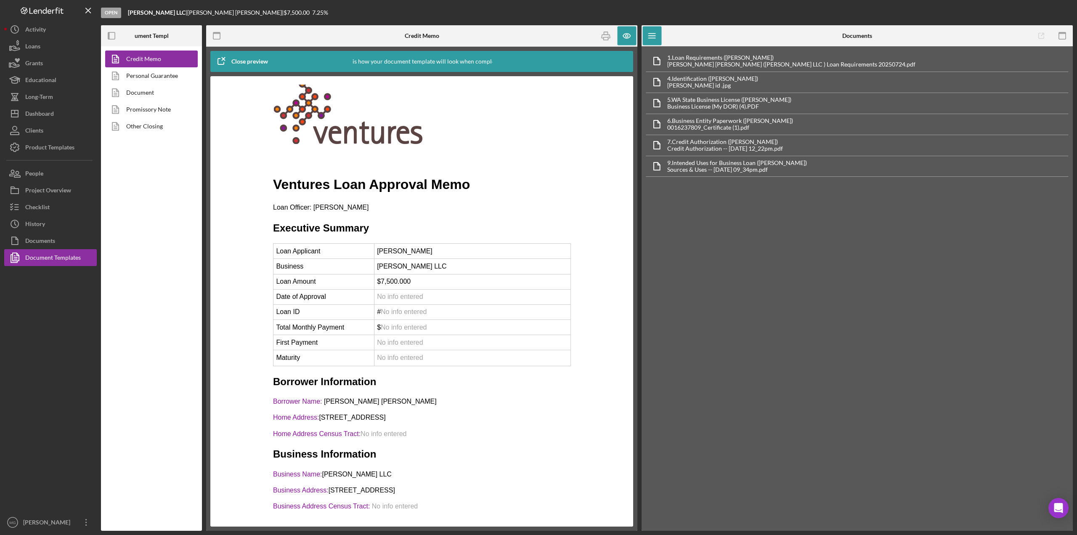
scroll to position [0, 0]
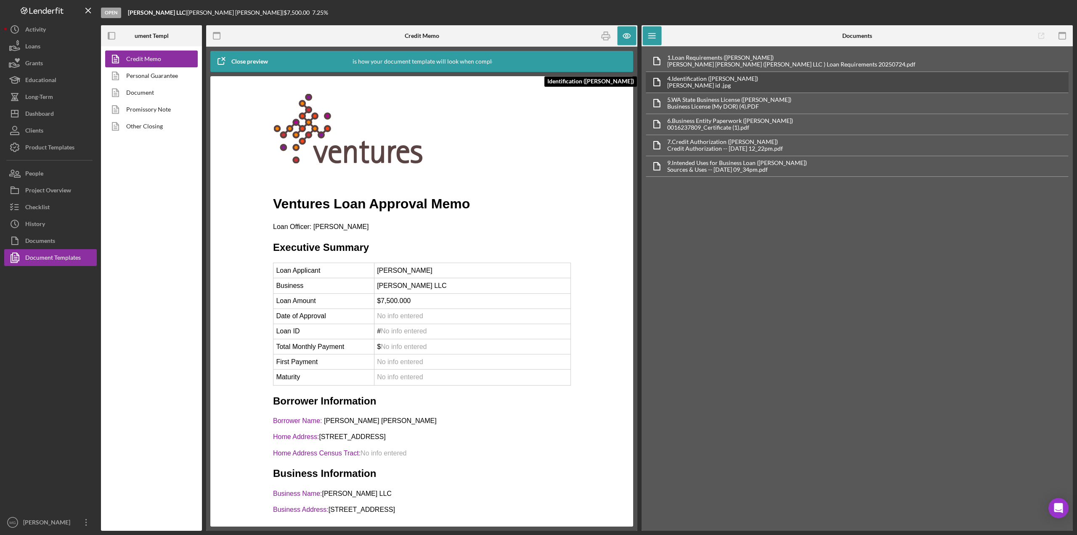
click at [723, 83] on div "[PERSON_NAME] id .jpg" at bounding box center [712, 85] width 91 height 7
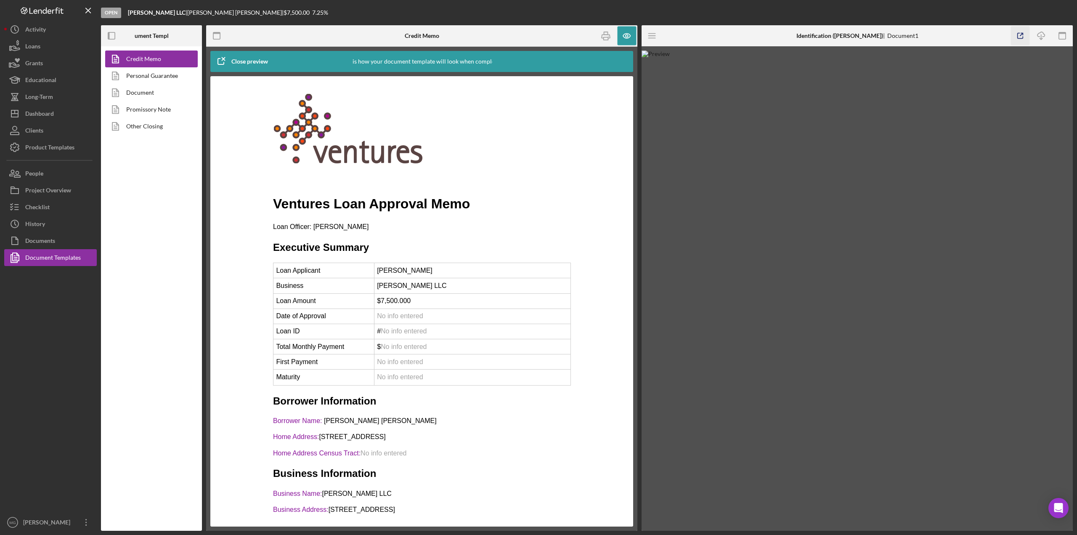
click at [1017, 35] on icon "button" at bounding box center [1020, 36] width 19 height 19
click at [652, 37] on icon "Icon/Menu" at bounding box center [652, 36] width 19 height 19
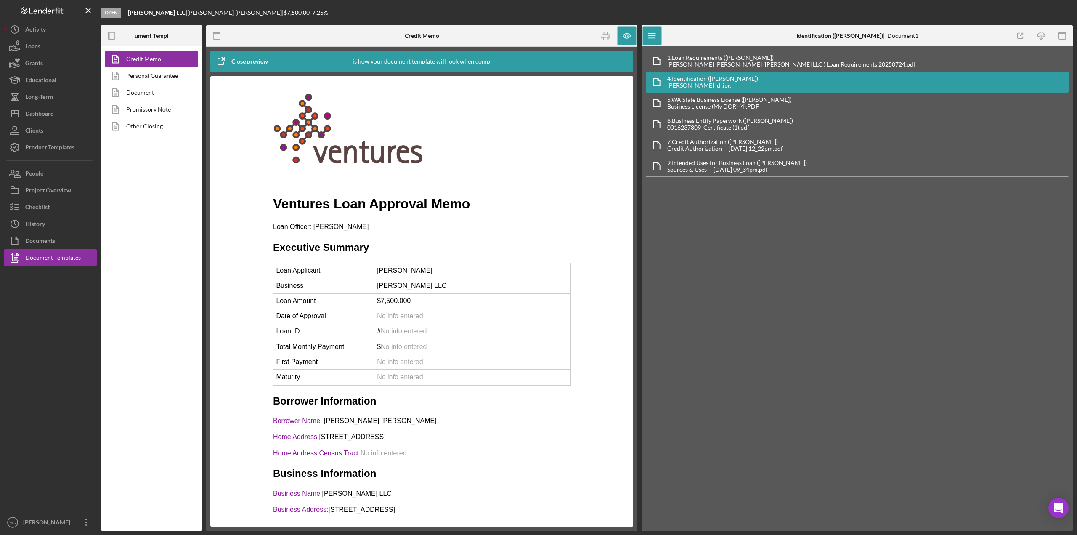
click at [233, 62] on div "Close preview" at bounding box center [249, 61] width 37 height 17
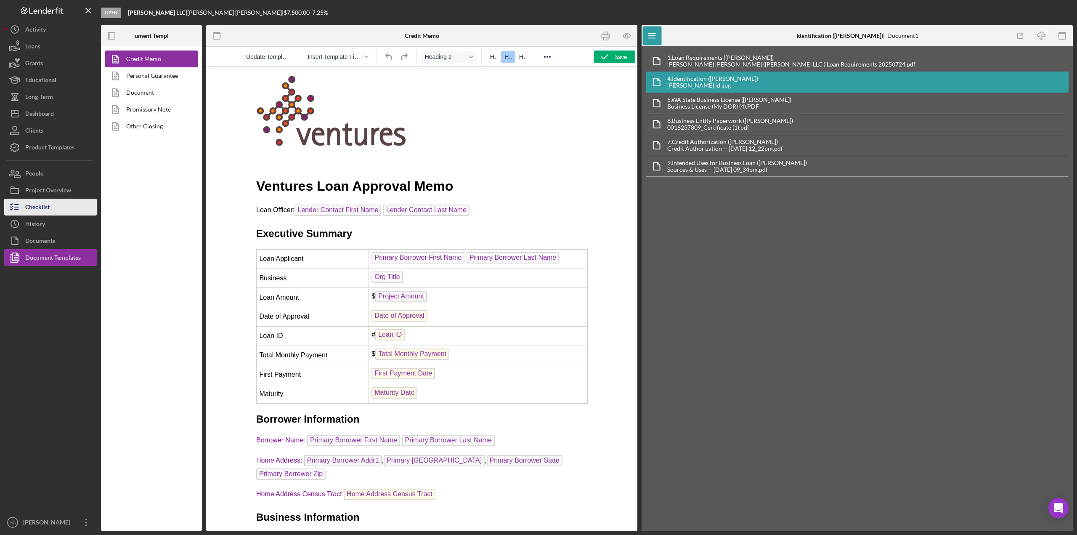
click at [56, 202] on button "Checklist" at bounding box center [50, 207] width 93 height 17
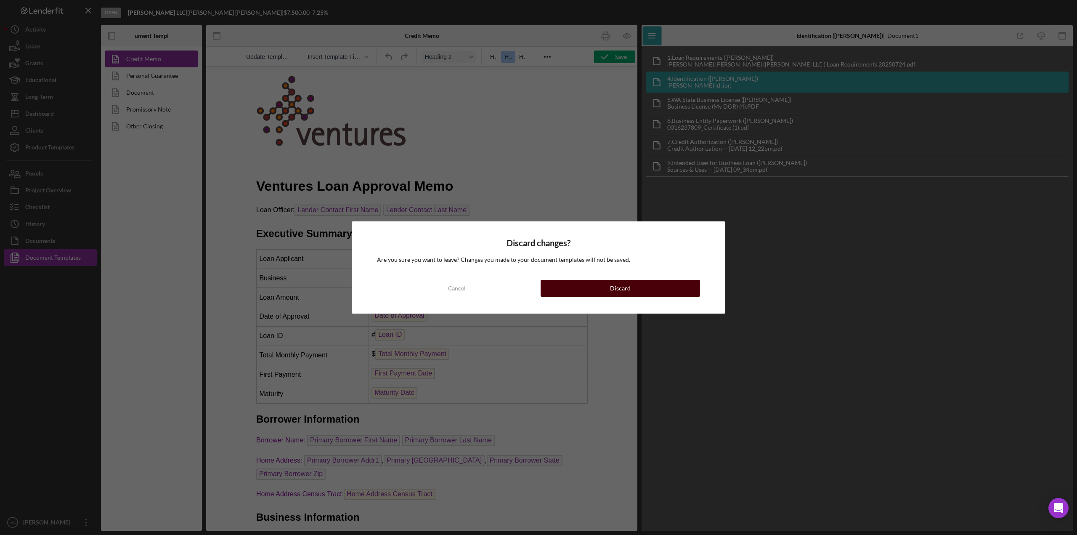
click at [618, 288] on div "Discard" at bounding box center [620, 288] width 21 height 17
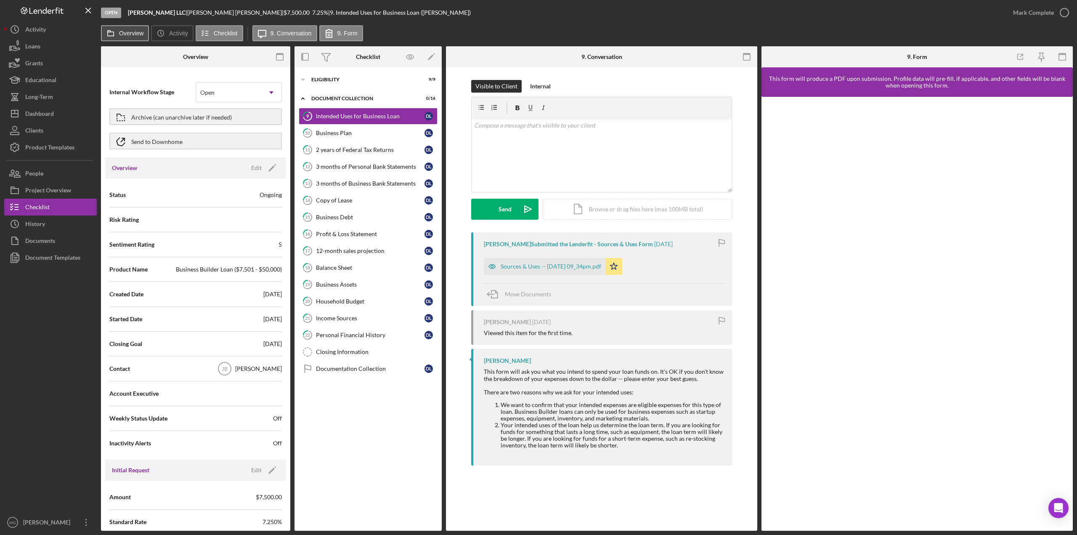
click at [125, 36] on label "Overview" at bounding box center [131, 33] width 24 height 7
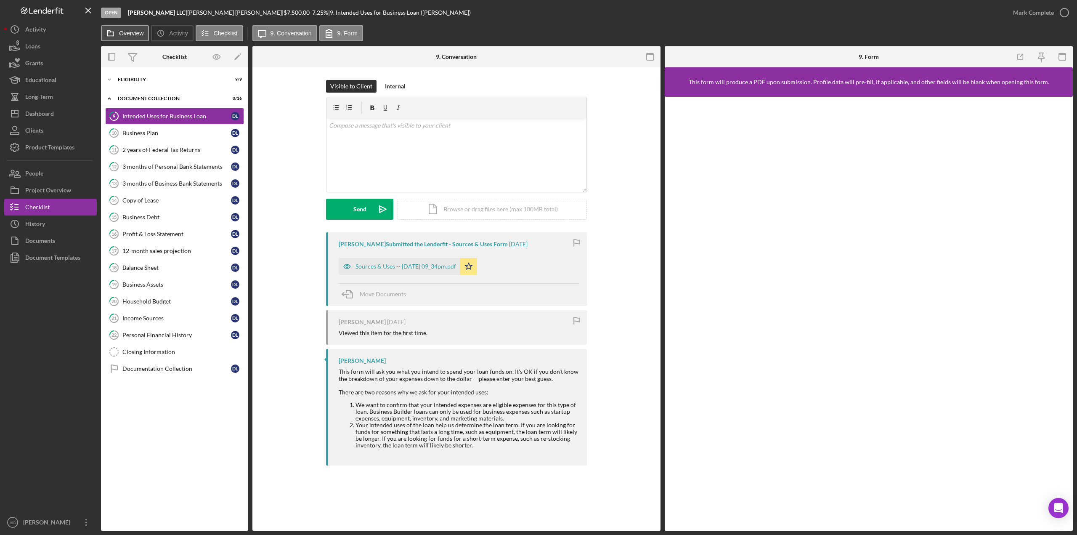
click at [125, 36] on label "Overview" at bounding box center [131, 33] width 24 height 7
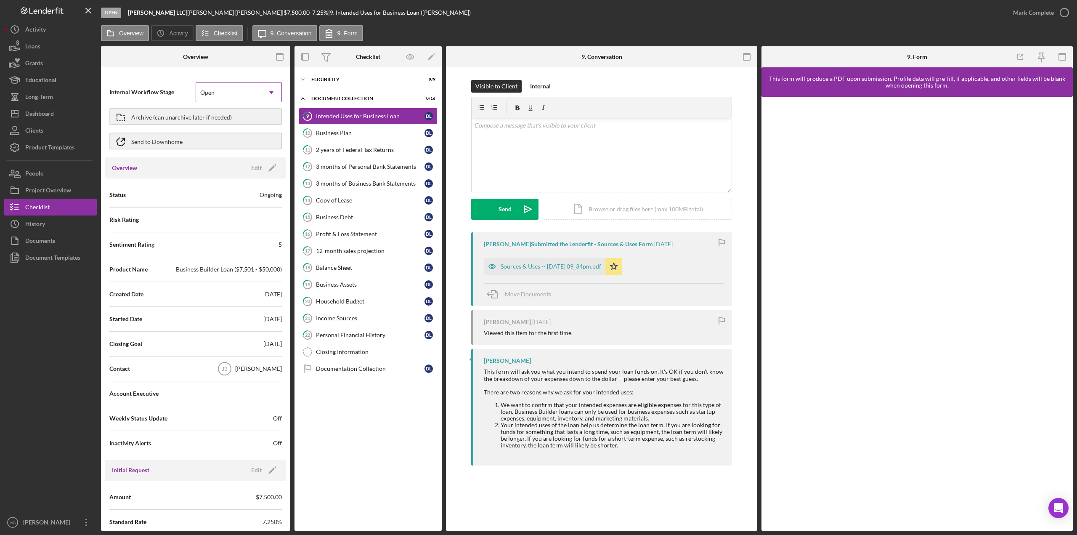
click at [247, 93] on div "Open" at bounding box center [228, 92] width 65 height 19
click at [243, 139] on div "In Review" at bounding box center [237, 137] width 84 height 21
click at [255, 167] on div "Edit" at bounding box center [256, 168] width 11 height 13
click at [251, 193] on div "Ongoing" at bounding box center [228, 195] width 65 height 19
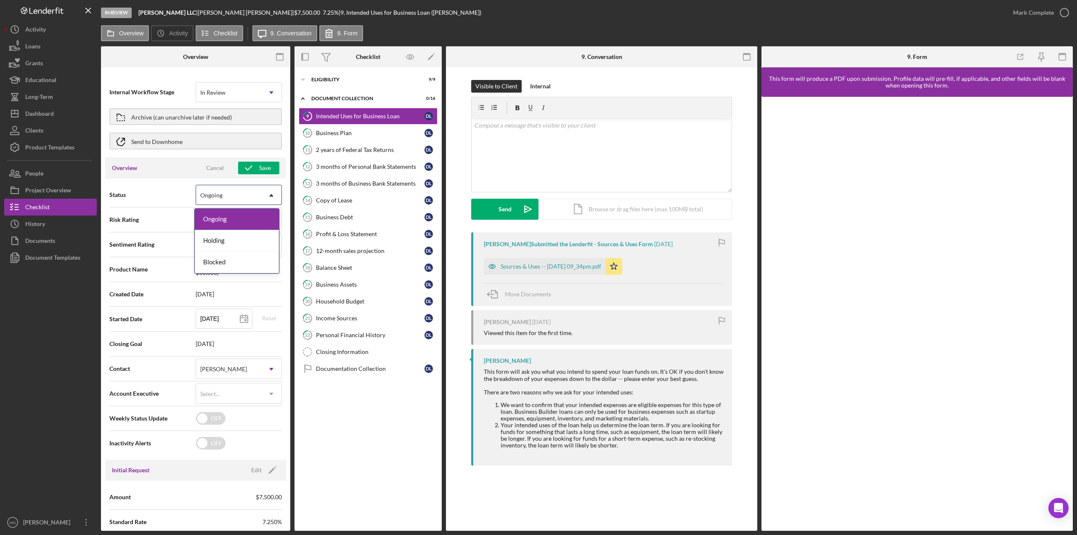
click at [251, 193] on div "Ongoing" at bounding box center [228, 195] width 65 height 19
click at [256, 251] on div "5" at bounding box center [228, 244] width 65 height 19
click at [257, 247] on div "5" at bounding box center [228, 244] width 65 height 19
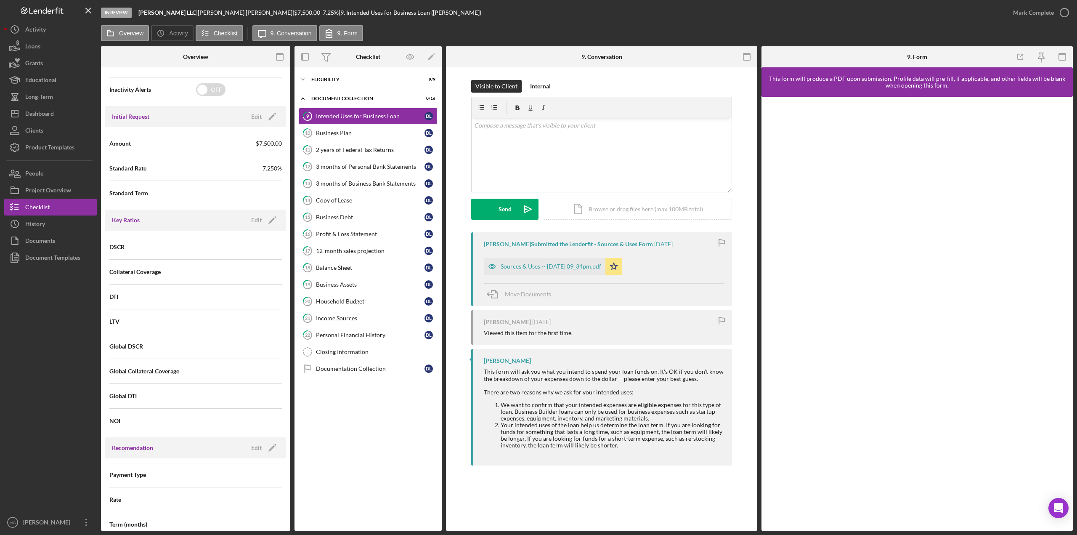
scroll to position [311, 0]
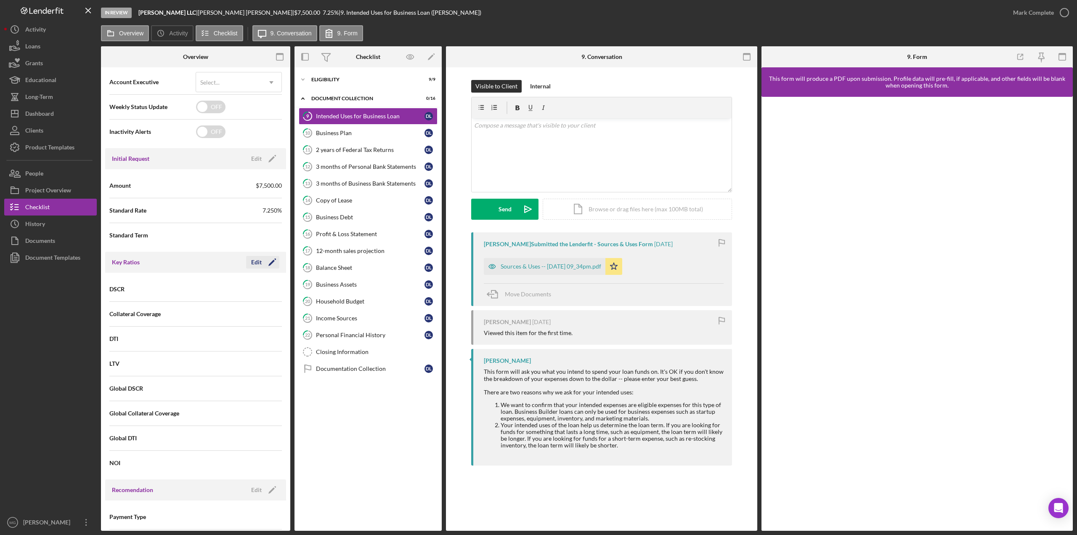
click at [248, 262] on button "Edit Icon/Edit" at bounding box center [262, 262] width 33 height 13
click at [212, 262] on div "Cancel" at bounding box center [215, 262] width 18 height 13
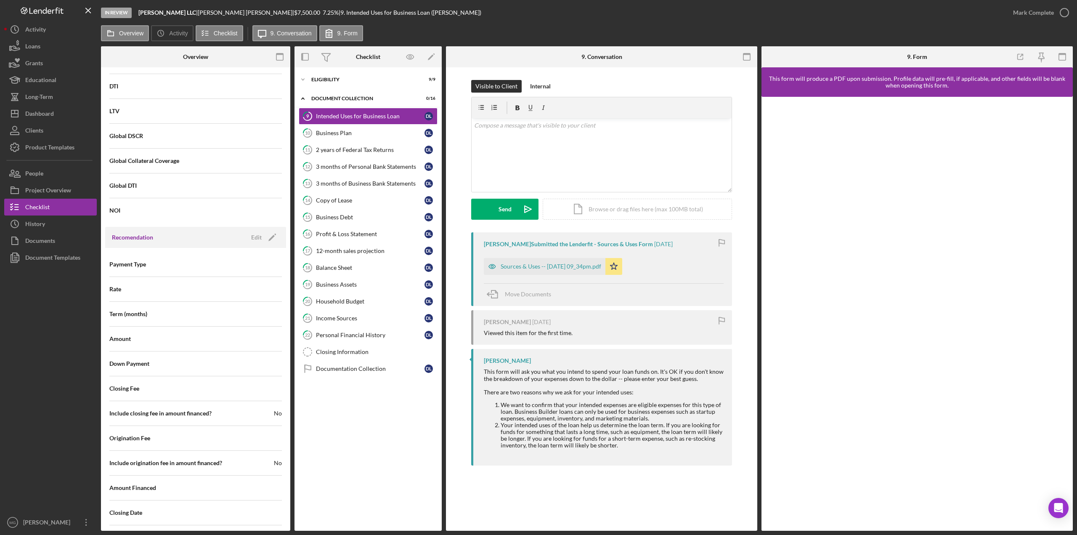
scroll to position [690, 0]
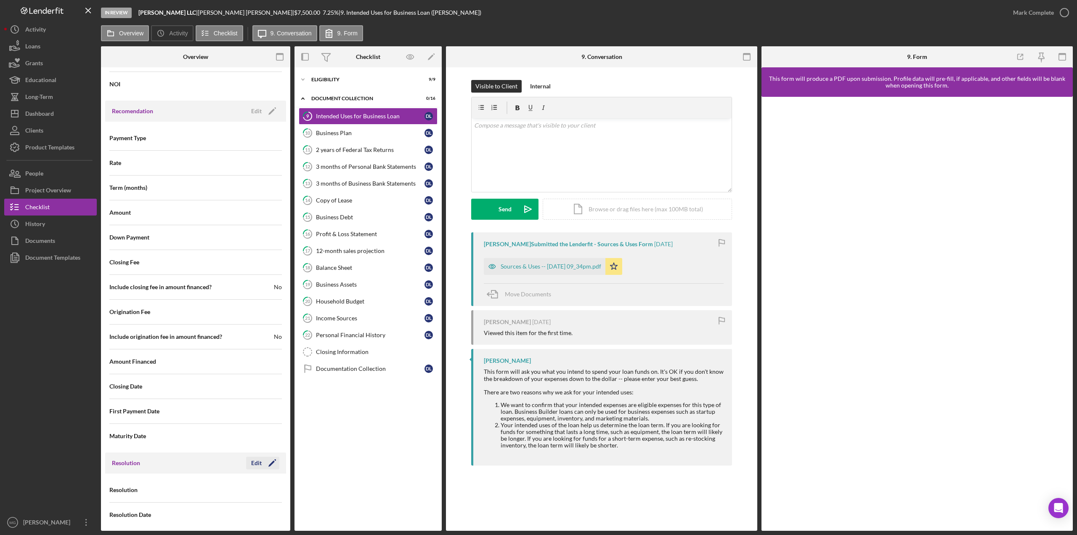
click at [259, 457] on button "Edit Icon/Edit" at bounding box center [262, 463] width 33 height 13
click at [272, 488] on icon "Icon/Dropdown Arrow" at bounding box center [271, 490] width 20 height 20
click at [197, 436] on div "Incomplete" at bounding box center [237, 439] width 84 height 21
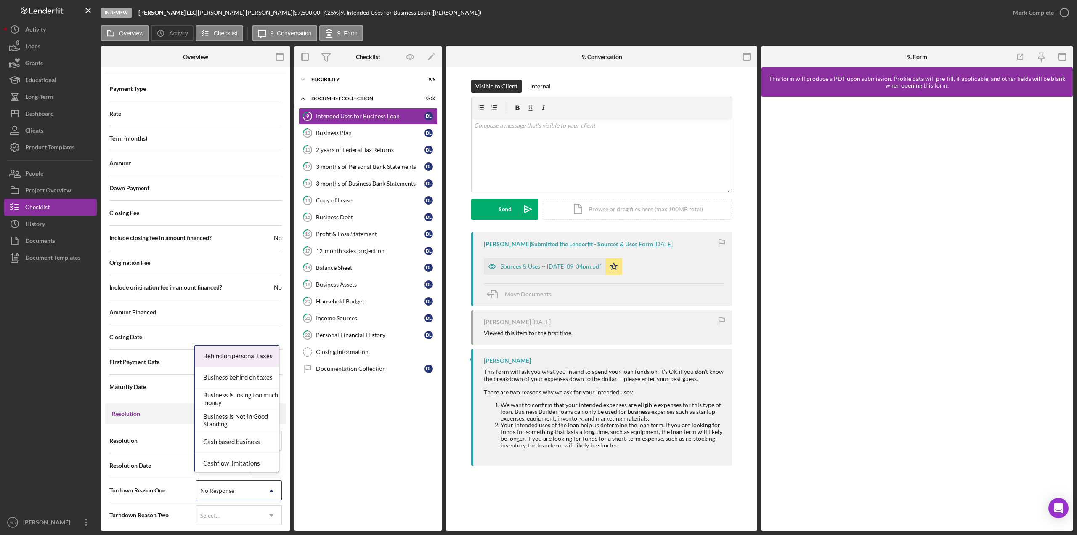
click at [263, 483] on icon "Icon/Dropdown Arrow" at bounding box center [271, 490] width 20 height 20
click at [168, 438] on span "Resolution" at bounding box center [152, 440] width 86 height 8
click at [270, 488] on icon "Icon/Dropdown Arrow" at bounding box center [271, 490] width 20 height 20
click at [240, 506] on div "Select..." at bounding box center [228, 515] width 65 height 19
click at [167, 430] on div "Resolution Incomplete Icon/Dropdown Arrow" at bounding box center [195, 440] width 173 height 21
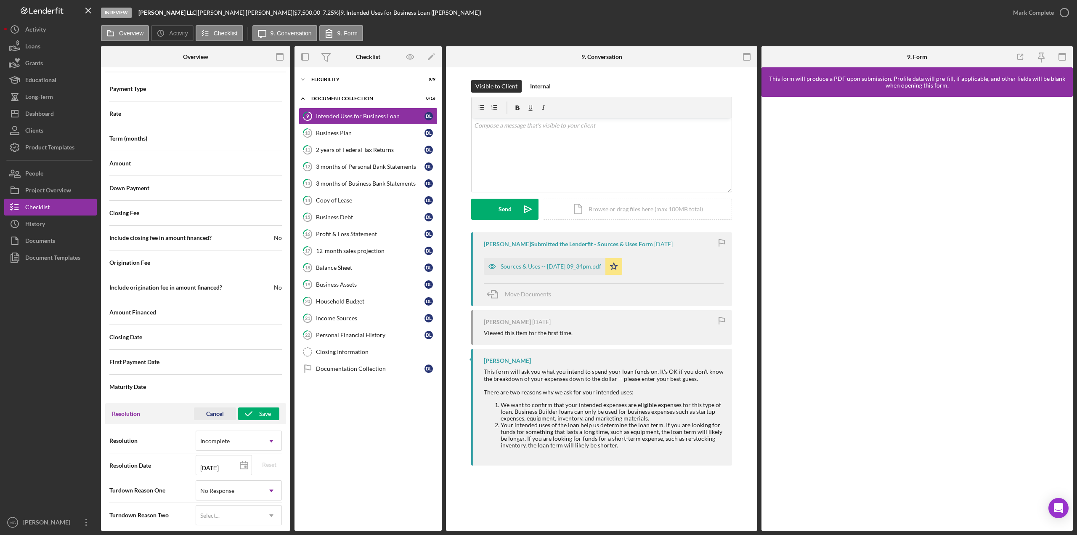
click at [215, 409] on div "Cancel" at bounding box center [215, 413] width 18 height 13
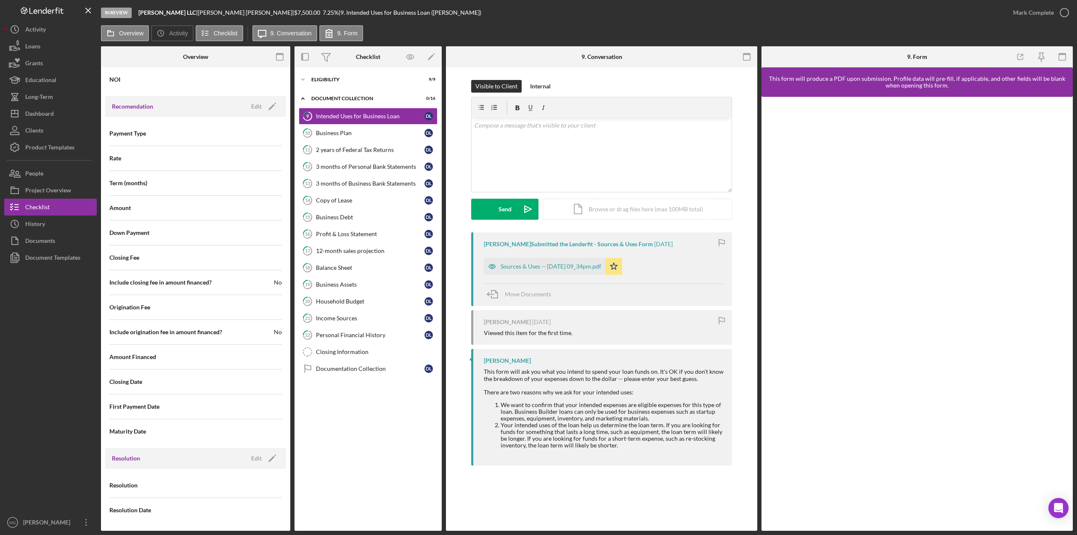
scroll to position [690, 0]
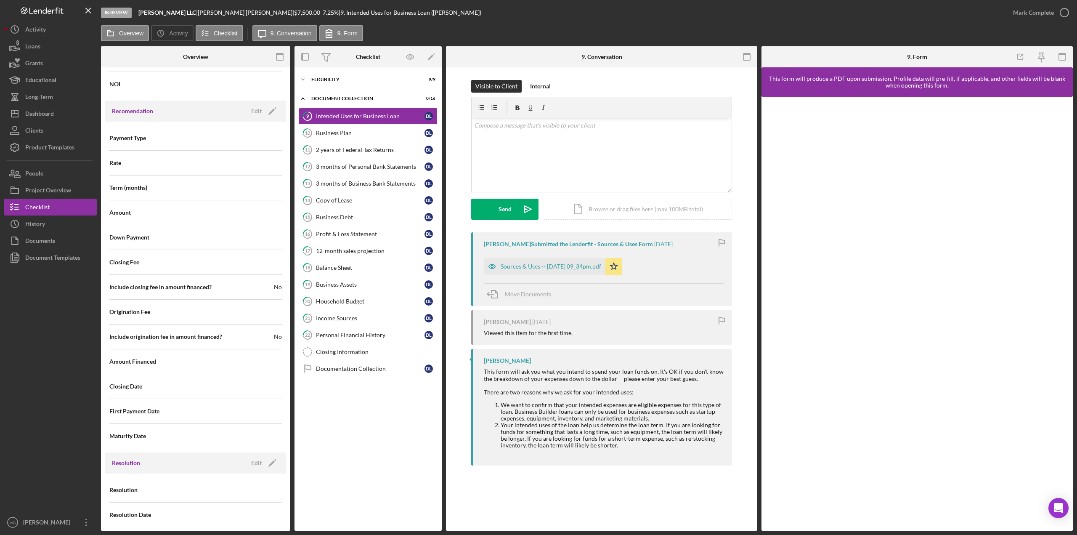
click at [222, 485] on div "Resolution" at bounding box center [195, 489] width 173 height 21
click at [257, 463] on div "Edit" at bounding box center [256, 463] width 11 height 13
click at [257, 490] on div "Select..." at bounding box center [228, 489] width 65 height 19
click at [230, 391] on div "Approved" at bounding box center [237, 396] width 84 height 21
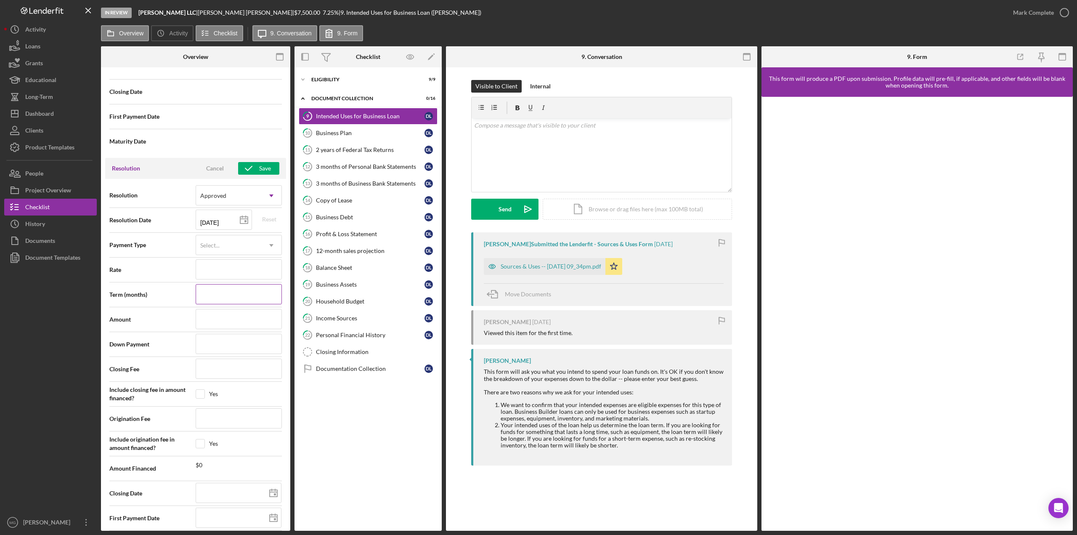
scroll to position [1011, 0]
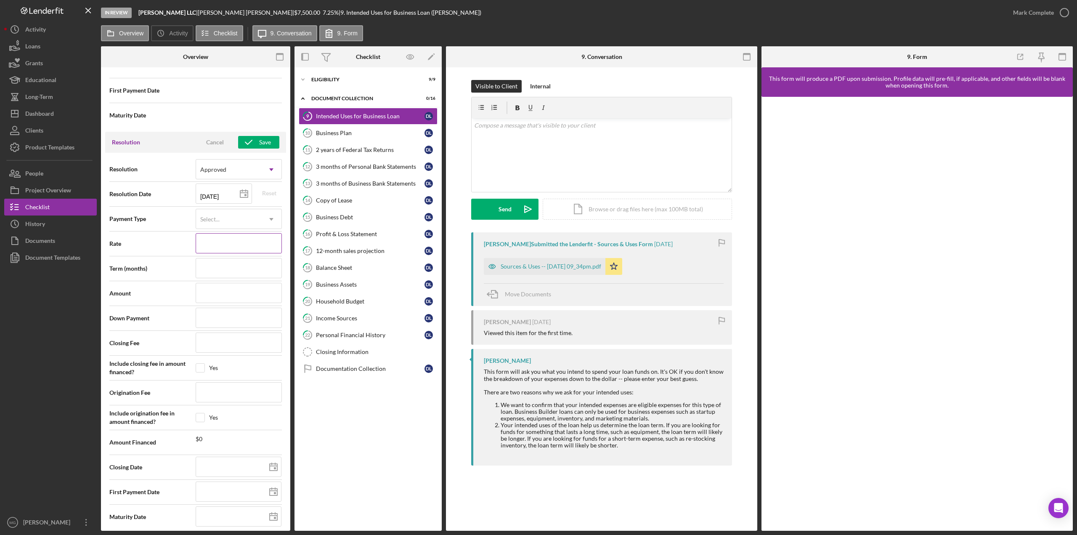
click at [232, 237] on input at bounding box center [239, 243] width 86 height 20
click at [233, 261] on input at bounding box center [239, 268] width 86 height 20
click at [231, 289] on input at bounding box center [239, 293] width 86 height 20
click at [231, 317] on input at bounding box center [239, 318] width 86 height 20
click at [231, 344] on input at bounding box center [239, 347] width 86 height 20
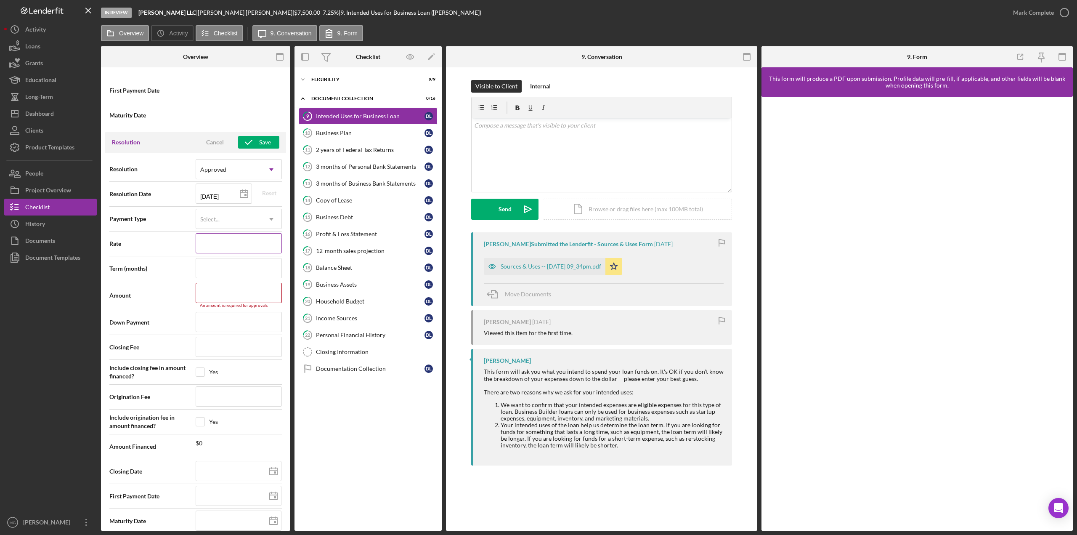
click at [219, 238] on input at bounding box center [239, 243] width 86 height 20
click at [212, 136] on div "Cancel" at bounding box center [215, 142] width 18 height 13
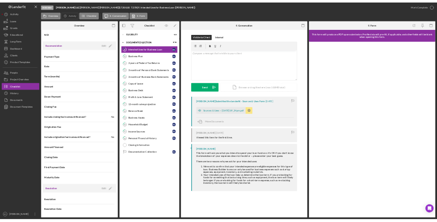
scroll to position [690, 0]
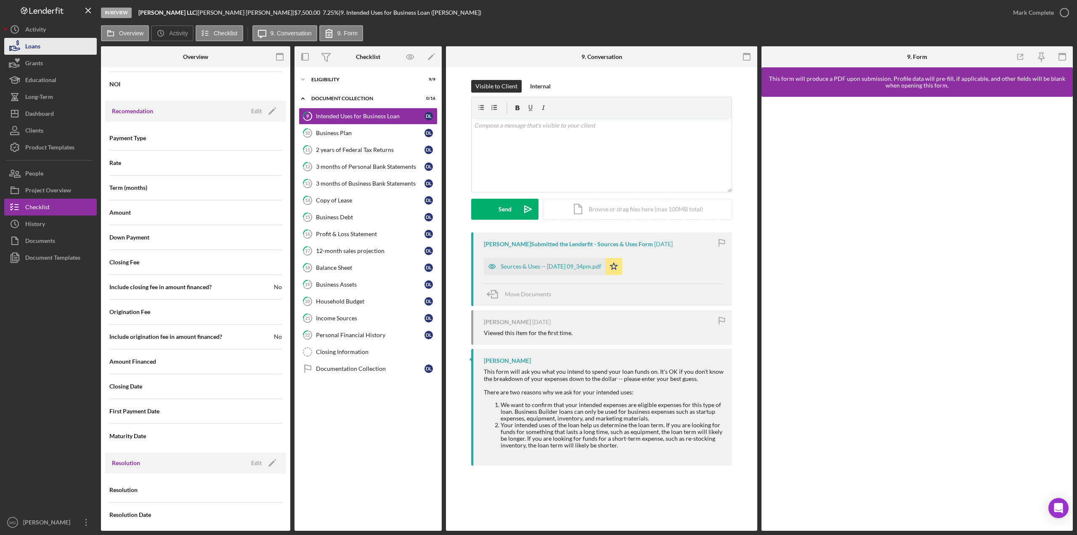
click at [35, 43] on div "Loans" at bounding box center [32, 47] width 15 height 19
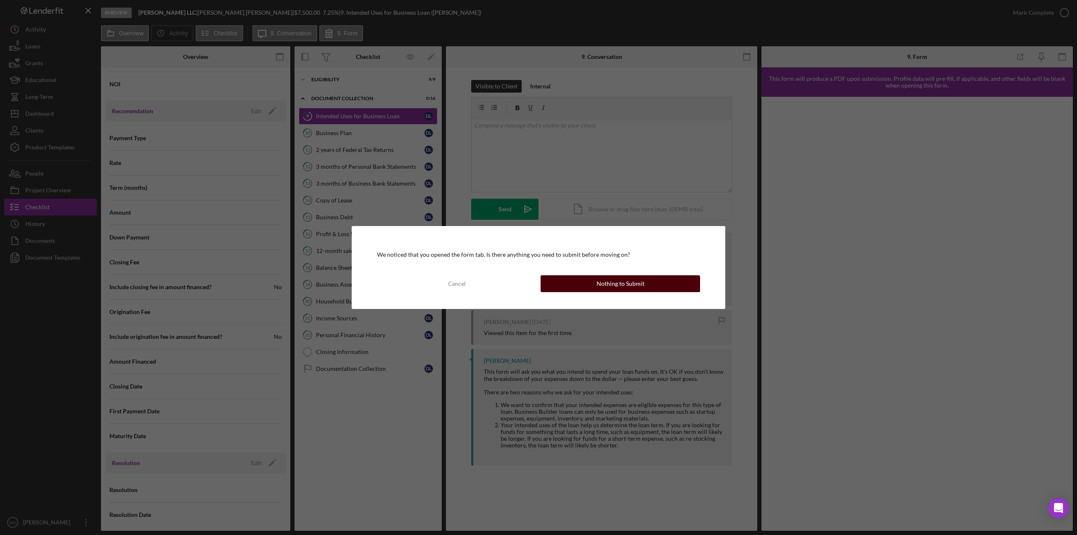
click at [614, 287] on div "Nothing to Submit" at bounding box center [621, 283] width 48 height 17
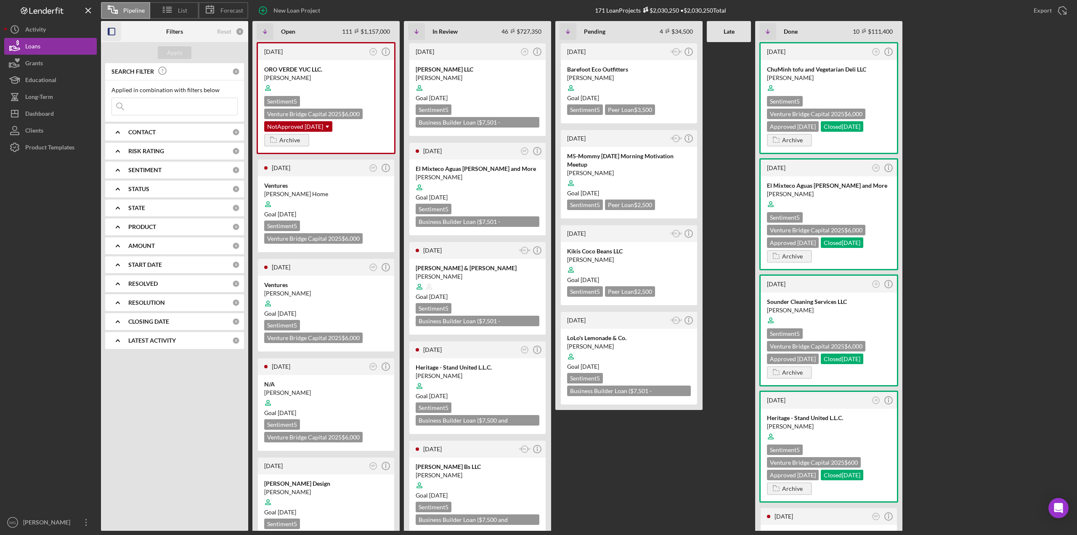
click at [114, 35] on rect "button" at bounding box center [111, 31] width 7 height 7
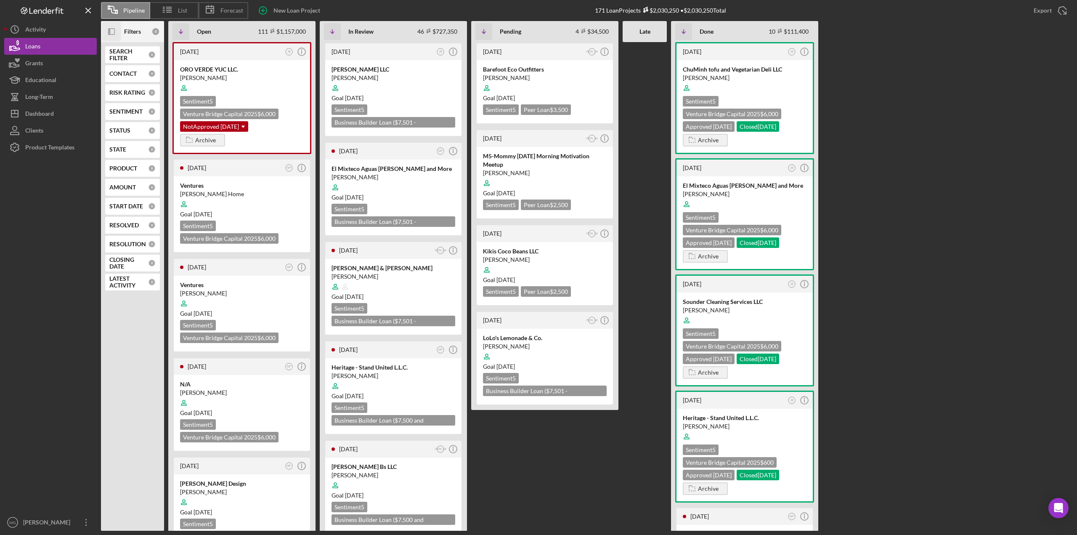
click at [114, 35] on rect "button" at bounding box center [112, 32] width 6 height 6
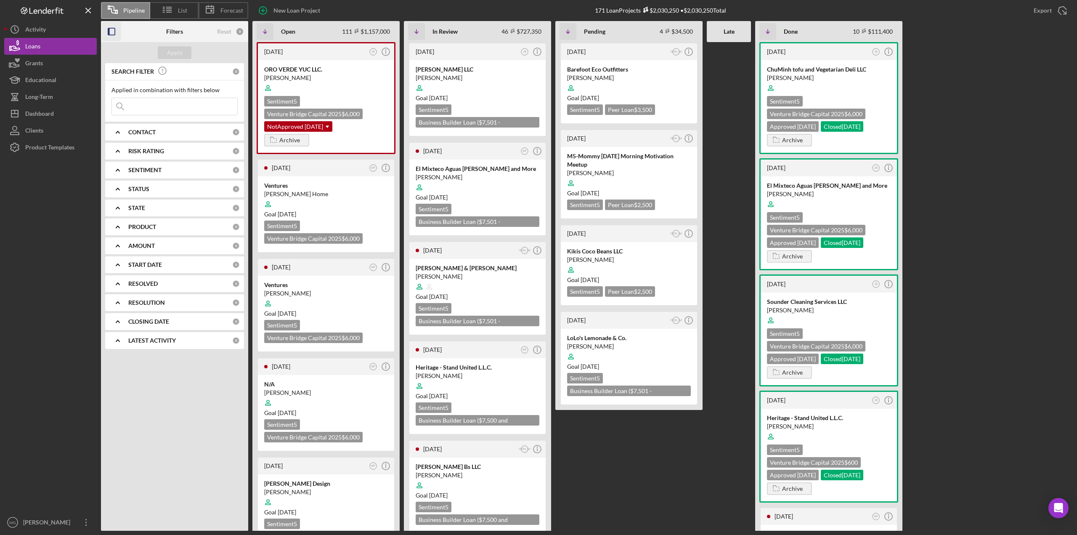
click at [114, 35] on rect "button" at bounding box center [111, 31] width 7 height 7
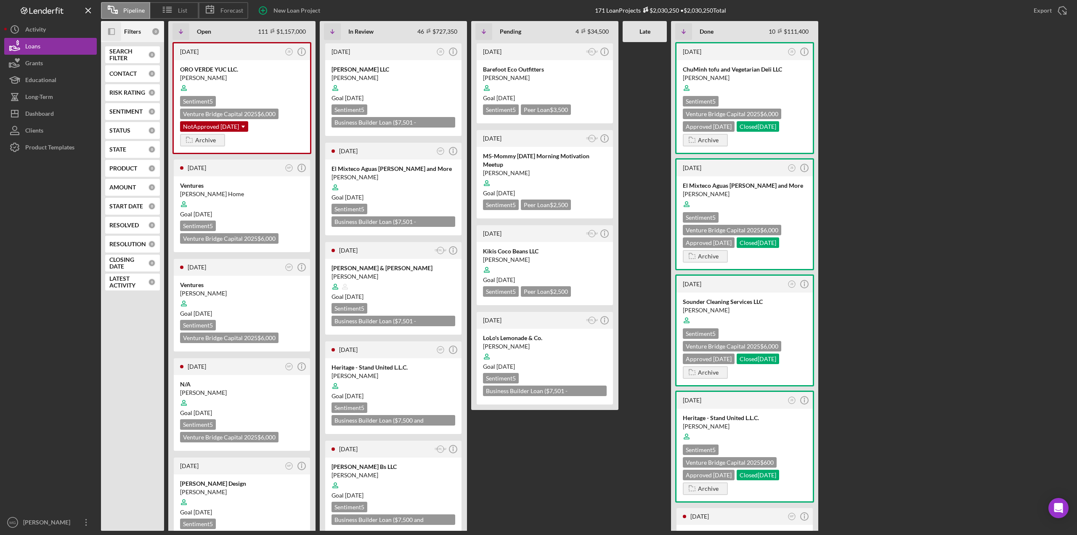
drag, startPoint x: 656, startPoint y: 32, endPoint x: 839, endPoint y: 29, distance: 182.6
click at [839, 29] on div "Icon/Table Sort Arrow Open 111 $1,157,000 Non-Adjusted 111 • $1,157,000 Icon/Ta…" at bounding box center [620, 31] width 905 height 21
click at [408, 95] on div "Goal [DATE]" at bounding box center [394, 98] width 124 height 8
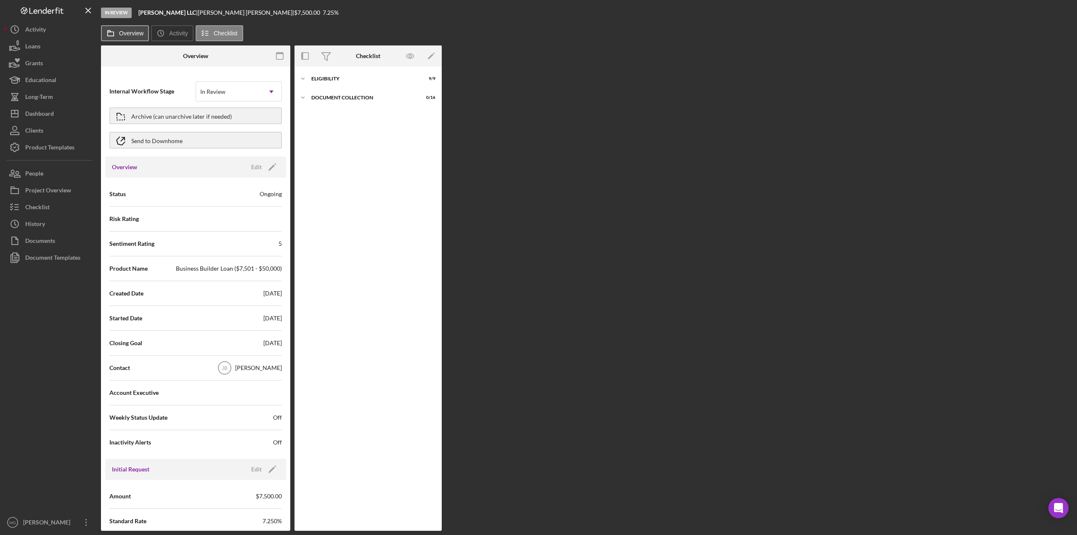
click at [131, 30] on label "Overview" at bounding box center [131, 33] width 24 height 7
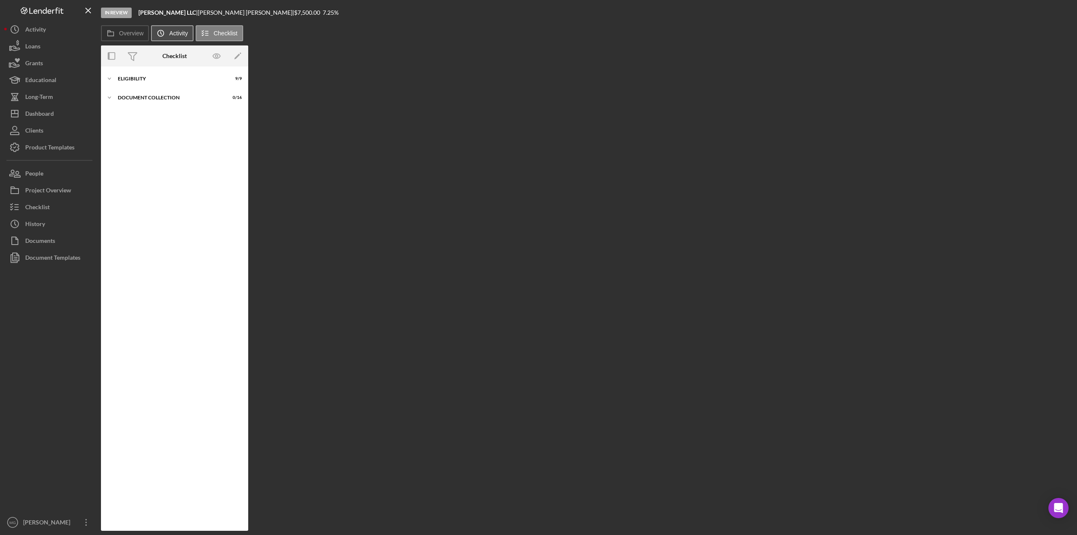
click at [178, 30] on label "Activity" at bounding box center [178, 33] width 19 height 7
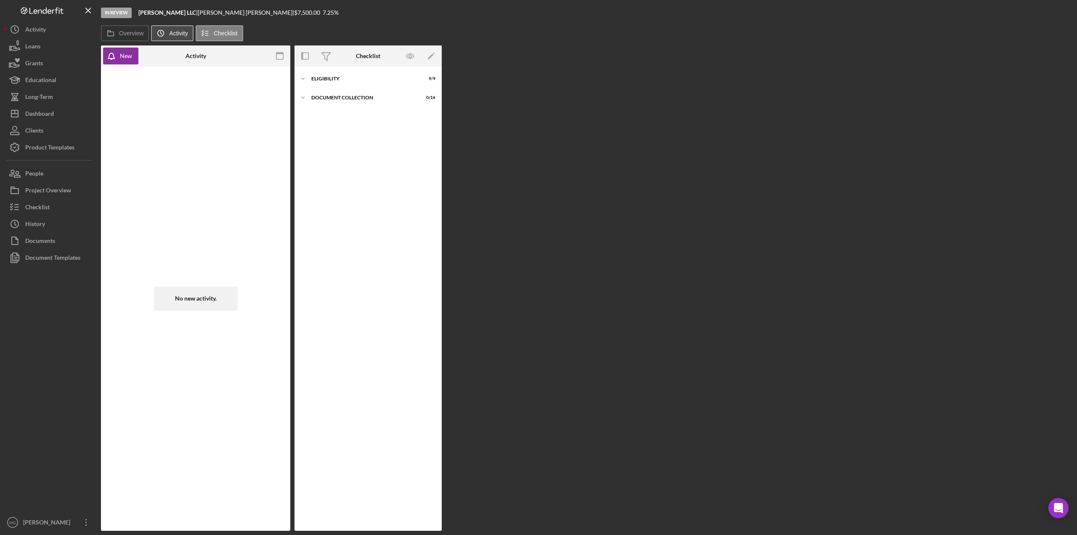
click at [178, 30] on label "Activity" at bounding box center [178, 33] width 19 height 7
